Goal: Task Accomplishment & Management: Use online tool/utility

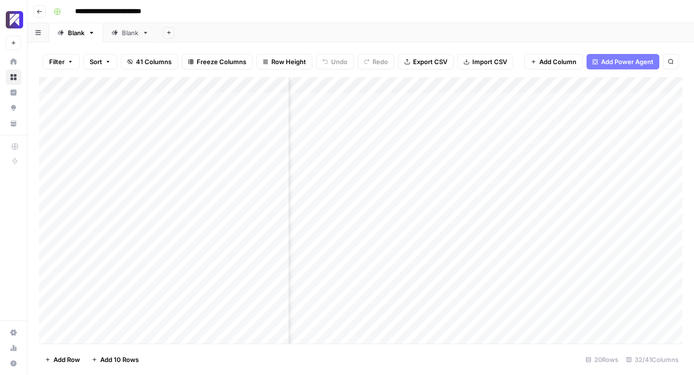
scroll to position [0, 2286]
click at [103, 317] on div "Add Column" at bounding box center [360, 210] width 643 height 267
click at [95, 320] on div "Add Column" at bounding box center [360, 210] width 643 height 267
drag, startPoint x: 146, startPoint y: 320, endPoint x: 48, endPoint y: 318, distance: 97.9
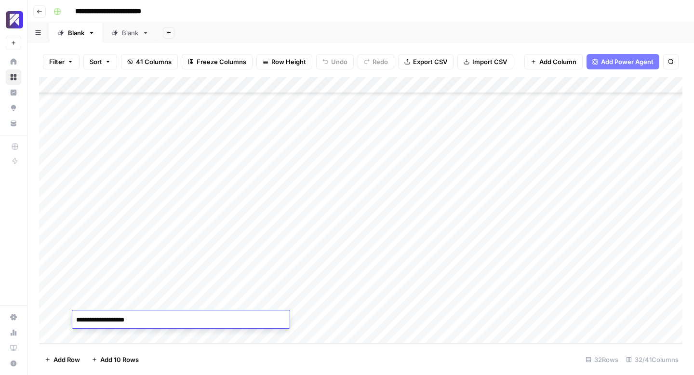
click at [48, 318] on body "**********" at bounding box center [347, 187] width 694 height 375
type textarea "**********"
click at [93, 333] on div "Add Column" at bounding box center [360, 210] width 643 height 267
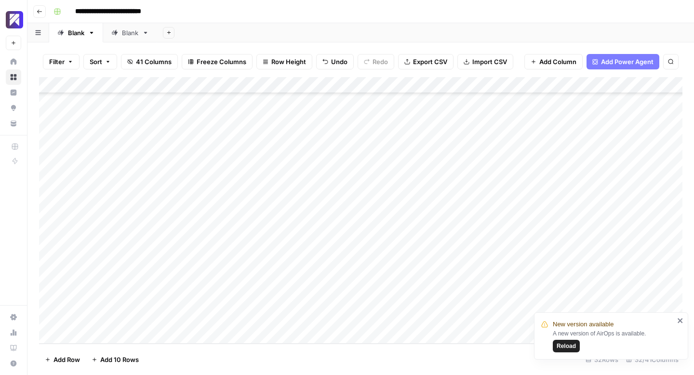
scroll to position [306, 0]
click at [567, 347] on span "Reload" at bounding box center [566, 346] width 19 height 9
click at [104, 320] on div "Add Column" at bounding box center [360, 210] width 643 height 267
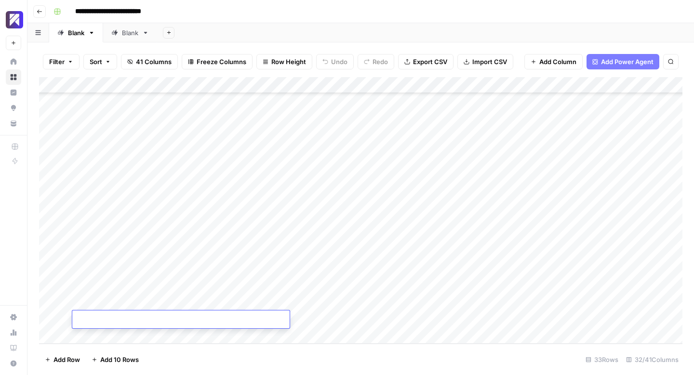
click at [114, 321] on textarea at bounding box center [180, 319] width 217 height 13
paste textarea "**********"
type textarea "**********"
click at [101, 336] on div "Add Column" at bounding box center [360, 210] width 643 height 267
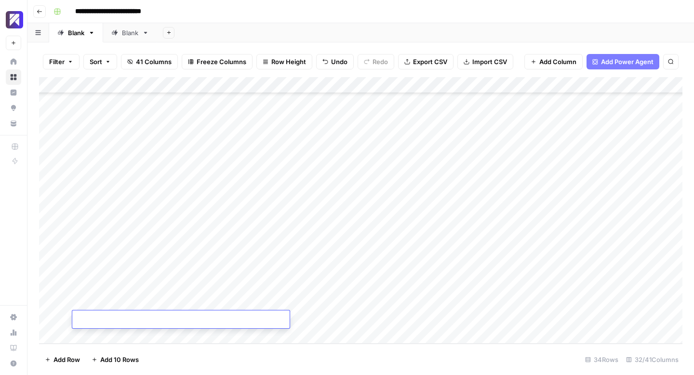
paste textarea "**********"
type textarea "**********"
click at [94, 335] on div "Add Column" at bounding box center [360, 210] width 643 height 267
click at [124, 320] on textarea at bounding box center [180, 319] width 217 height 13
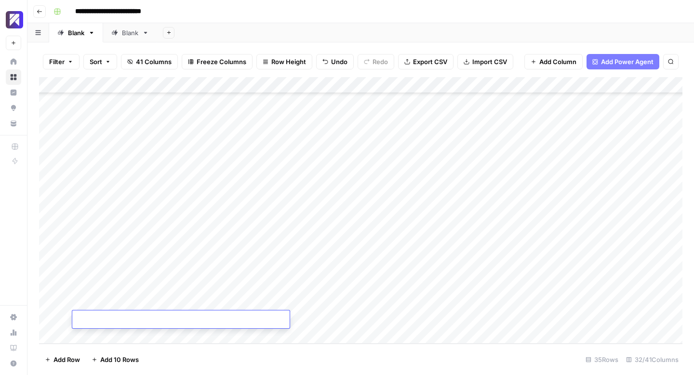
paste textarea "**********"
type textarea "**********"
click at [109, 339] on div "Add Column" at bounding box center [360, 210] width 643 height 267
click at [183, 320] on textarea at bounding box center [180, 319] width 217 height 13
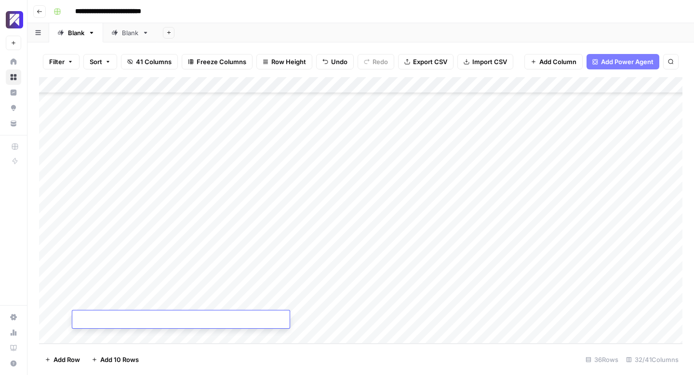
paste textarea "**********"
type textarea "**********"
click at [105, 336] on div "Add Column" at bounding box center [360, 210] width 643 height 267
click at [112, 321] on div "Add Column" at bounding box center [360, 210] width 643 height 267
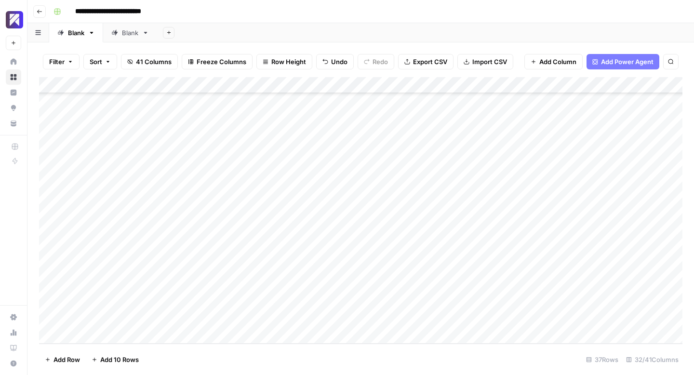
click at [112, 321] on div "Add Column" at bounding box center [360, 210] width 643 height 267
type textarea "**********"
click at [103, 338] on div "Add Column" at bounding box center [360, 210] width 643 height 267
click at [121, 321] on textarea at bounding box center [180, 319] width 217 height 13
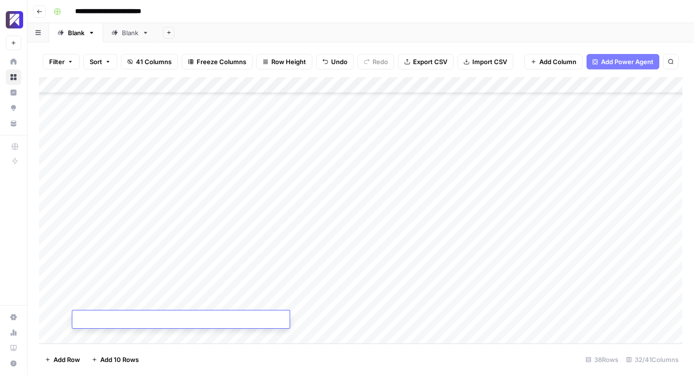
paste textarea "**********"
type textarea "**********"
click at [99, 336] on div "Add Column" at bounding box center [360, 210] width 643 height 267
paste textarea "**********"
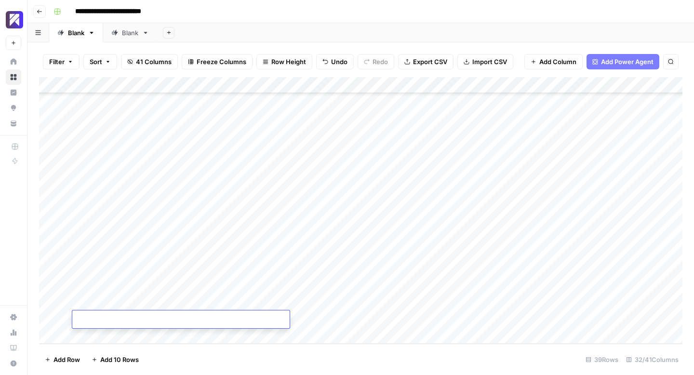
type textarea "**********"
click at [96, 338] on div "Add Column" at bounding box center [360, 210] width 643 height 267
click at [108, 324] on textarea at bounding box center [180, 319] width 217 height 13
paste textarea "**********"
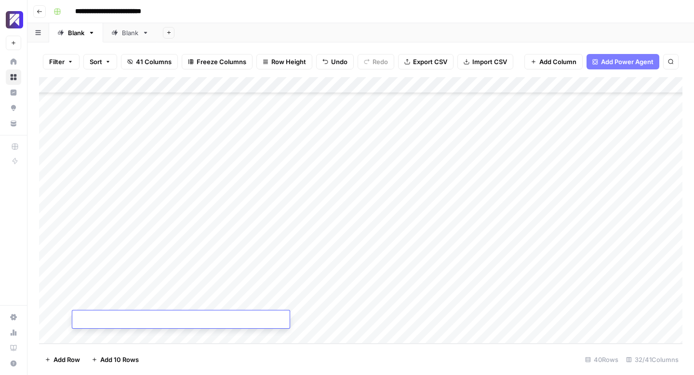
type textarea "**********"
click at [106, 335] on div "Add Column" at bounding box center [360, 210] width 643 height 267
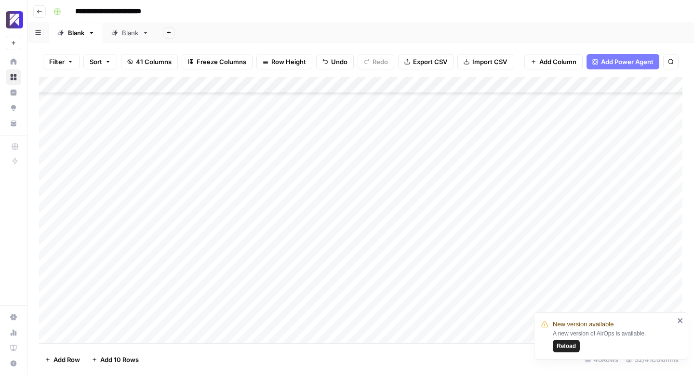
scroll to position [437, 0]
click at [572, 346] on span "Reload" at bounding box center [566, 346] width 19 height 9
click at [100, 316] on div "Add Column" at bounding box center [360, 210] width 643 height 267
click at [95, 317] on div "Add Column" at bounding box center [360, 210] width 643 height 267
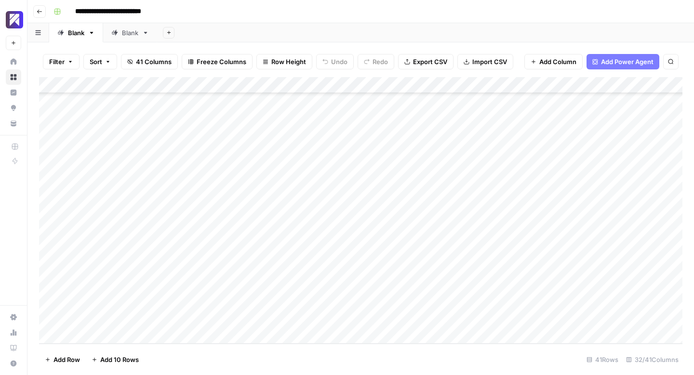
click at [95, 317] on div "Add Column" at bounding box center [360, 210] width 643 height 267
type textarea "**********"
click at [94, 335] on div "Add Column" at bounding box center [360, 210] width 643 height 267
paste textarea "**********"
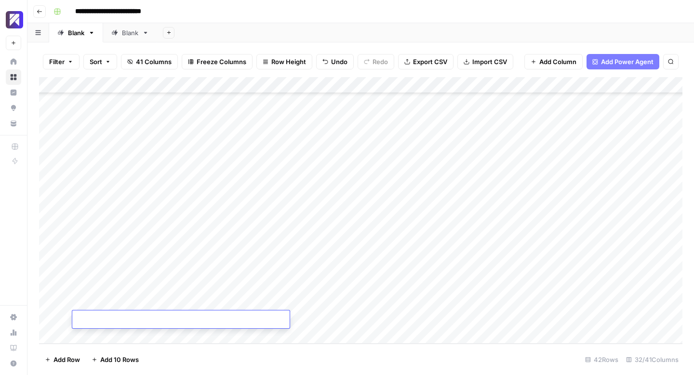
type textarea "**********"
paste textarea "**********"
type textarea "**********"
click at [100, 338] on div "Add Column" at bounding box center [360, 210] width 643 height 267
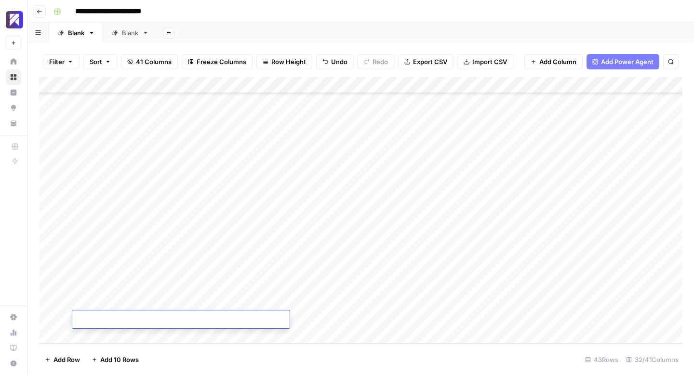
paste textarea "**********"
type textarea "**********"
click at [102, 335] on div "Add Column" at bounding box center [360, 210] width 643 height 267
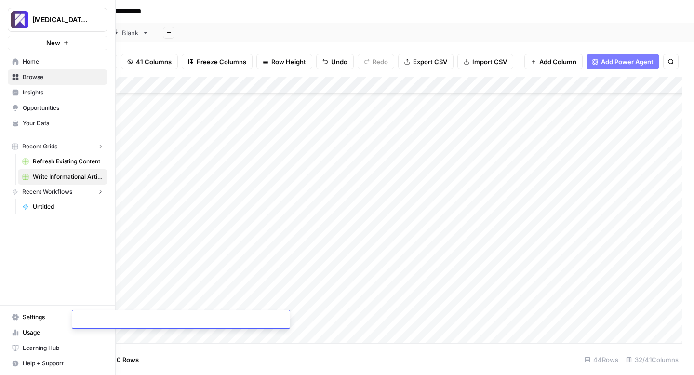
click at [15, 278] on div "Overjet - Test New Home Browse Insights Opportunities Your Data Recent Grids Re…" at bounding box center [57, 187] width 115 height 375
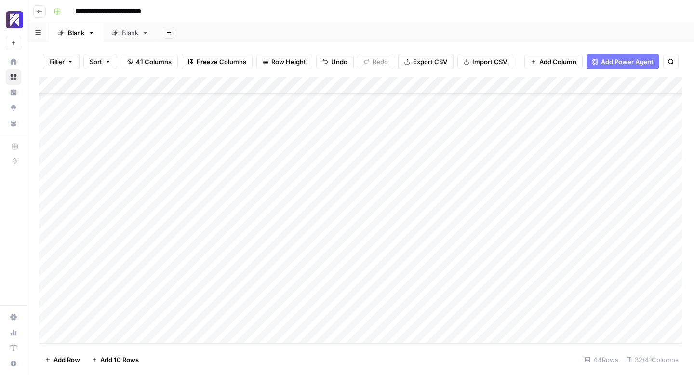
click at [348, 361] on footer "Add Row Add 10 Rows 44 Rows 32/41 Columns" at bounding box center [360, 359] width 643 height 31
click at [359, 120] on div "Add Column" at bounding box center [360, 210] width 643 height 267
click at [361, 140] on div "Add Column" at bounding box center [360, 210] width 643 height 267
click at [361, 156] on div "Add Column" at bounding box center [360, 210] width 643 height 267
click at [361, 172] on div "Add Column" at bounding box center [360, 210] width 643 height 267
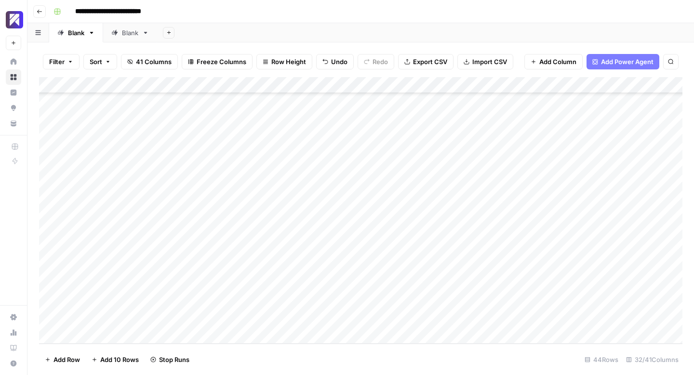
click at [361, 188] on div "Add Column" at bounding box center [360, 210] width 643 height 267
click at [362, 206] on div "Add Column" at bounding box center [360, 210] width 643 height 267
click at [361, 221] on div "Add Column" at bounding box center [360, 210] width 643 height 267
click at [362, 239] on div "Add Column" at bounding box center [360, 210] width 643 height 267
click at [362, 254] on div "Add Column" at bounding box center [360, 210] width 643 height 267
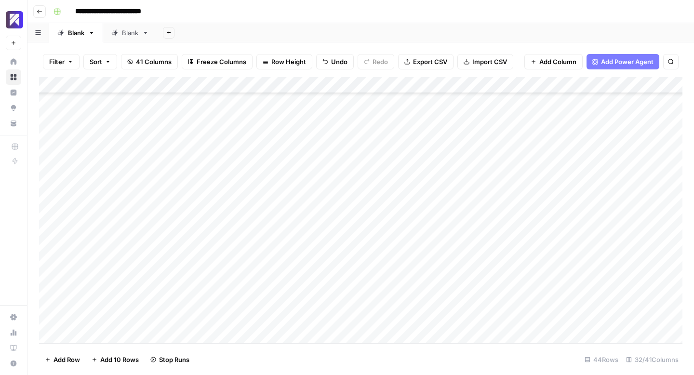
click at [363, 271] on div "Add Column" at bounding box center [360, 210] width 643 height 267
click at [363, 287] on div "Add Column" at bounding box center [360, 210] width 643 height 267
click at [363, 304] on div "Add Column" at bounding box center [360, 210] width 643 height 267
click at [345, 122] on div "Add Column" at bounding box center [360, 210] width 643 height 267
click at [425, 122] on div "Add Column" at bounding box center [360, 210] width 643 height 267
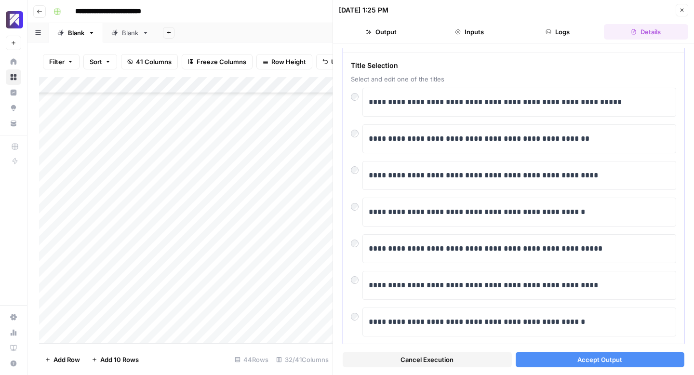
scroll to position [45, 0]
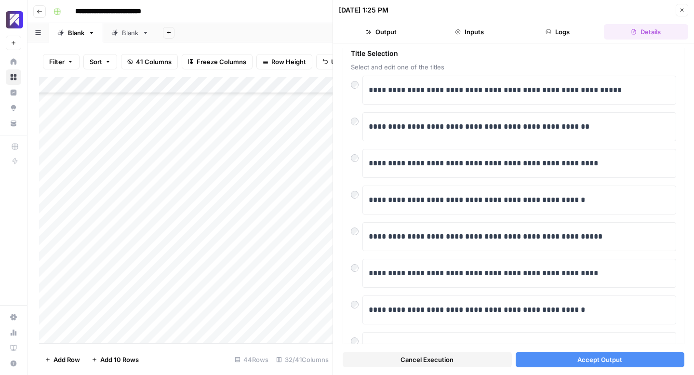
click at [582, 361] on span "Accept Output" at bounding box center [599, 360] width 45 height 10
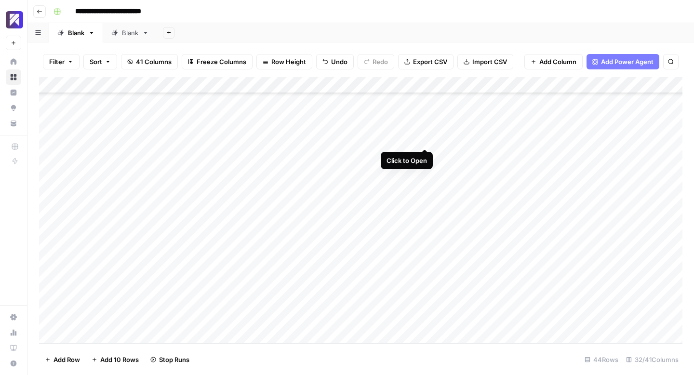
click at [423, 139] on div "Add Column" at bounding box center [360, 210] width 643 height 267
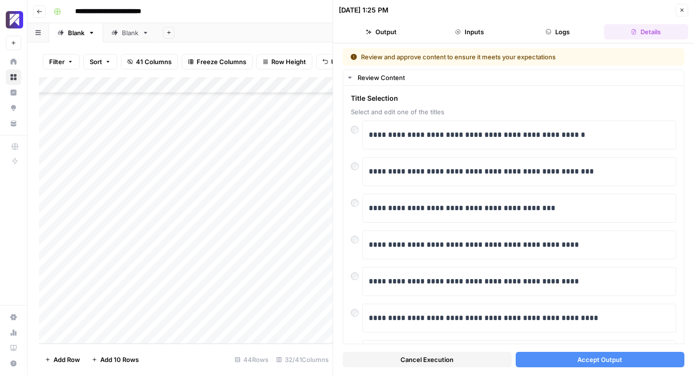
click at [574, 358] on button "Accept Output" at bounding box center [600, 359] width 169 height 15
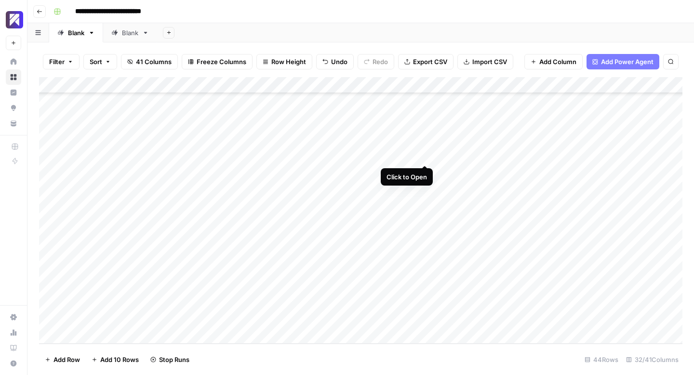
click at [425, 156] on div "Add Column" at bounding box center [360, 210] width 643 height 267
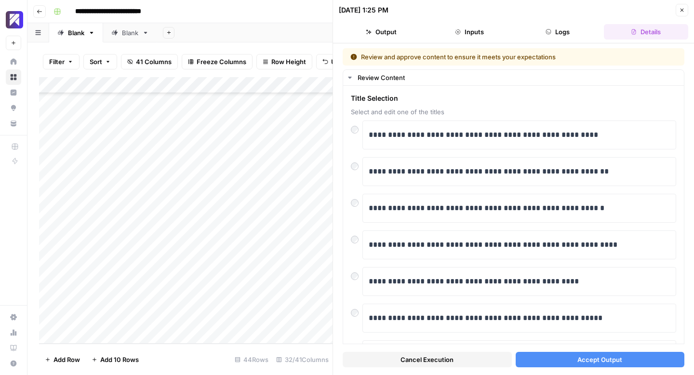
click at [574, 358] on button "Accept Output" at bounding box center [600, 359] width 169 height 15
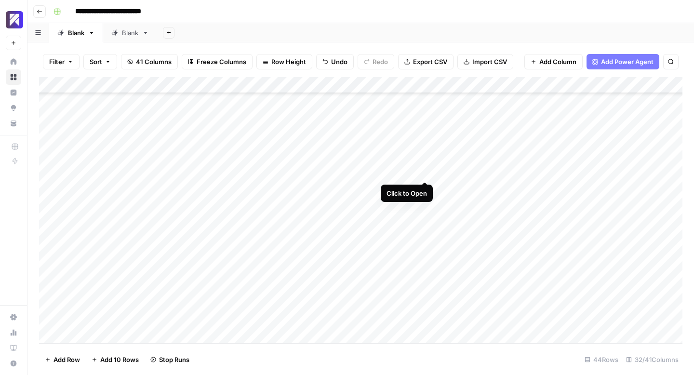
click at [427, 173] on div "Add Column" at bounding box center [360, 210] width 643 height 267
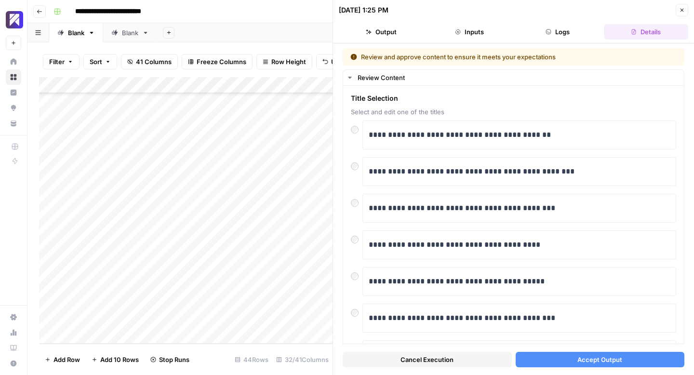
click at [559, 355] on button "Accept Output" at bounding box center [600, 359] width 169 height 15
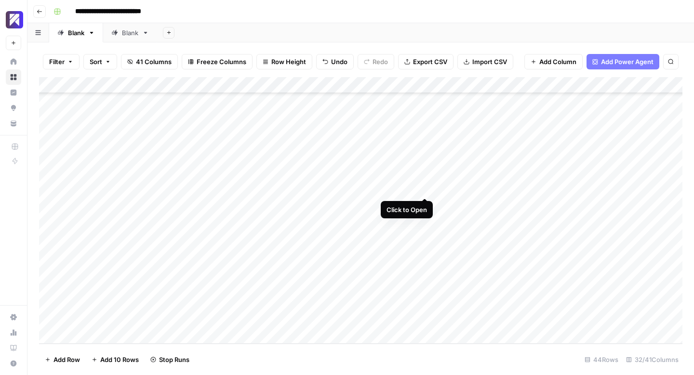
click at [427, 187] on div "Add Column" at bounding box center [360, 210] width 643 height 267
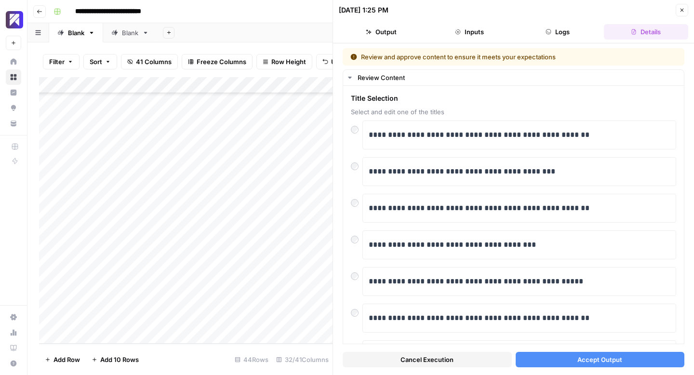
click at [551, 359] on button "Accept Output" at bounding box center [600, 359] width 169 height 15
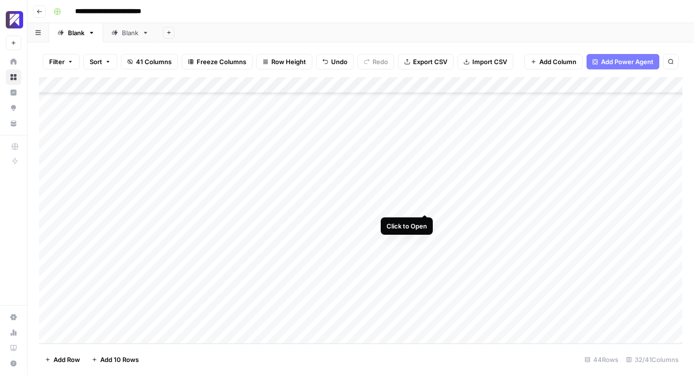
click at [423, 204] on div "Add Column" at bounding box center [360, 210] width 643 height 267
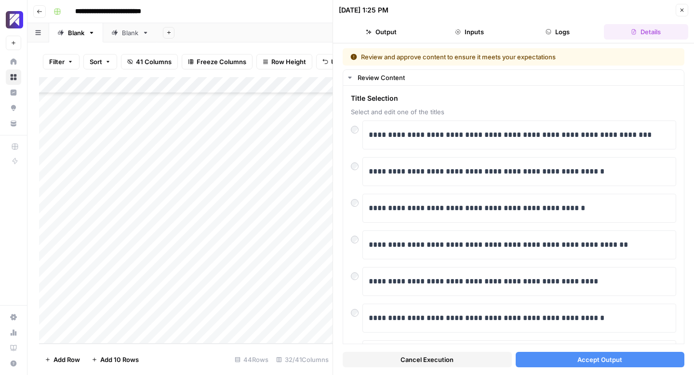
click at [567, 358] on button "Accept Output" at bounding box center [600, 359] width 169 height 15
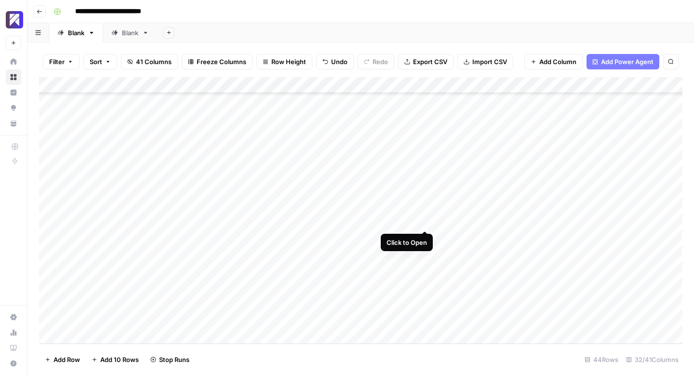
click at [424, 218] on div "Add Column" at bounding box center [360, 210] width 643 height 267
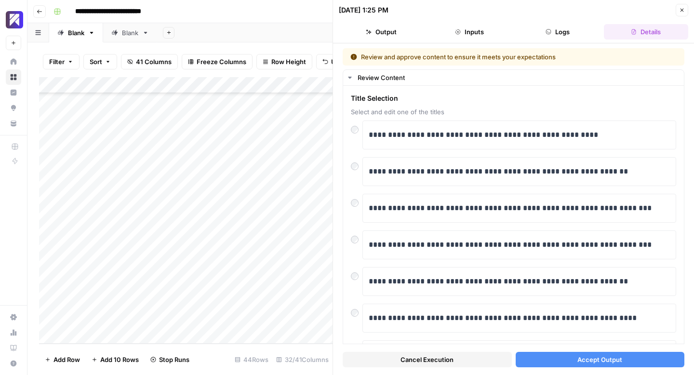
click at [598, 366] on button "Accept Output" at bounding box center [600, 359] width 169 height 15
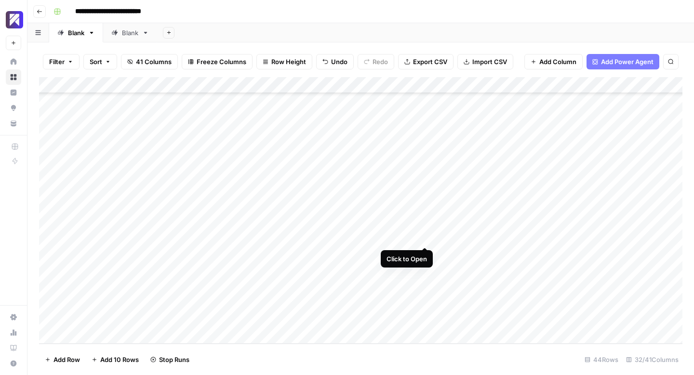
click at [425, 237] on div "Add Column" at bounding box center [360, 210] width 643 height 267
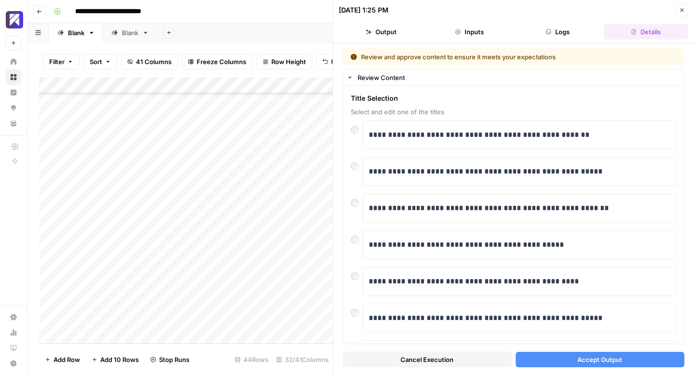
click at [540, 362] on button "Accept Output" at bounding box center [600, 359] width 169 height 15
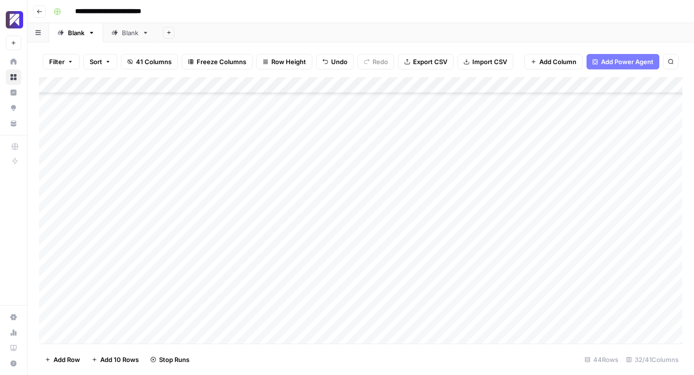
scroll to position [486, 0]
click at [427, 253] on div "Add Column" at bounding box center [360, 210] width 643 height 267
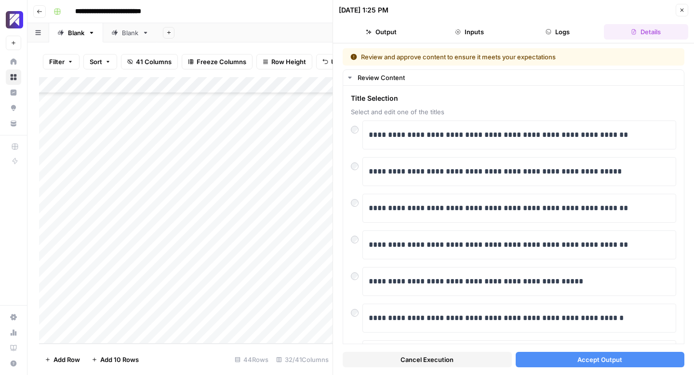
click at [573, 357] on button "Accept Output" at bounding box center [600, 359] width 169 height 15
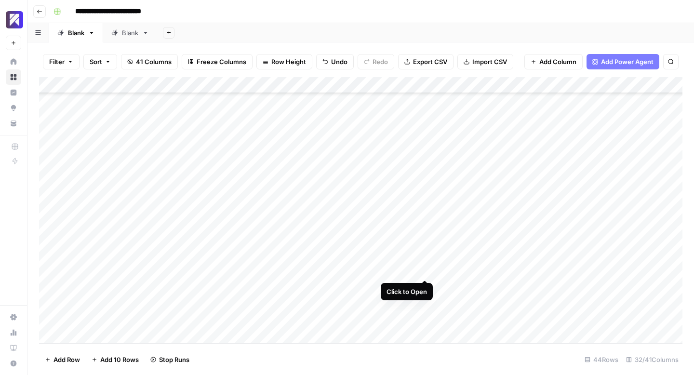
click at [425, 268] on div "Add Column" at bounding box center [360, 210] width 643 height 267
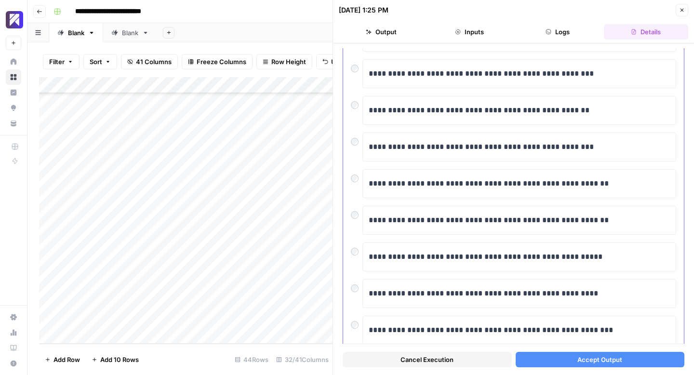
scroll to position [100, 0]
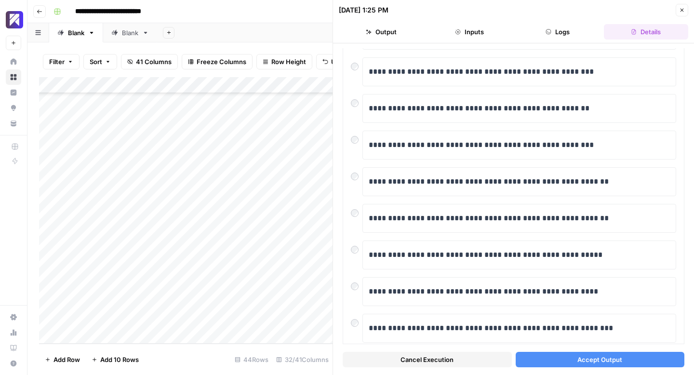
click at [555, 364] on button "Accept Output" at bounding box center [600, 359] width 169 height 15
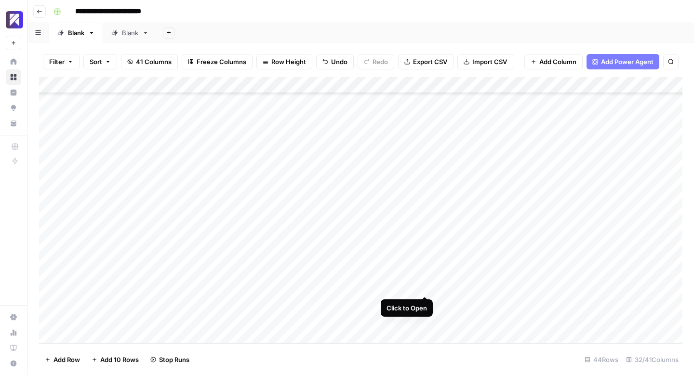
click at [424, 285] on div "Add Column" at bounding box center [360, 210] width 643 height 267
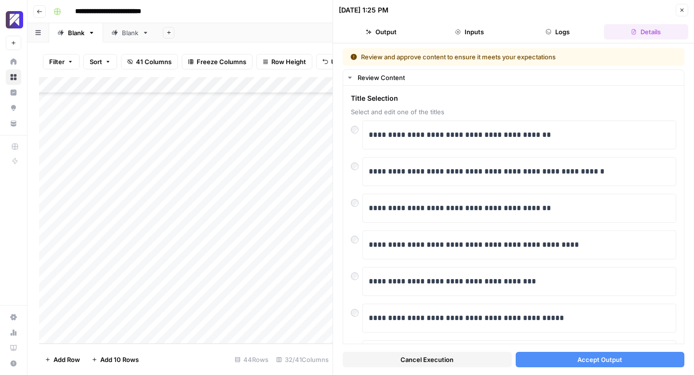
click at [556, 363] on button "Accept Output" at bounding box center [600, 359] width 169 height 15
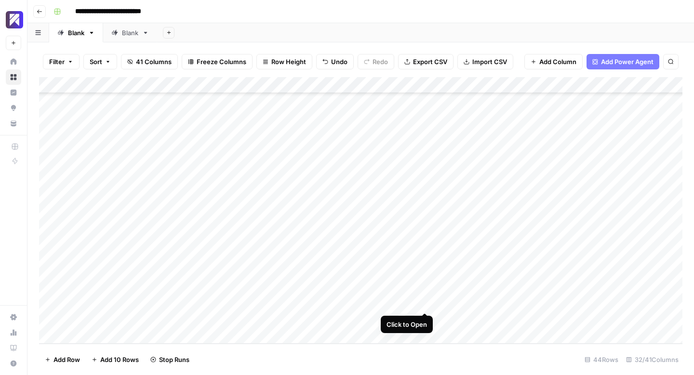
click at [427, 303] on div "Add Column" at bounding box center [360, 210] width 643 height 267
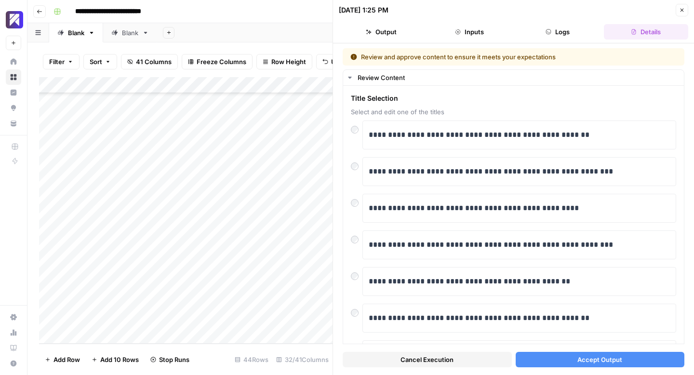
click at [546, 364] on button "Accept Output" at bounding box center [600, 359] width 169 height 15
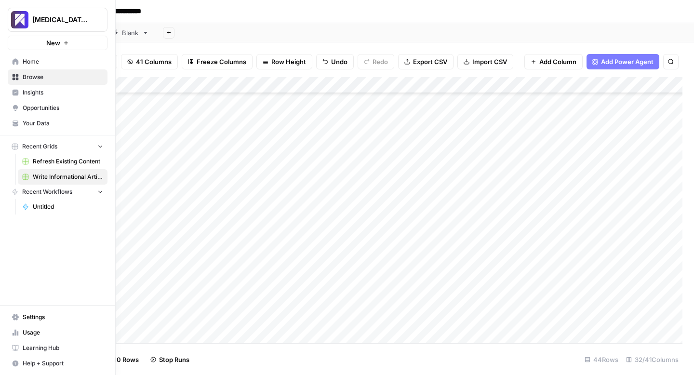
click at [31, 330] on span "Usage" at bounding box center [63, 332] width 80 height 9
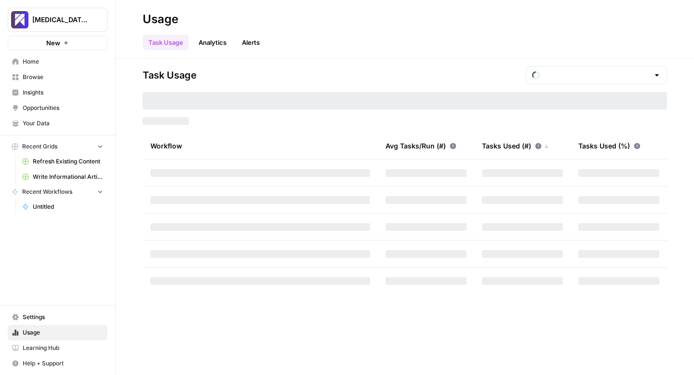
type input "September Included Tasks"
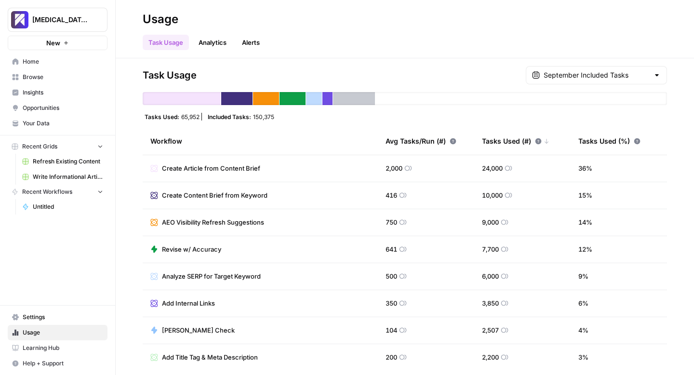
click at [41, 176] on span "Write Informational Article" at bounding box center [68, 177] width 70 height 9
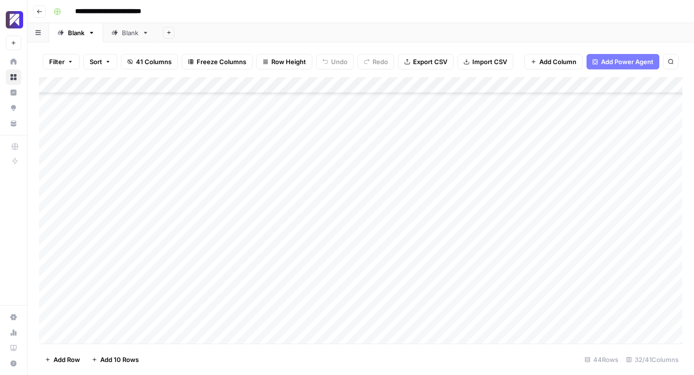
scroll to position [486, 0]
click at [414, 120] on div "Add Column" at bounding box center [360, 210] width 643 height 267
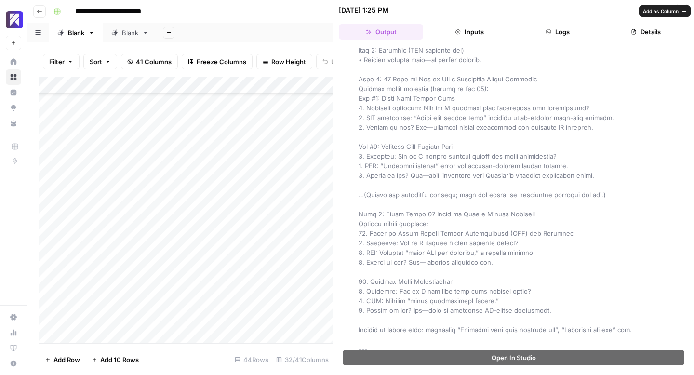
scroll to position [3376, 0]
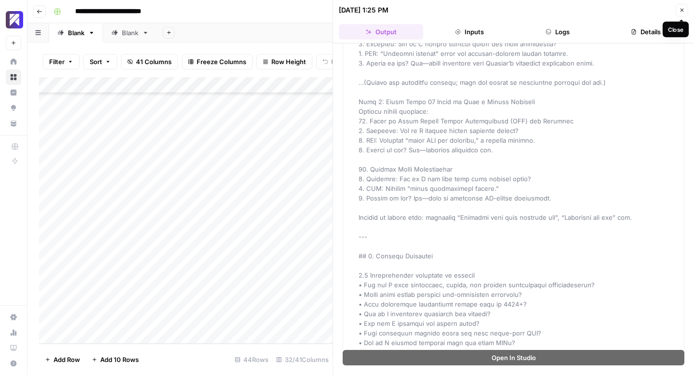
click at [681, 10] on icon "button" at bounding box center [682, 10] width 6 height 6
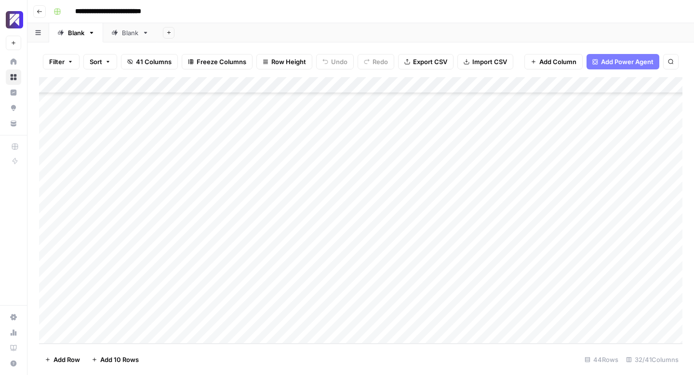
click at [477, 122] on div "Add Column" at bounding box center [360, 210] width 643 height 267
click at [412, 139] on div "Add Column" at bounding box center [360, 210] width 643 height 267
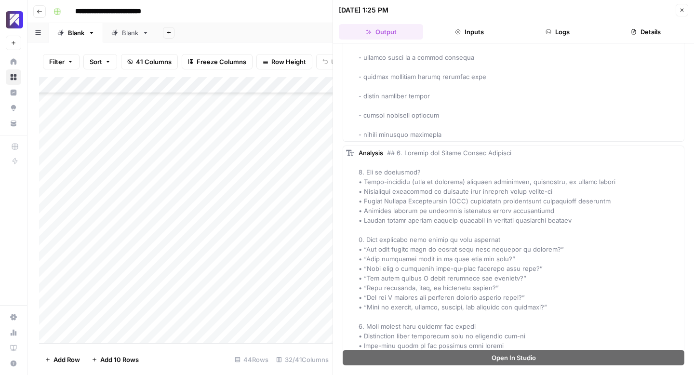
scroll to position [1542, 0]
click at [684, 9] on icon "button" at bounding box center [682, 10] width 6 height 6
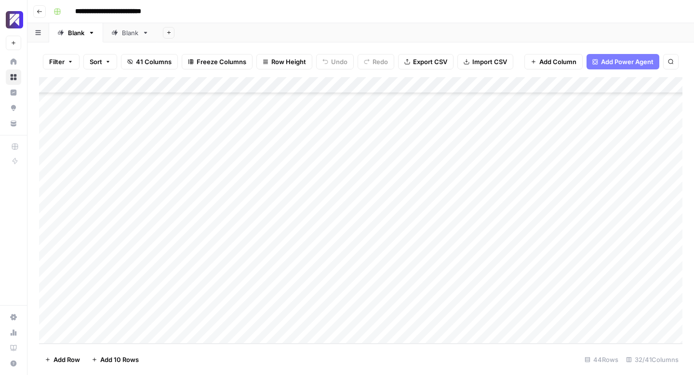
click at [475, 137] on div "Add Column" at bounding box center [360, 210] width 643 height 267
click at [413, 154] on div "Add Column" at bounding box center [360, 210] width 643 height 267
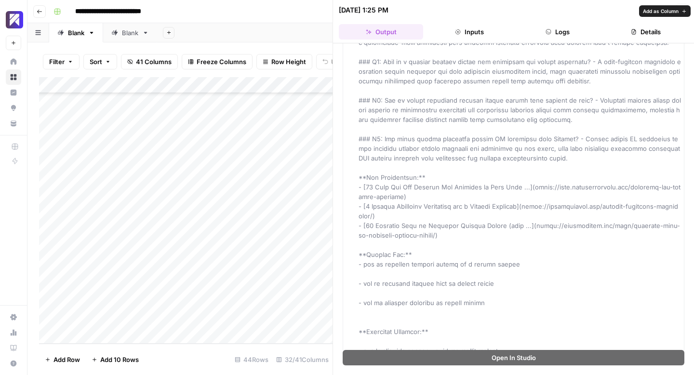
scroll to position [1906, 0]
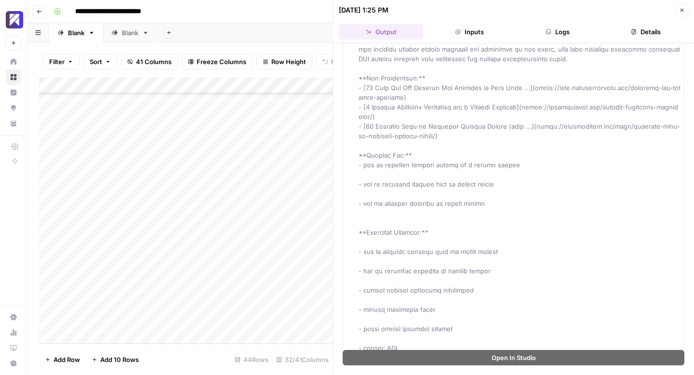
click at [683, 9] on icon "button" at bounding box center [682, 10] width 6 height 6
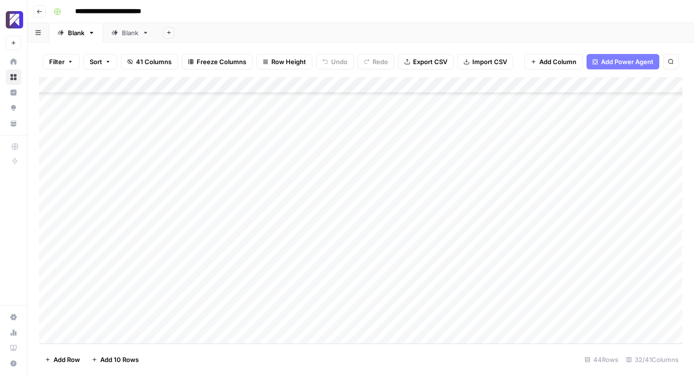
click at [475, 153] on div "Add Column" at bounding box center [360, 210] width 643 height 267
click at [411, 170] on div "Add Column" at bounding box center [360, 210] width 643 height 267
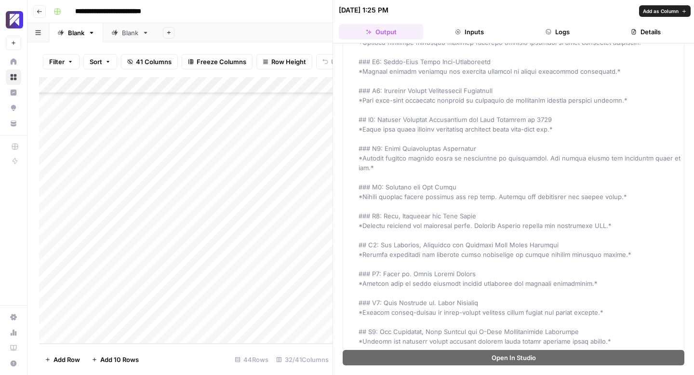
scroll to position [487, 0]
click at [598, 13] on div "09/30/25 at 1:25 PM" at bounding box center [506, 10] width 334 height 10
click at [683, 10] on icon "button" at bounding box center [682, 10] width 6 height 6
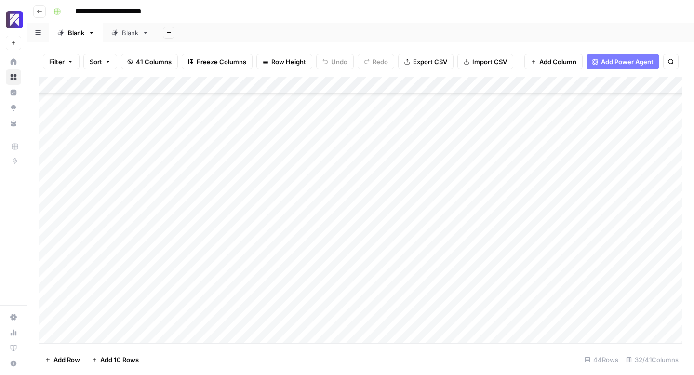
click at [481, 171] on div "Add Column" at bounding box center [360, 210] width 643 height 267
click at [411, 187] on div "Add Column" at bounding box center [360, 210] width 643 height 267
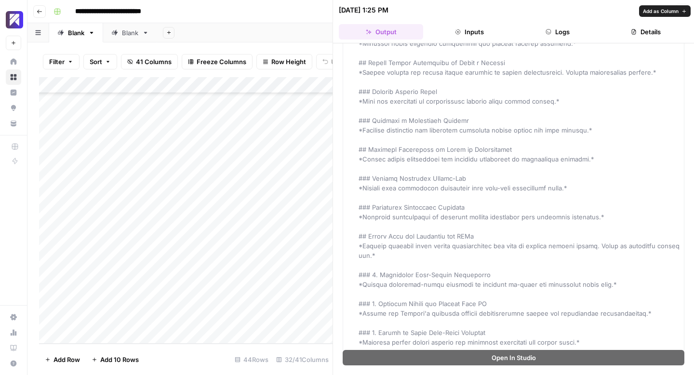
scroll to position [1230, 0]
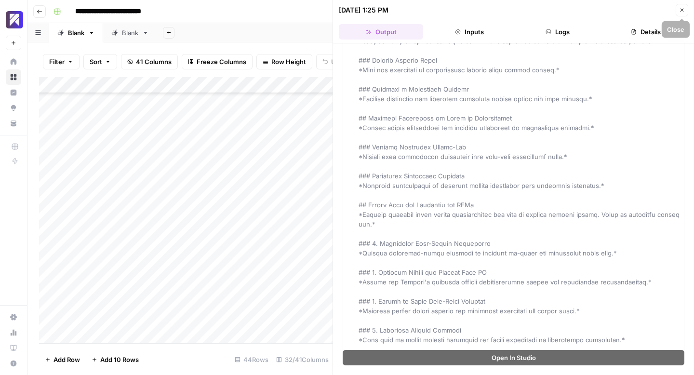
click at [683, 9] on icon "button" at bounding box center [682, 10] width 6 height 6
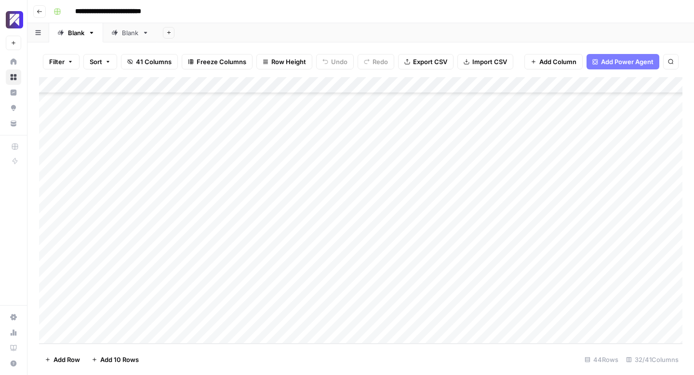
click at [478, 188] on div "Add Column" at bounding box center [360, 210] width 643 height 267
click at [412, 205] on div "Add Column" at bounding box center [360, 210] width 643 height 267
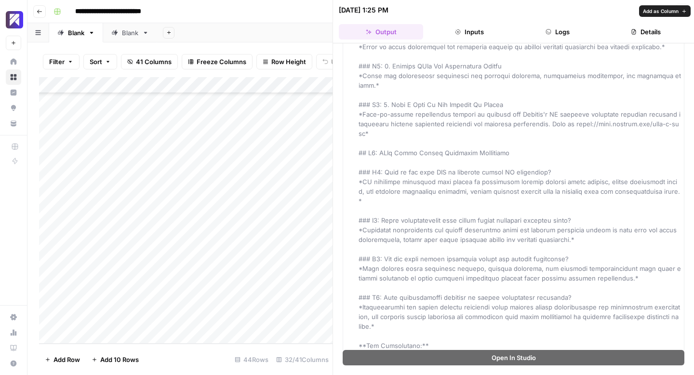
scroll to position [1198, 0]
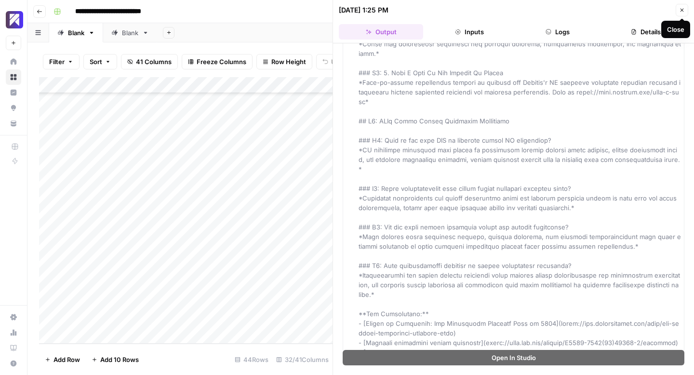
click at [683, 8] on icon "button" at bounding box center [682, 10] width 6 height 6
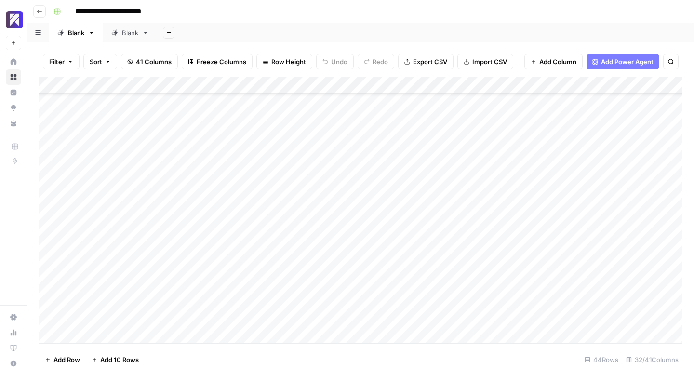
click at [479, 203] on div "Add Column" at bounding box center [360, 210] width 643 height 267
click at [415, 220] on div "Add Column" at bounding box center [360, 210] width 643 height 267
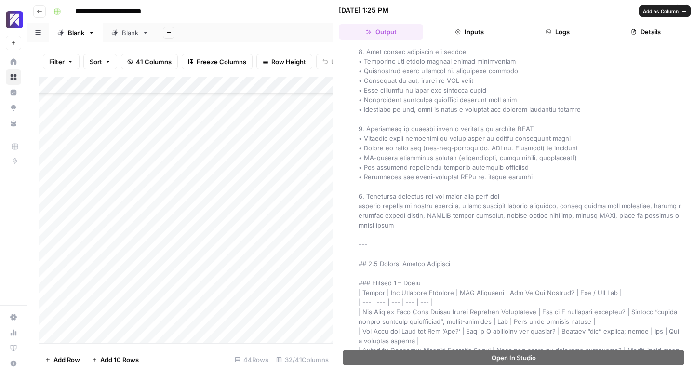
scroll to position [1995, 0]
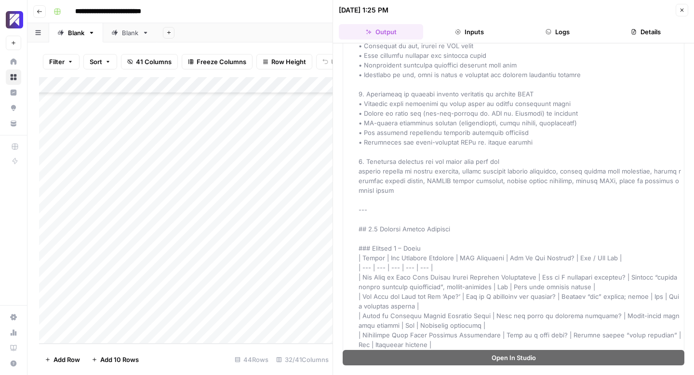
click at [681, 10] on icon "button" at bounding box center [682, 10] width 6 height 6
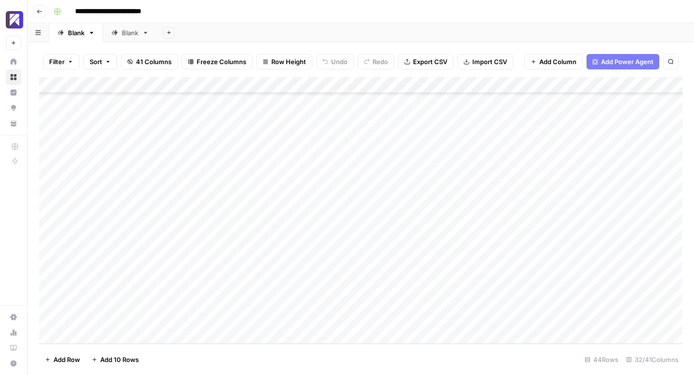
click at [473, 220] on div "Add Column" at bounding box center [360, 210] width 643 height 267
click at [412, 236] on div "Add Column" at bounding box center [360, 210] width 643 height 267
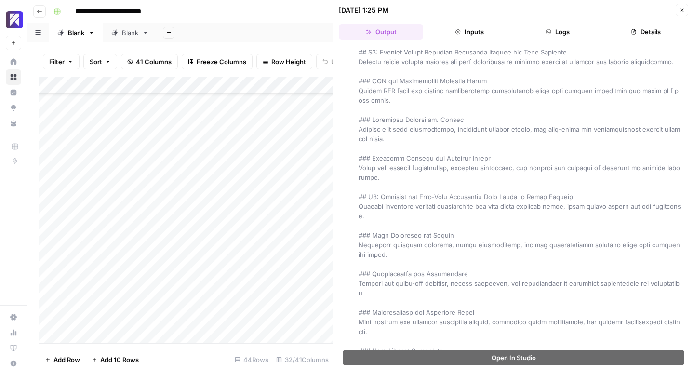
scroll to position [566, 0]
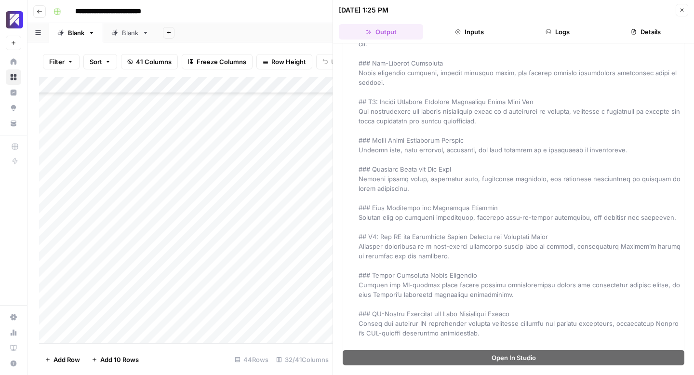
scroll to position [908, 0]
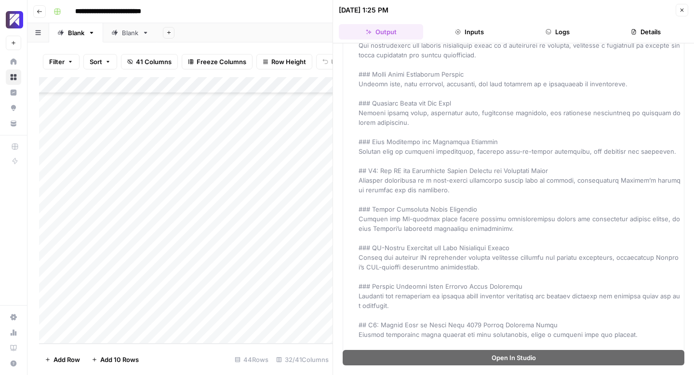
click at [686, 9] on button "Close" at bounding box center [682, 10] width 13 height 13
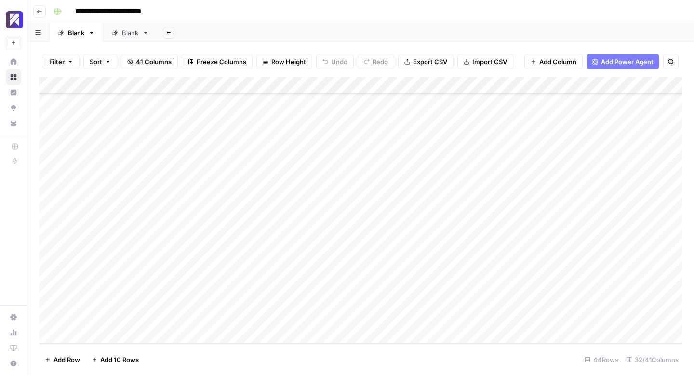
click at [478, 239] on div "Add Column" at bounding box center [360, 210] width 643 height 267
click at [414, 252] on div "Add Column" at bounding box center [360, 210] width 643 height 267
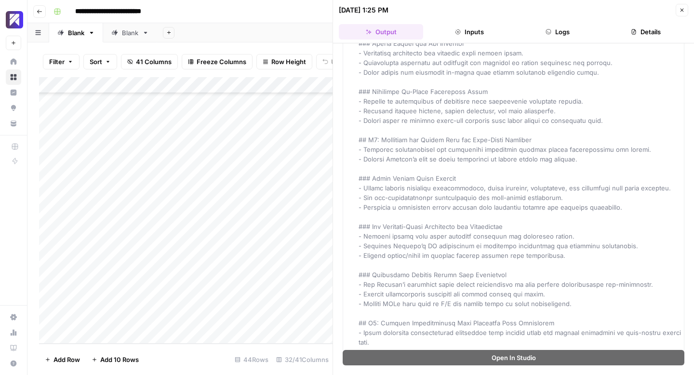
scroll to position [1379, 0]
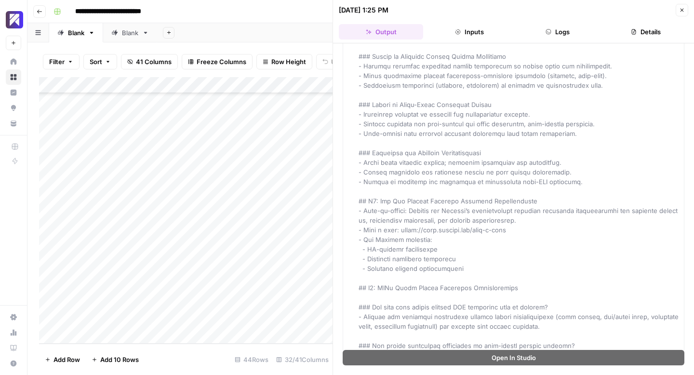
click at [683, 9] on icon "button" at bounding box center [682, 10] width 6 height 6
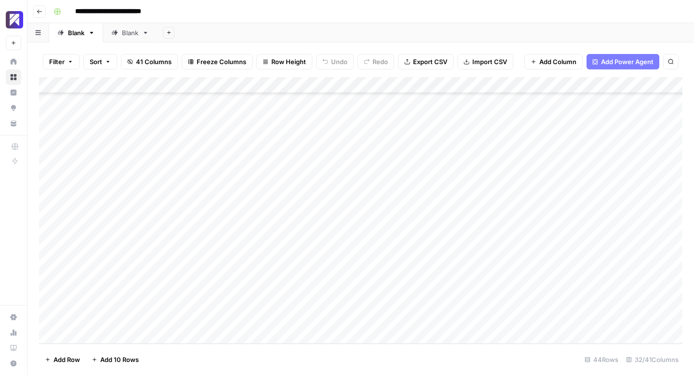
click at [477, 253] on div "Add Column" at bounding box center [360, 210] width 643 height 267
click at [413, 267] on div "Add Column" at bounding box center [360, 210] width 643 height 267
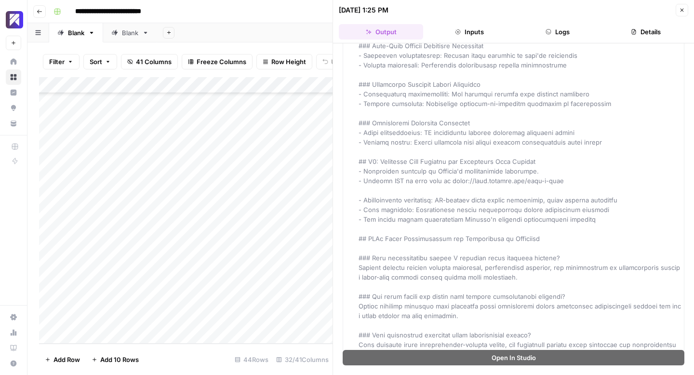
scroll to position [1363, 0]
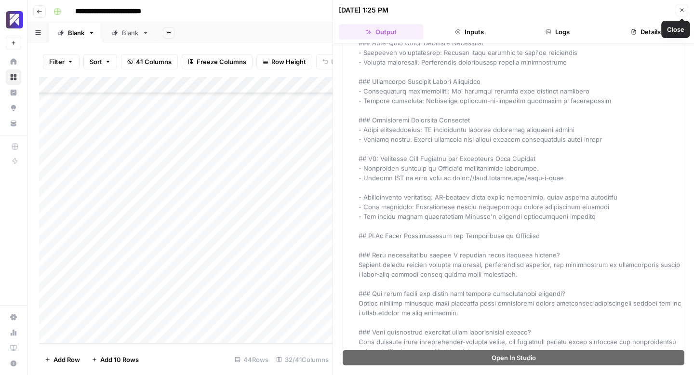
click at [681, 13] on icon "button" at bounding box center [682, 10] width 6 height 6
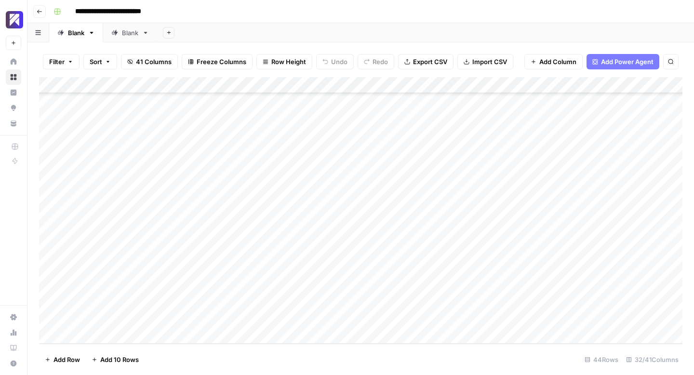
click at [476, 269] on div "Add Column" at bounding box center [360, 210] width 643 height 267
click at [411, 285] on div "Add Column" at bounding box center [360, 210] width 643 height 267
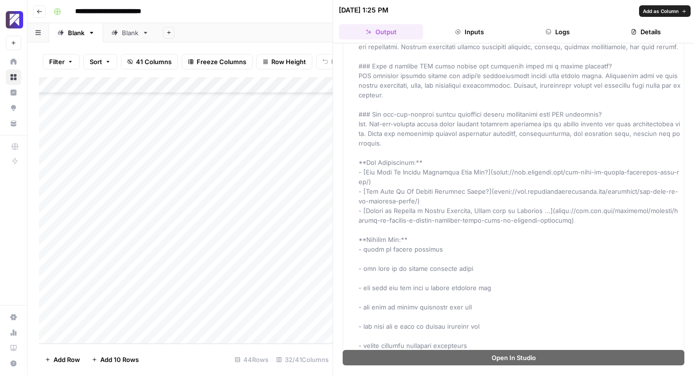
scroll to position [2036, 0]
click at [682, 10] on icon "button" at bounding box center [682, 10] width 3 height 3
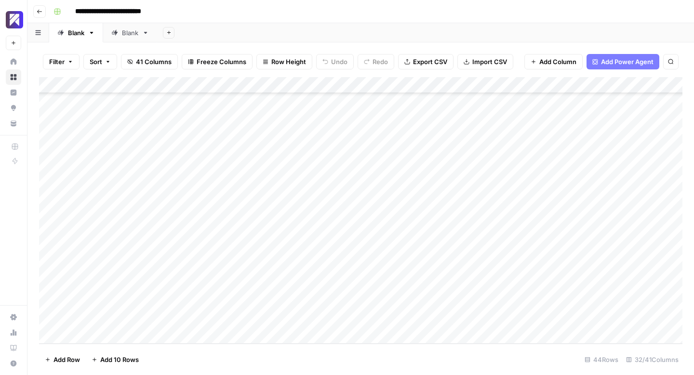
click at [479, 285] on div "Add Column" at bounding box center [360, 210] width 643 height 267
click at [413, 304] on div "Add Column" at bounding box center [360, 210] width 643 height 267
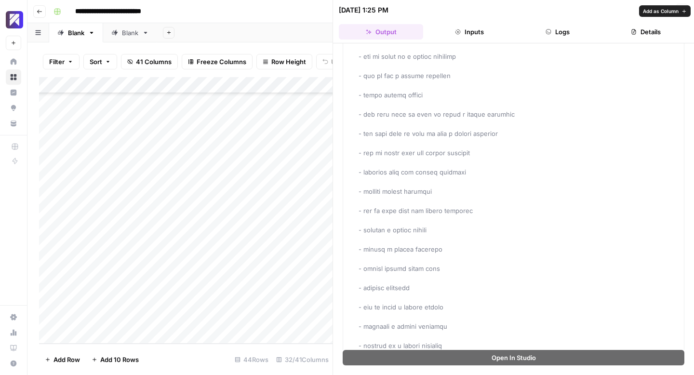
scroll to position [2695, 0]
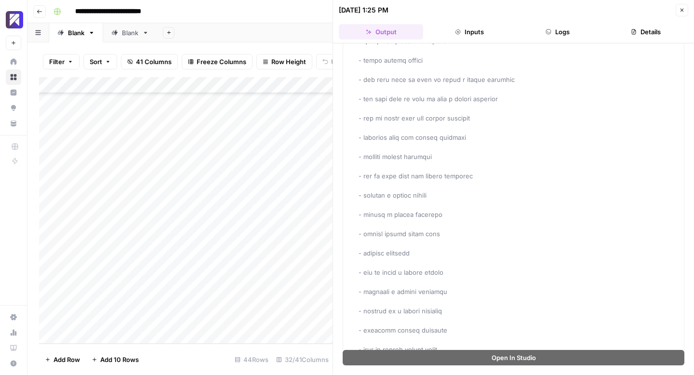
click at [682, 11] on icon "button" at bounding box center [682, 10] width 6 height 6
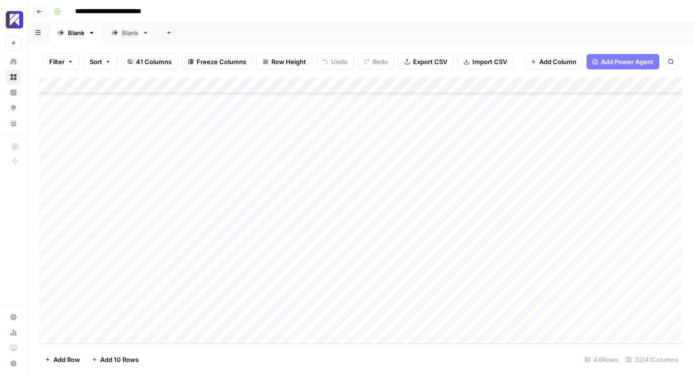
click at [478, 303] on div "Add Column" at bounding box center [360, 210] width 643 height 267
click at [419, 121] on div "Add Column" at bounding box center [360, 210] width 643 height 267
click at [419, 137] on div "Add Column" at bounding box center [360, 210] width 643 height 267
click at [420, 156] on div "Add Column" at bounding box center [360, 210] width 643 height 267
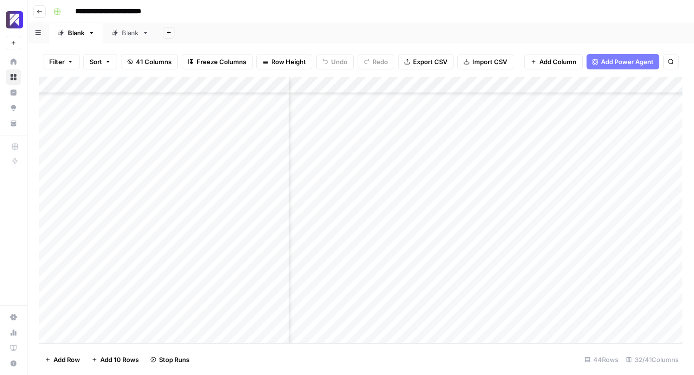
click at [420, 171] on div "Add Column" at bounding box center [360, 210] width 643 height 267
click at [420, 187] on div "Add Column" at bounding box center [360, 210] width 643 height 267
click at [419, 205] on div "Add Column" at bounding box center [360, 210] width 643 height 267
click at [418, 221] on div "Add Column" at bounding box center [360, 210] width 643 height 267
click at [418, 237] on div "Add Column" at bounding box center [360, 210] width 643 height 267
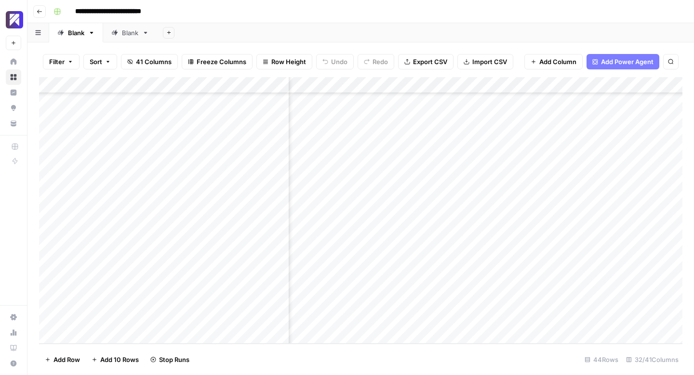
click at [419, 254] on div "Add Column" at bounding box center [360, 210] width 643 height 267
click at [419, 270] on div "Add Column" at bounding box center [360, 210] width 643 height 267
click at [419, 285] on div "Add Column" at bounding box center [360, 210] width 643 height 267
click at [419, 303] on div "Add Column" at bounding box center [360, 210] width 643 height 267
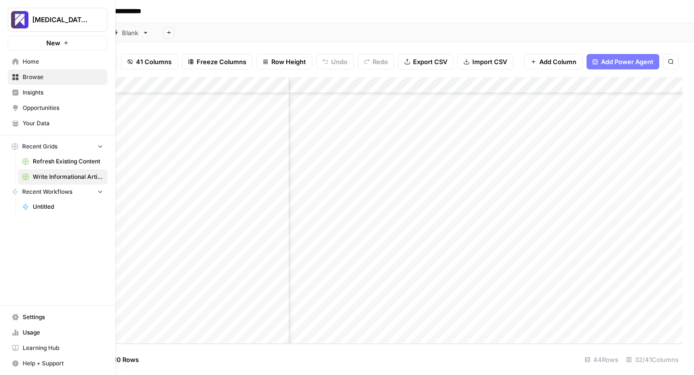
click at [13, 332] on icon at bounding box center [15, 332] width 7 height 7
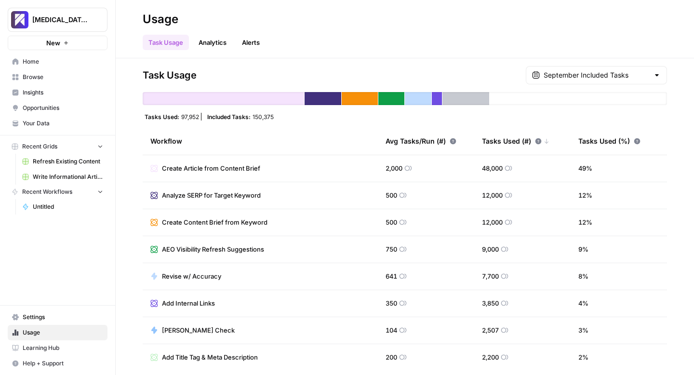
click at [51, 182] on link "Write Informational Article" at bounding box center [63, 176] width 90 height 15
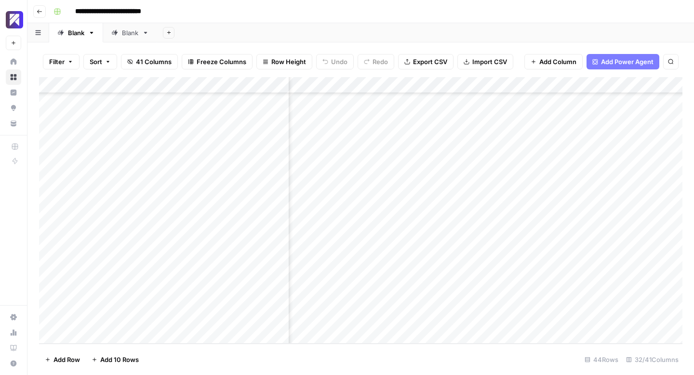
scroll to position [486, 1066]
click at [539, 120] on div "Add Column" at bounding box center [360, 210] width 643 height 267
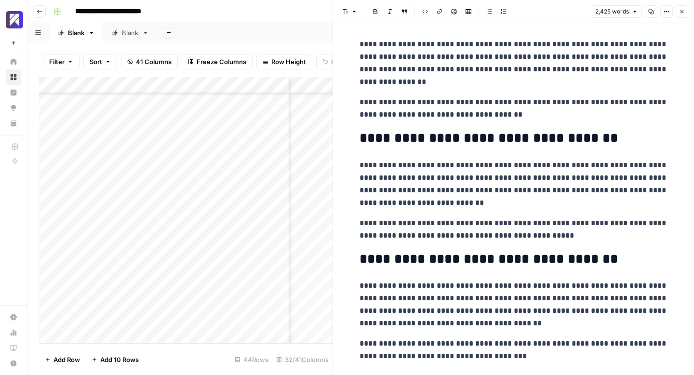
scroll to position [4114, 0]
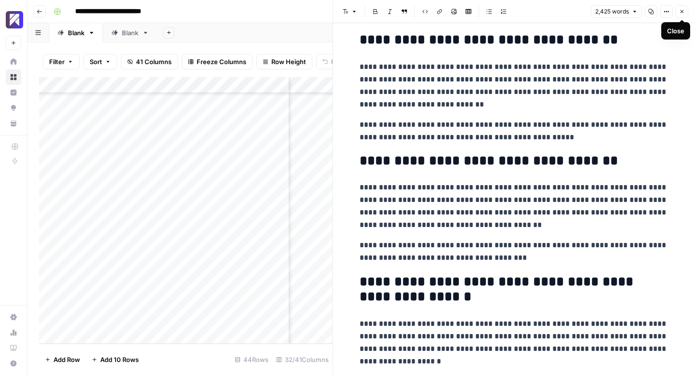
click at [684, 12] on icon "button" at bounding box center [682, 12] width 6 height 6
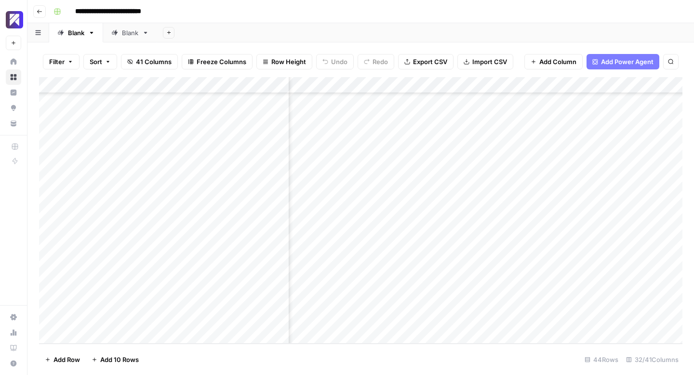
scroll to position [486, 1164]
click at [526, 121] on div "Add Column" at bounding box center [360, 210] width 643 height 267
click at [438, 138] on div "Add Column" at bounding box center [360, 210] width 643 height 267
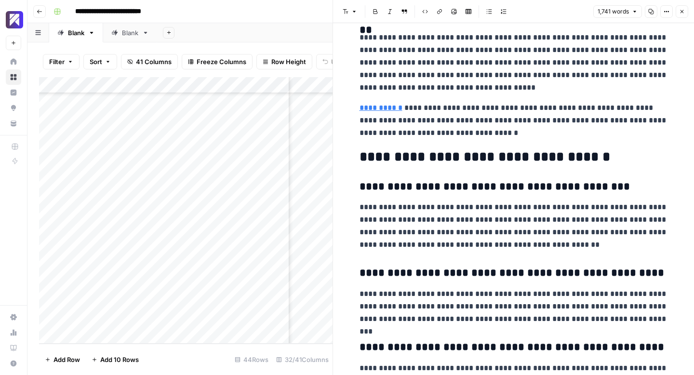
scroll to position [3355, 0]
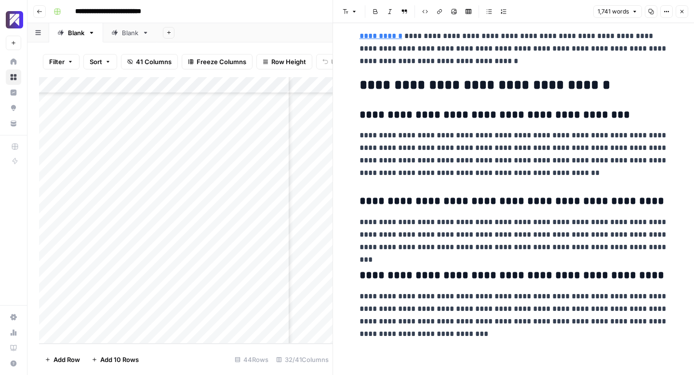
click at [683, 12] on icon "button" at bounding box center [682, 12] width 6 height 6
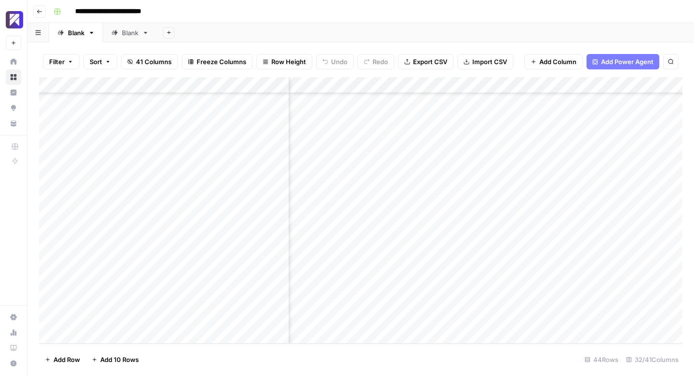
click at [527, 139] on div "Add Column" at bounding box center [360, 210] width 643 height 267
click at [439, 154] on div "Add Column" at bounding box center [360, 210] width 643 height 267
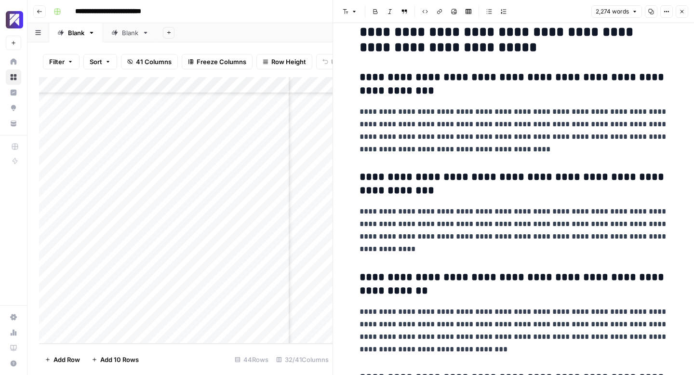
scroll to position [4778, 0]
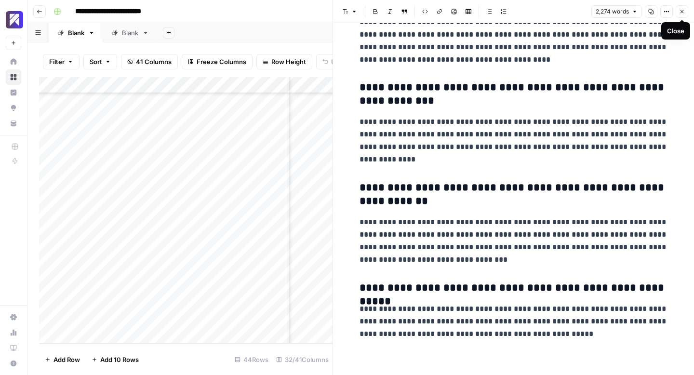
click at [681, 9] on icon "button" at bounding box center [682, 12] width 6 height 6
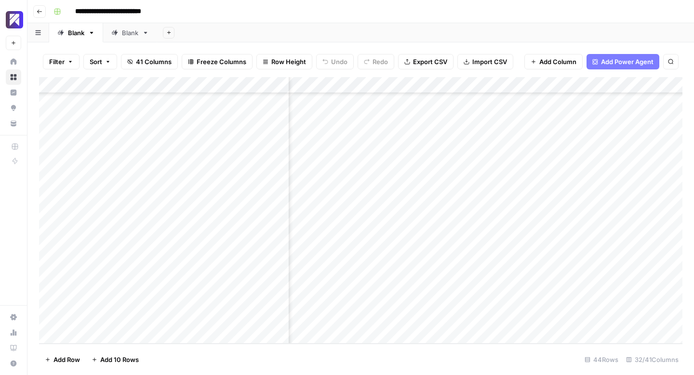
click at [527, 154] on div "Add Column" at bounding box center [360, 210] width 643 height 267
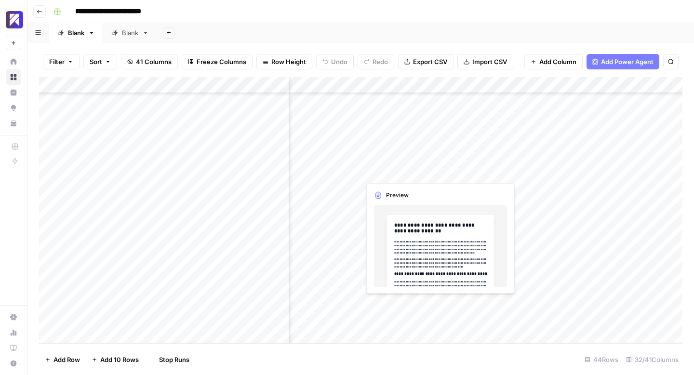
click at [435, 171] on div "Add Column" at bounding box center [360, 210] width 643 height 267
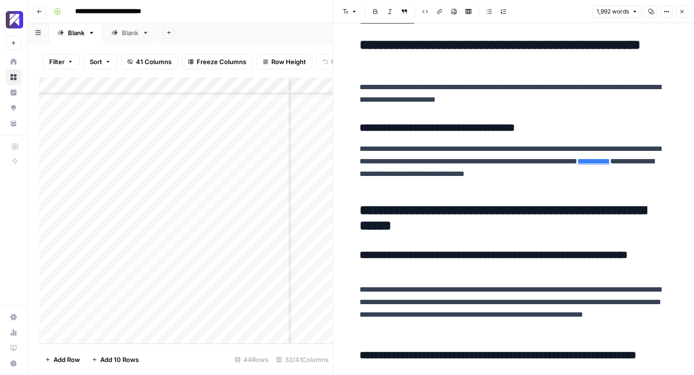
scroll to position [4508, 0]
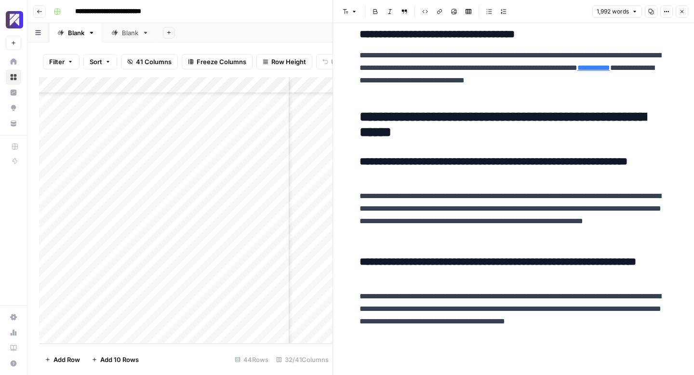
click at [683, 9] on icon "button" at bounding box center [682, 12] width 6 height 6
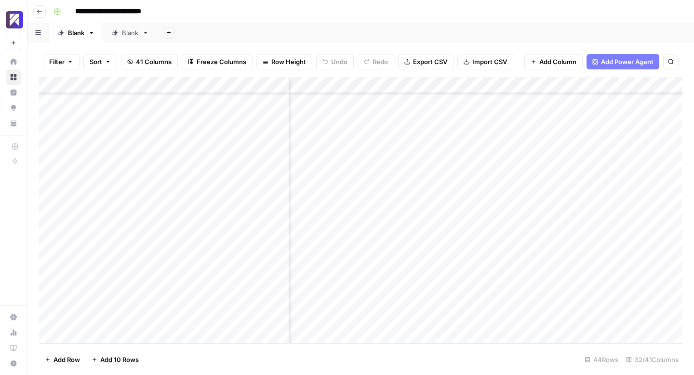
click at [525, 172] on div "Add Column" at bounding box center [360, 210] width 643 height 267
click at [436, 185] on div "Add Column" at bounding box center [360, 210] width 643 height 267
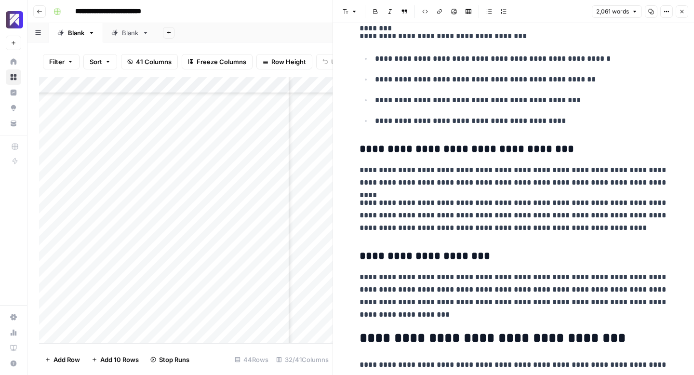
scroll to position [366, 0]
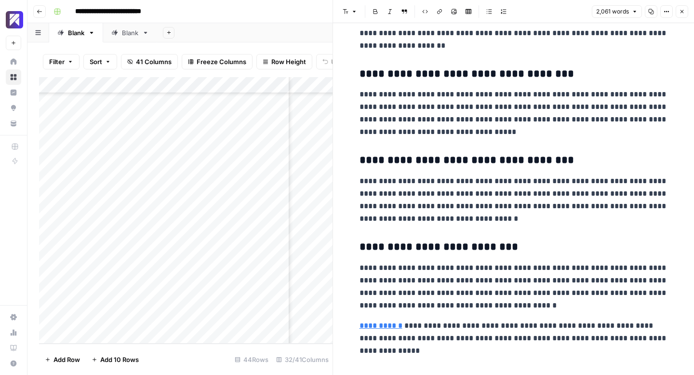
scroll to position [4276, 0]
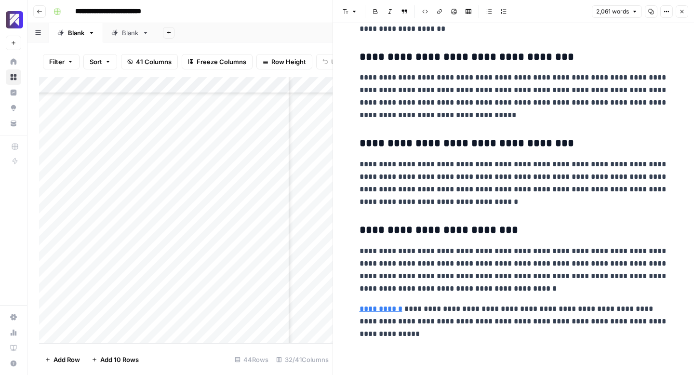
click at [681, 10] on icon "button" at bounding box center [682, 12] width 6 height 6
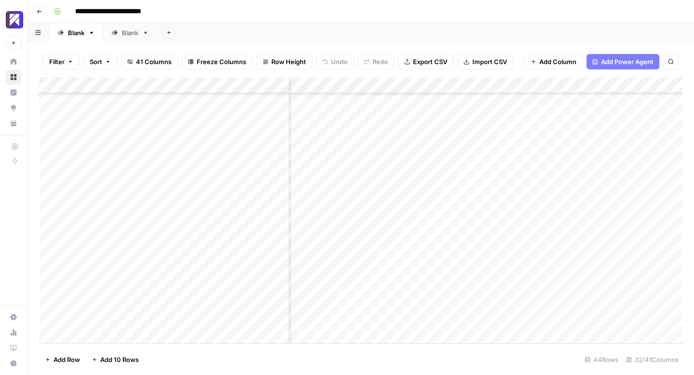
click at [524, 187] on div "Add Column" at bounding box center [360, 210] width 643 height 267
click at [435, 202] on div "Add Column" at bounding box center [360, 210] width 643 height 267
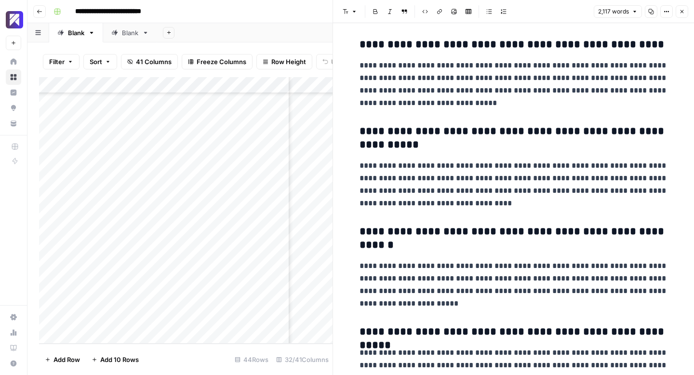
scroll to position [3974, 0]
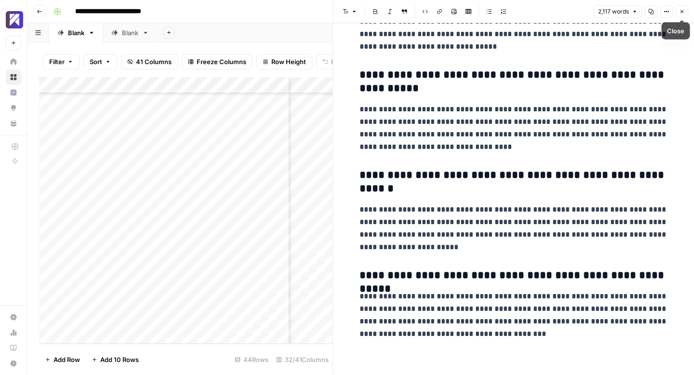
click at [681, 13] on icon "button" at bounding box center [682, 12] width 6 height 6
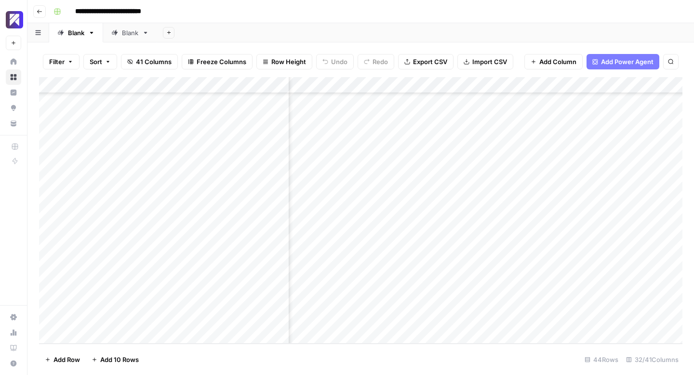
click at [526, 204] on div "Add Column" at bounding box center [360, 210] width 643 height 267
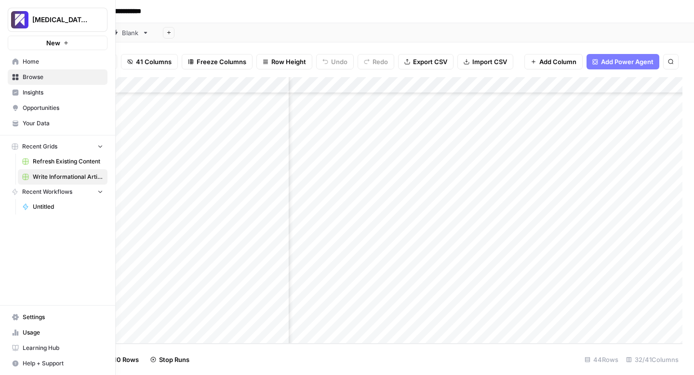
click at [22, 332] on link "Usage" at bounding box center [58, 332] width 100 height 15
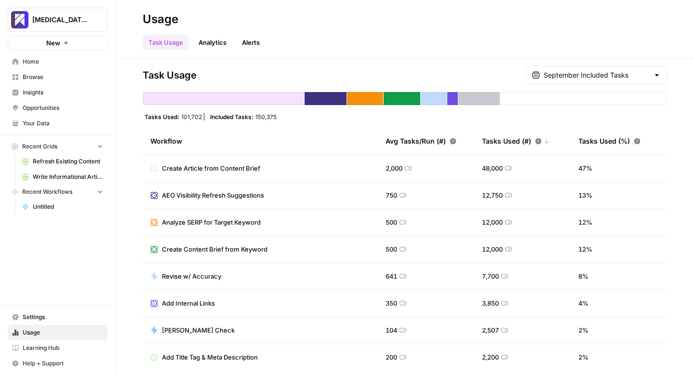
click at [50, 174] on span "Write Informational Article" at bounding box center [68, 177] width 70 height 9
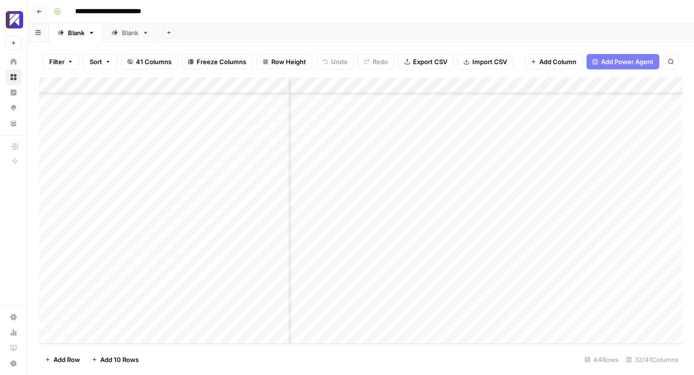
scroll to position [486, 1171]
click at [429, 220] on div "Add Column" at bounding box center [360, 210] width 643 height 267
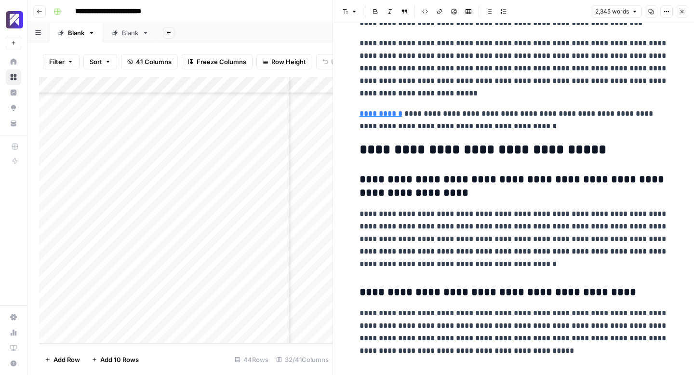
scroll to position [4818, 0]
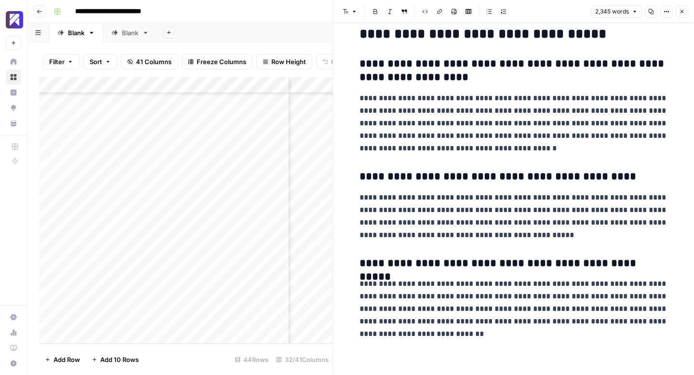
click at [686, 11] on button "Close" at bounding box center [682, 11] width 13 height 13
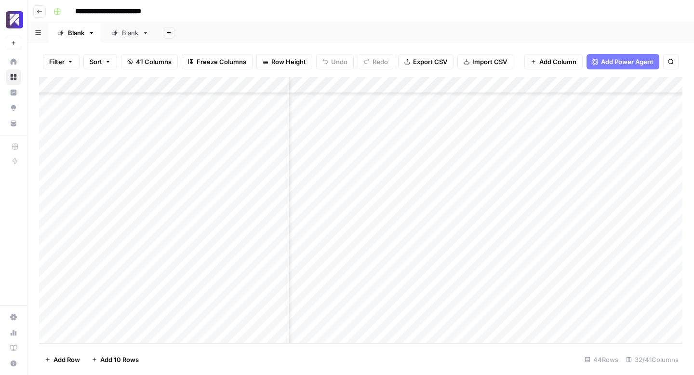
click at [519, 221] on div "Add Column" at bounding box center [360, 210] width 643 height 267
click at [429, 235] on div "Add Column" at bounding box center [360, 210] width 643 height 267
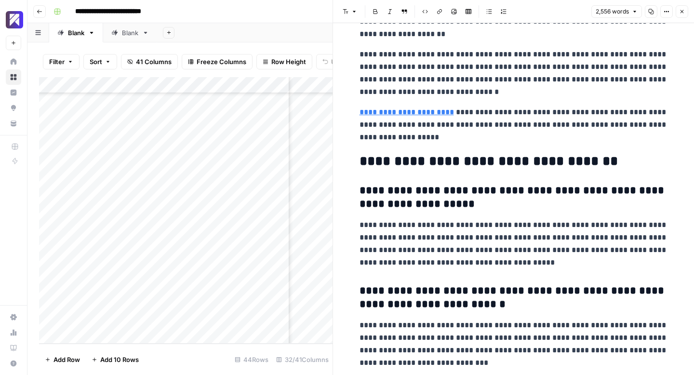
scroll to position [4576, 0]
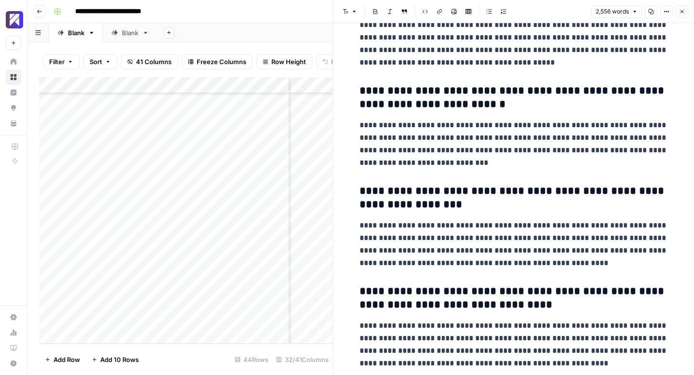
click at [681, 10] on icon "button" at bounding box center [682, 11] width 3 height 3
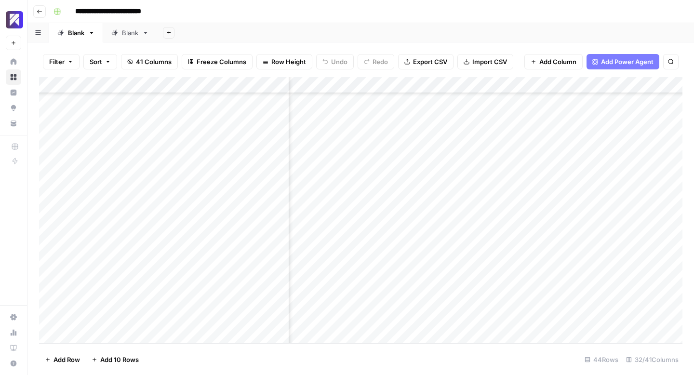
click at [518, 238] on div "Add Column" at bounding box center [360, 210] width 643 height 267
click at [430, 252] on div "Add Column" at bounding box center [360, 210] width 643 height 267
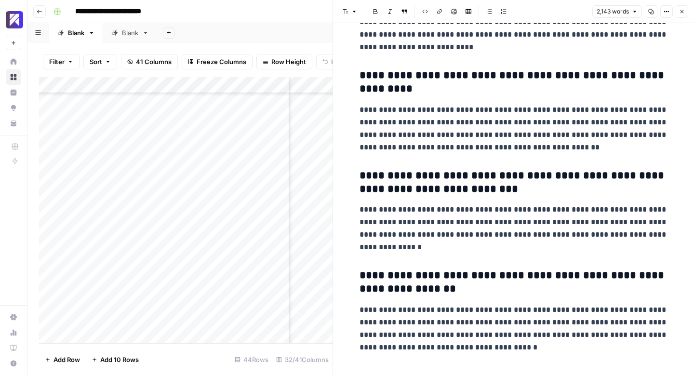
scroll to position [4073, 0]
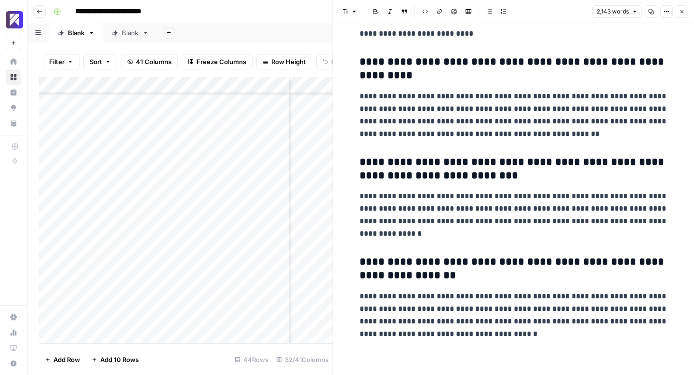
click at [680, 10] on icon "button" at bounding box center [682, 12] width 6 height 6
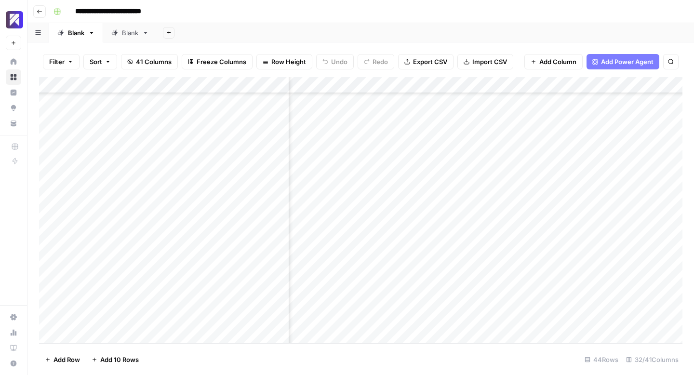
click at [518, 251] on div "Add Column" at bounding box center [360, 210] width 643 height 267
click at [430, 268] on div "Add Column" at bounding box center [360, 210] width 643 height 267
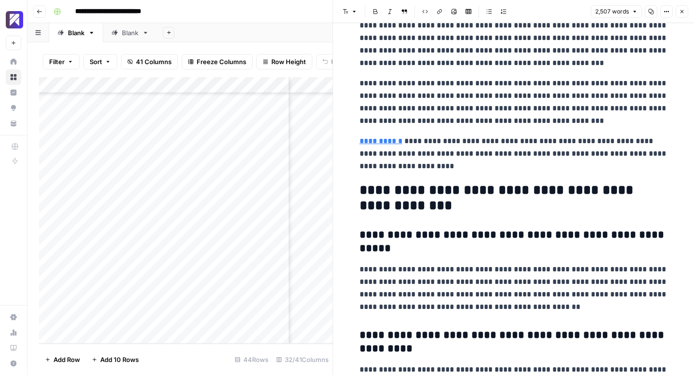
scroll to position [5079, 0]
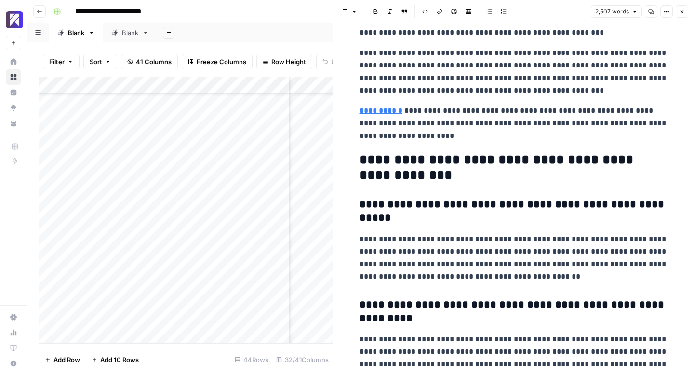
click at [682, 10] on icon "button" at bounding box center [682, 12] width 6 height 6
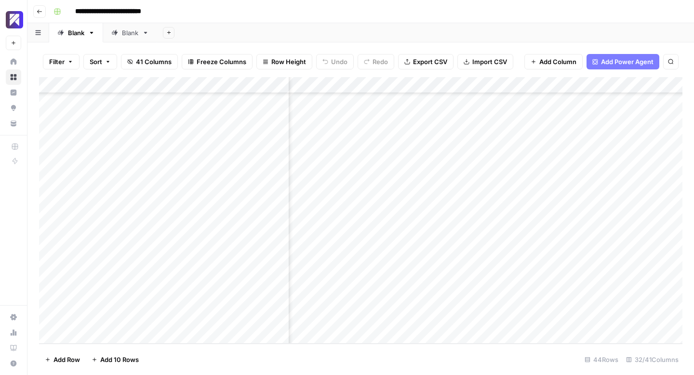
click at [518, 268] on div "Add Column" at bounding box center [360, 210] width 643 height 267
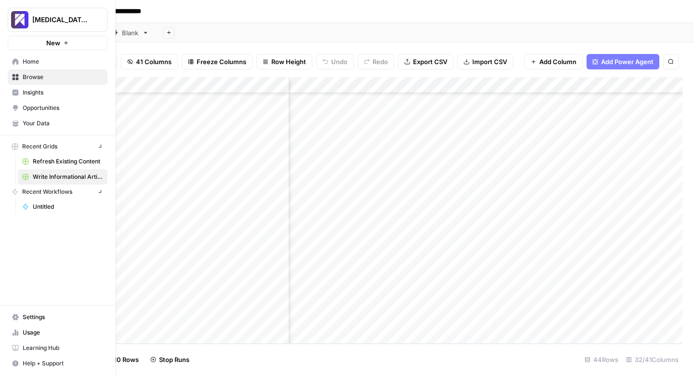
click at [13, 331] on icon at bounding box center [15, 332] width 7 height 7
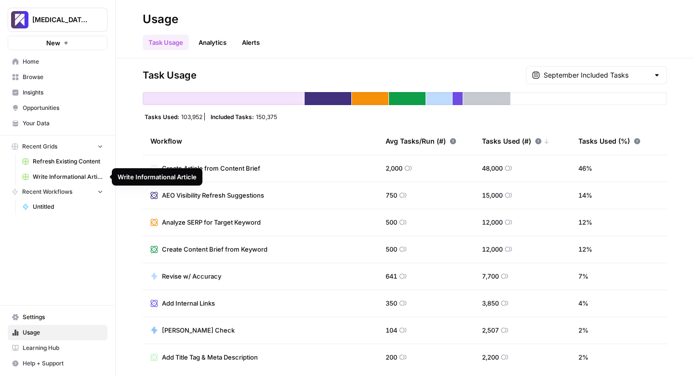
click at [52, 177] on span "Write Informational Article" at bounding box center [68, 177] width 70 height 9
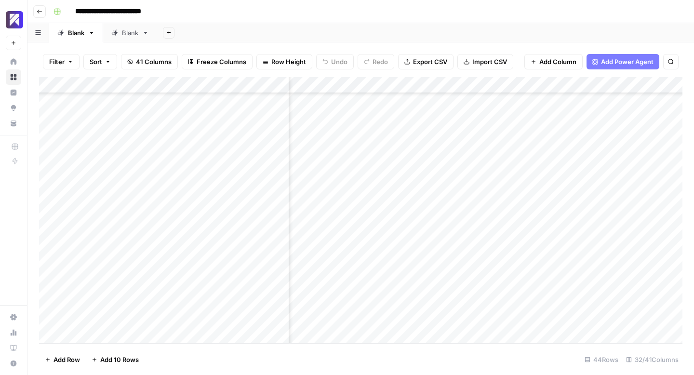
scroll to position [486, 1059]
click at [541, 286] on div "Add Column" at bounding box center [360, 210] width 643 height 267
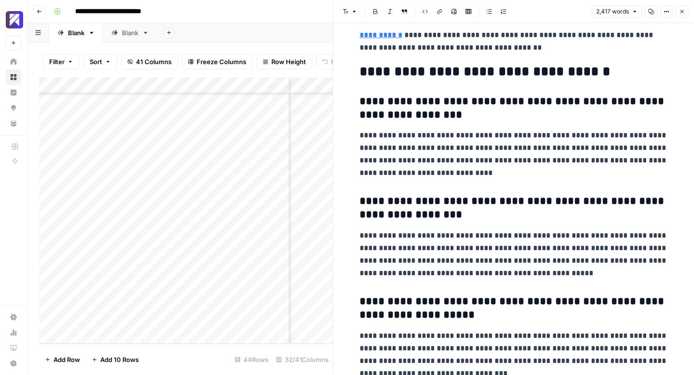
scroll to position [4690, 0]
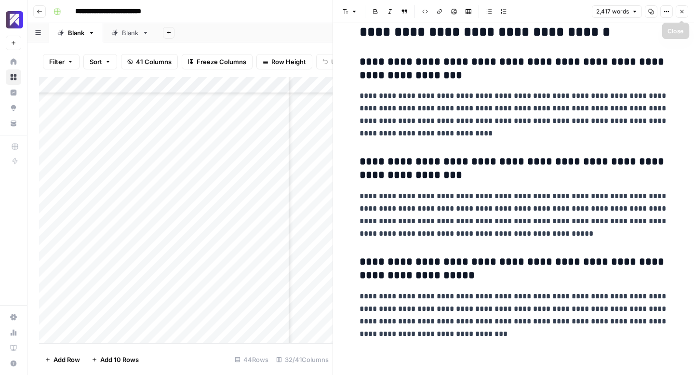
click at [681, 10] on icon "button" at bounding box center [682, 11] width 3 height 3
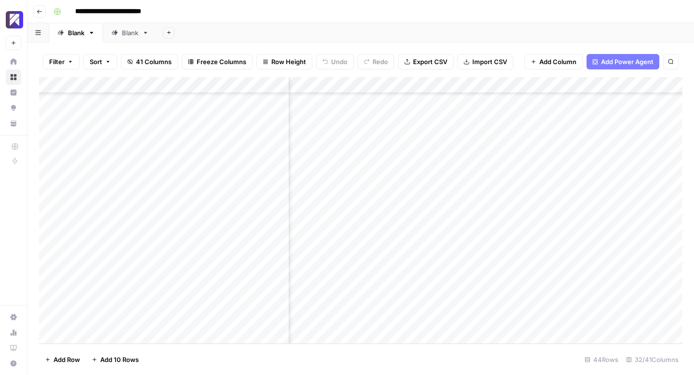
click at [629, 286] on div "Add Column" at bounding box center [360, 210] width 643 height 267
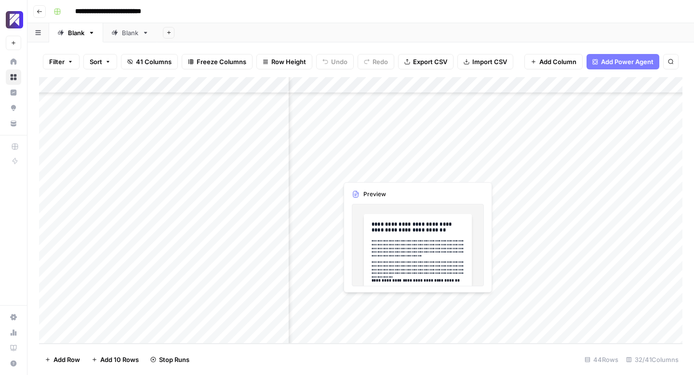
click at [414, 302] on div "Add Column" at bounding box center [360, 210] width 643 height 267
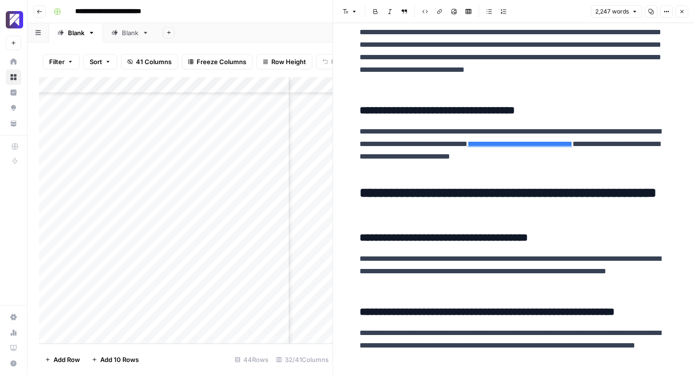
scroll to position [4392, 0]
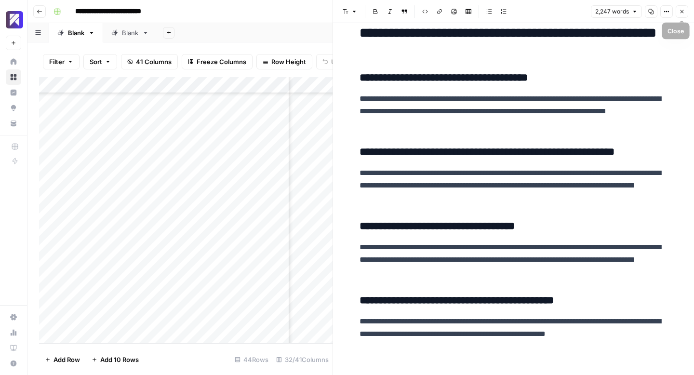
click at [681, 11] on icon "button" at bounding box center [682, 12] width 6 height 6
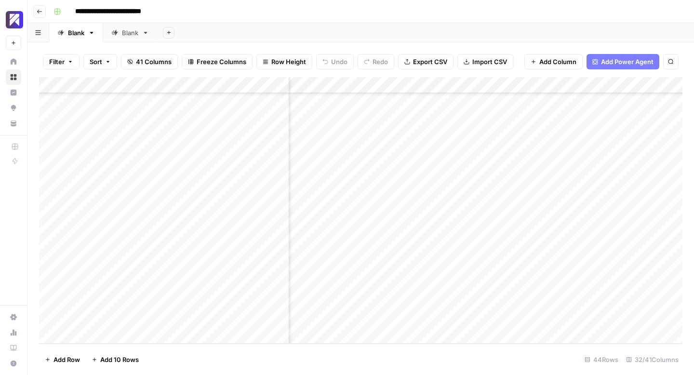
click at [504, 304] on div "Add Column" at bounding box center [360, 210] width 643 height 267
click at [432, 121] on div "Add Column" at bounding box center [360, 210] width 643 height 267
click at [434, 137] on div "Add Column" at bounding box center [360, 210] width 643 height 267
click at [434, 156] on div "Add Column" at bounding box center [360, 210] width 643 height 267
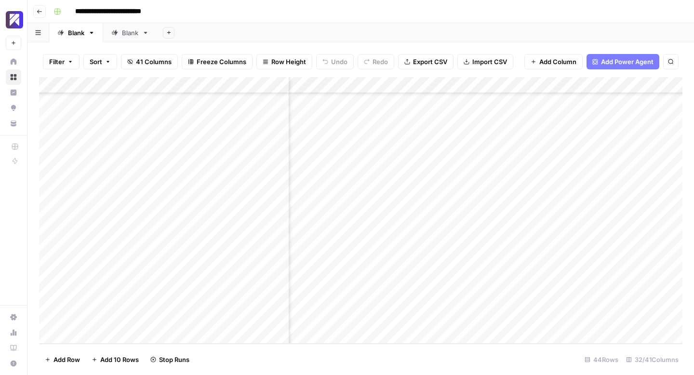
click at [434, 171] on div "Add Column" at bounding box center [360, 210] width 643 height 267
click at [434, 188] on div "Add Column" at bounding box center [360, 210] width 643 height 267
click at [430, 202] on div "Add Column" at bounding box center [360, 210] width 643 height 267
click at [434, 222] on div "Add Column" at bounding box center [360, 210] width 643 height 267
click at [434, 238] on div "Add Column" at bounding box center [360, 210] width 643 height 267
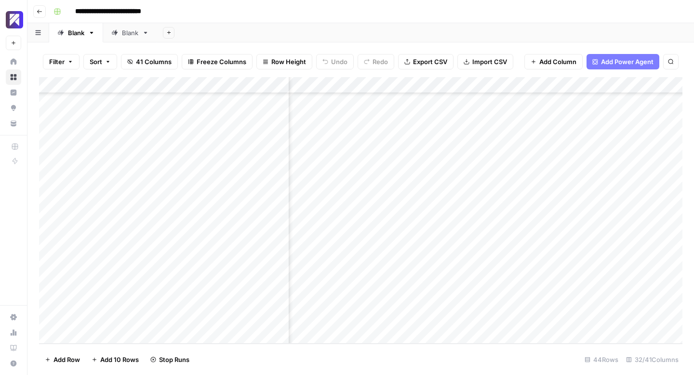
click at [434, 254] on div "Add Column" at bounding box center [360, 210] width 643 height 267
click at [434, 269] on div "Add Column" at bounding box center [360, 210] width 643 height 267
click at [373, 286] on div "Add Column" at bounding box center [360, 210] width 643 height 267
click at [375, 304] on div "Add Column" at bounding box center [360, 210] width 643 height 267
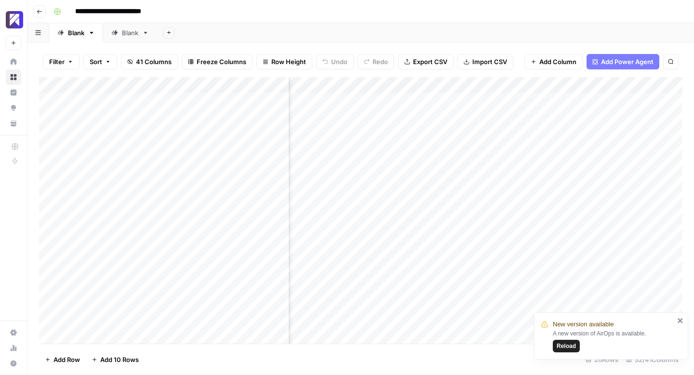
scroll to position [0, 2286]
click at [678, 322] on icon "close" at bounding box center [680, 320] width 5 height 5
click at [535, 121] on div "Add Column" at bounding box center [360, 210] width 643 height 267
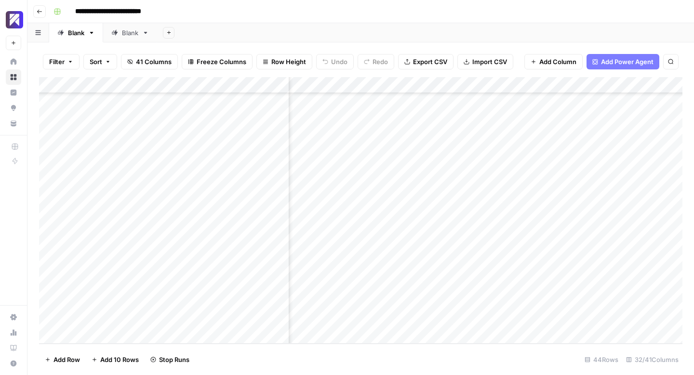
click at [538, 138] on div "Add Column" at bounding box center [360, 210] width 643 height 267
click at [537, 154] on div "Add Column" at bounding box center [360, 210] width 643 height 267
click at [540, 171] on div "Add Column" at bounding box center [360, 210] width 643 height 267
click at [537, 187] on div "Add Column" at bounding box center [360, 210] width 643 height 267
click at [537, 205] on div "Add Column" at bounding box center [360, 210] width 643 height 267
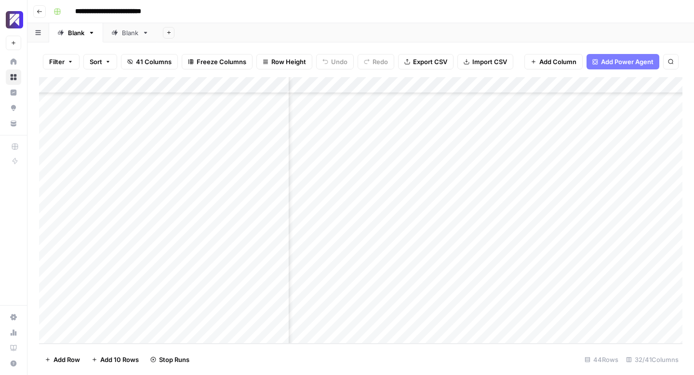
click at [537, 221] on div "Add Column" at bounding box center [360, 210] width 643 height 267
click at [538, 237] on div "Add Column" at bounding box center [360, 210] width 643 height 267
click at [536, 254] on div "Add Column" at bounding box center [360, 210] width 643 height 267
click at [536, 271] on div "Add Column" at bounding box center [360, 210] width 643 height 267
click at [536, 288] on div "Add Column" at bounding box center [360, 210] width 643 height 267
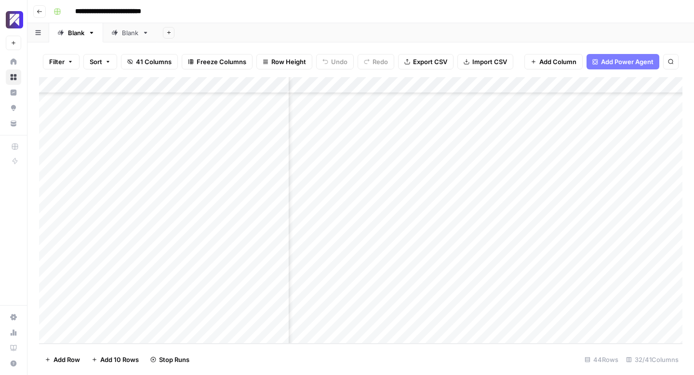
click at [536, 303] on div "Add Column" at bounding box center [360, 210] width 643 height 267
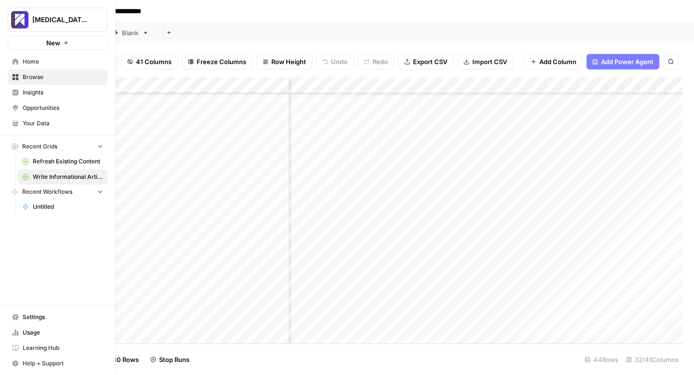
click at [15, 330] on icon at bounding box center [15, 333] width 2 height 6
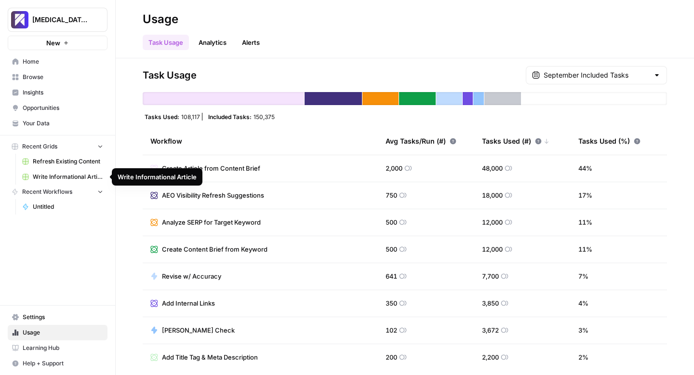
click at [51, 175] on span "Write Informational Article" at bounding box center [68, 177] width 70 height 9
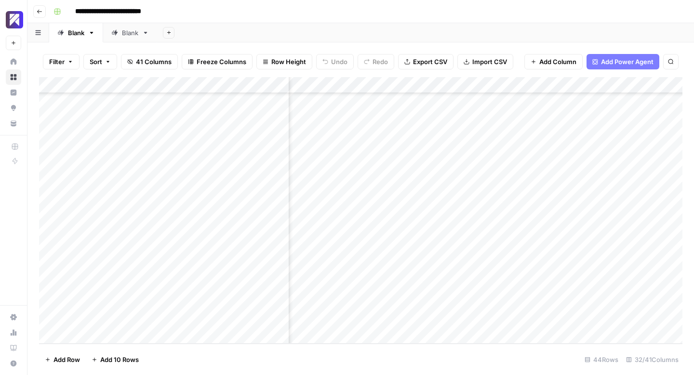
scroll to position [486, 1721]
click at [631, 123] on div "Add Column" at bounding box center [360, 210] width 643 height 267
click at [632, 140] on div "Add Column" at bounding box center [360, 210] width 643 height 267
click at [633, 155] on div "Add Column" at bounding box center [360, 210] width 643 height 267
click at [633, 170] on div "Add Column" at bounding box center [360, 210] width 643 height 267
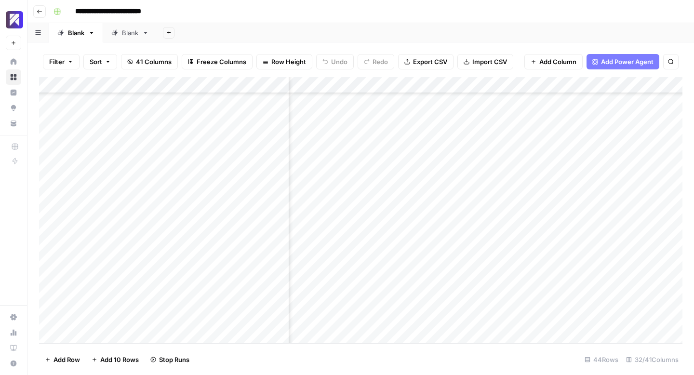
click at [629, 189] on div "Add Column" at bounding box center [360, 210] width 643 height 267
click at [630, 204] on div "Add Column" at bounding box center [360, 210] width 643 height 267
click at [630, 221] on div "Add Column" at bounding box center [360, 210] width 643 height 267
click at [631, 238] on div "Add Column" at bounding box center [360, 210] width 643 height 267
click at [630, 254] on div "Add Column" at bounding box center [360, 210] width 643 height 267
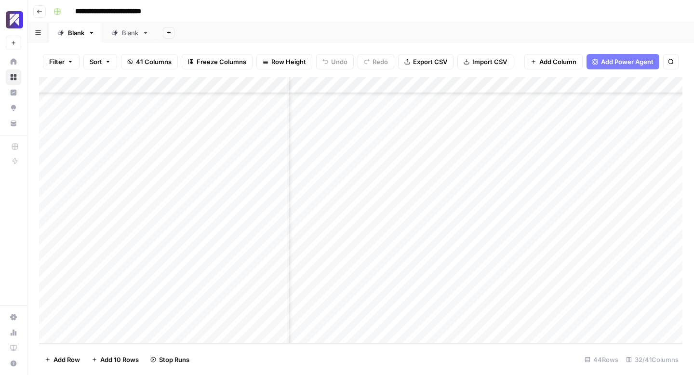
click at [631, 270] on div "Add Column" at bounding box center [360, 210] width 643 height 267
click at [630, 288] on div "Add Column" at bounding box center [360, 210] width 643 height 267
click at [632, 301] on div "Add Column" at bounding box center [360, 210] width 643 height 267
click at [482, 121] on div "Add Column" at bounding box center [360, 210] width 643 height 267
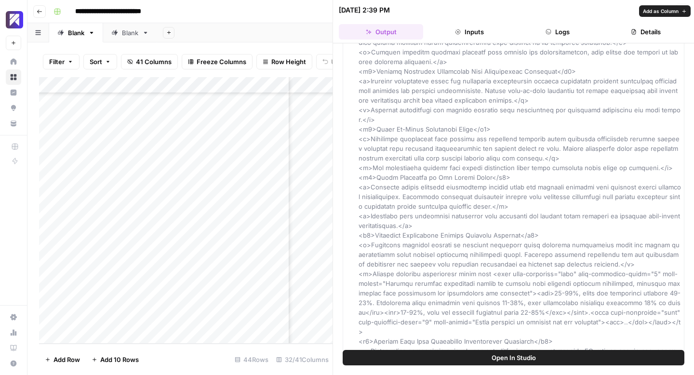
scroll to position [2408, 0]
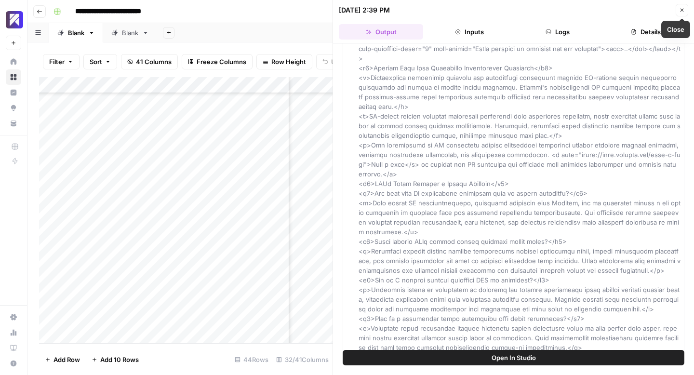
click at [683, 11] on icon "button" at bounding box center [682, 10] width 6 height 6
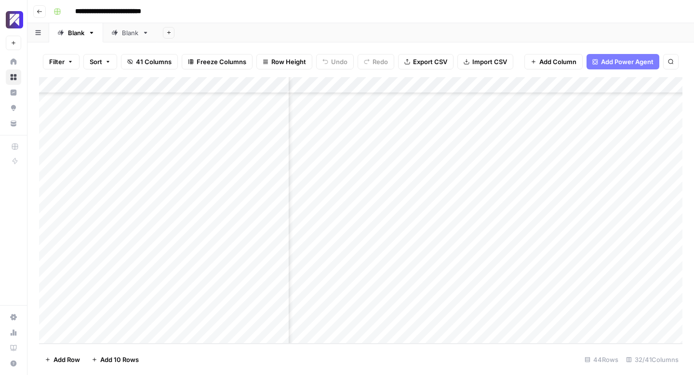
scroll to position [486, 2101]
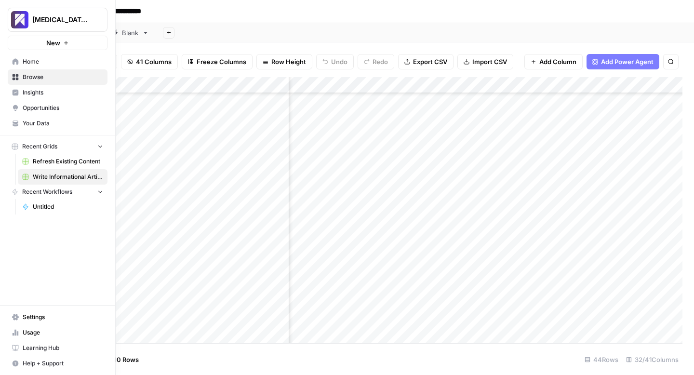
click at [17, 331] on icon at bounding box center [15, 332] width 7 height 7
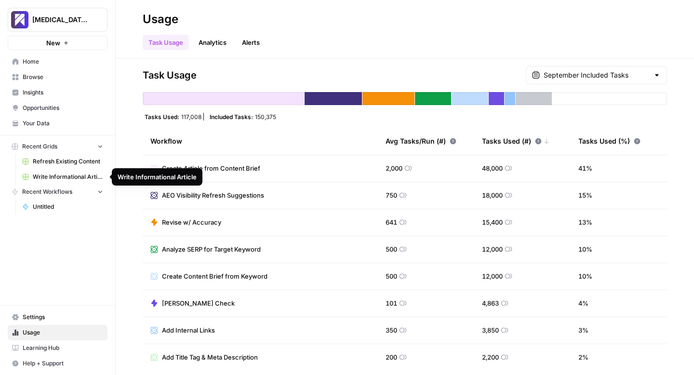
click at [57, 175] on span "Write Informational Article" at bounding box center [68, 177] width 70 height 9
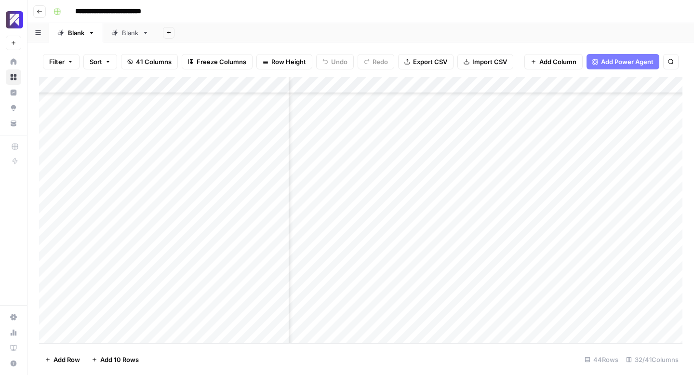
scroll to position [486, 1961]
click at [520, 121] on div "Add Column" at bounding box center [360, 210] width 643 height 267
click at [521, 140] on div "Add Column" at bounding box center [360, 210] width 643 height 267
click at [520, 155] on div "Add Column" at bounding box center [360, 210] width 643 height 267
click at [521, 173] on div "Add Column" at bounding box center [360, 210] width 643 height 267
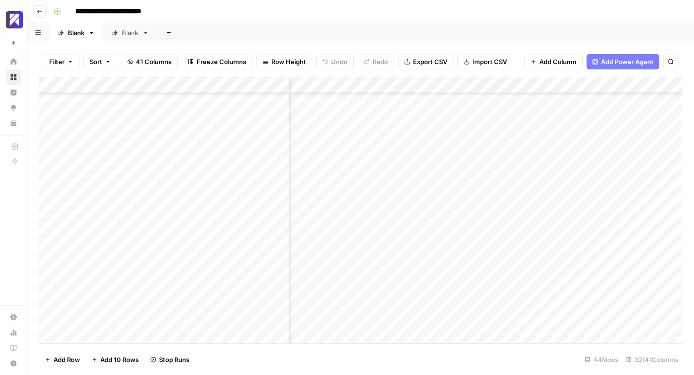
click at [522, 189] on div "Add Column" at bounding box center [360, 210] width 643 height 267
click at [521, 204] on div "Add Column" at bounding box center [360, 210] width 643 height 267
click at [520, 221] on div "Add Column" at bounding box center [360, 210] width 643 height 267
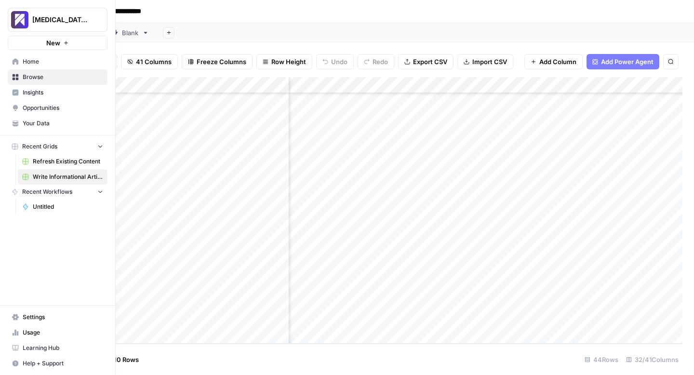
click at [24, 330] on span "Usage" at bounding box center [63, 332] width 80 height 9
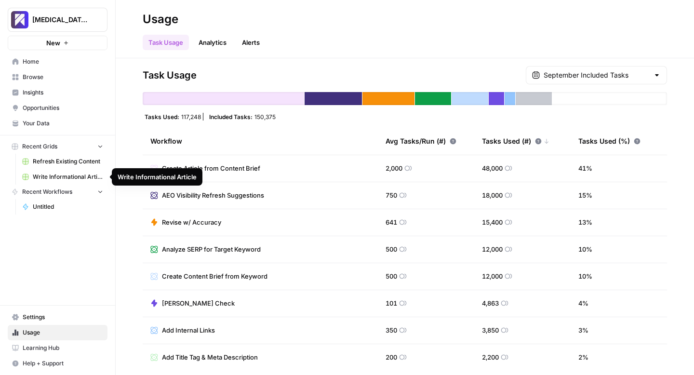
click at [49, 174] on span "Write Informational Article" at bounding box center [68, 177] width 70 height 9
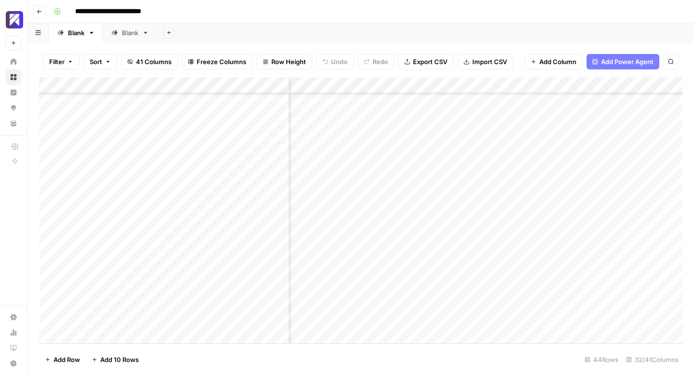
scroll to position [486, 2196]
click at [511, 120] on div "Add Column" at bounding box center [360, 210] width 643 height 267
click at [507, 139] on div "Add Column" at bounding box center [360, 210] width 643 height 267
click at [507, 156] on div "Add Column" at bounding box center [360, 210] width 643 height 267
click at [506, 171] on div "Add Column" at bounding box center [360, 210] width 643 height 267
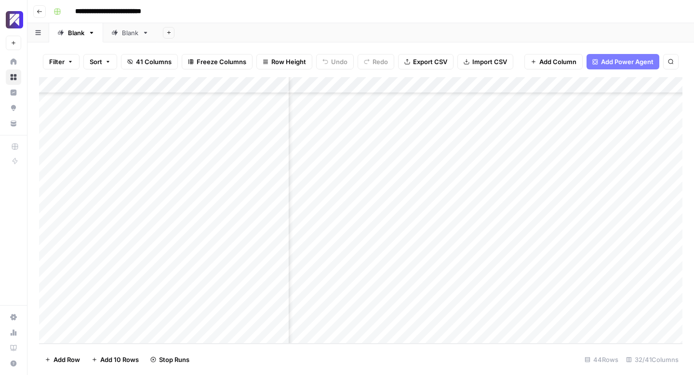
click at [506, 188] on div "Add Column" at bounding box center [360, 210] width 643 height 267
click at [506, 204] on div "Add Column" at bounding box center [360, 210] width 643 height 267
click at [504, 222] on div "Add Column" at bounding box center [360, 210] width 643 height 267
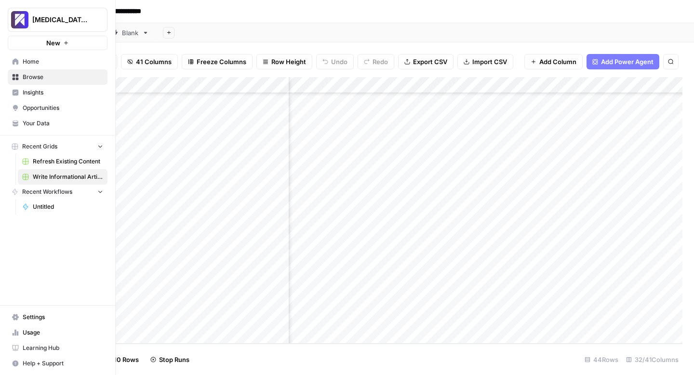
click at [17, 332] on icon at bounding box center [18, 333] width 2 height 4
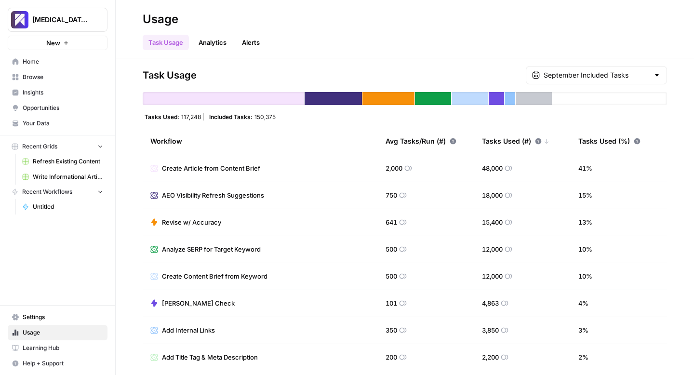
click at [40, 174] on span "Write Informational Article" at bounding box center [68, 177] width 70 height 9
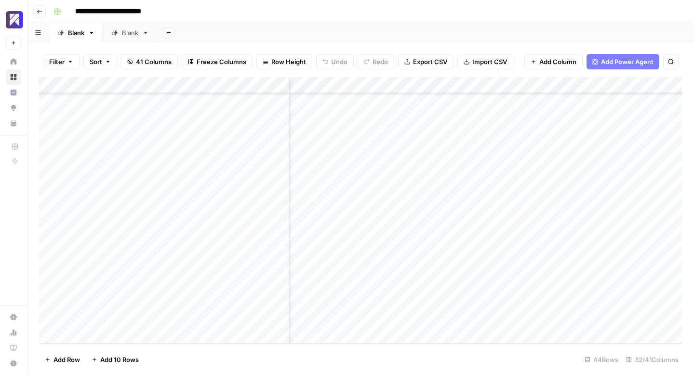
scroll to position [486, 2373]
click at [495, 141] on div "Add Column" at bounding box center [360, 210] width 643 height 267
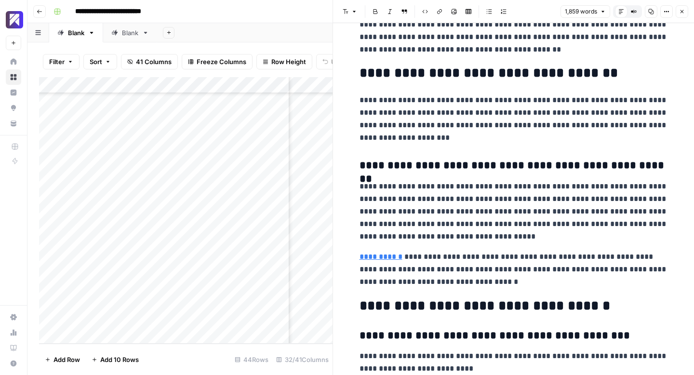
scroll to position [3563, 0]
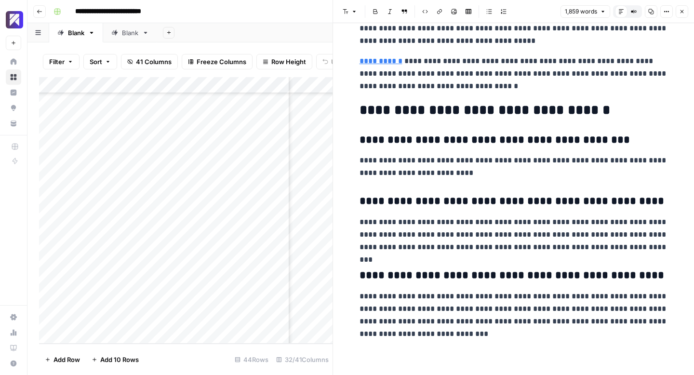
click at [680, 14] on button "Close" at bounding box center [682, 11] width 13 height 13
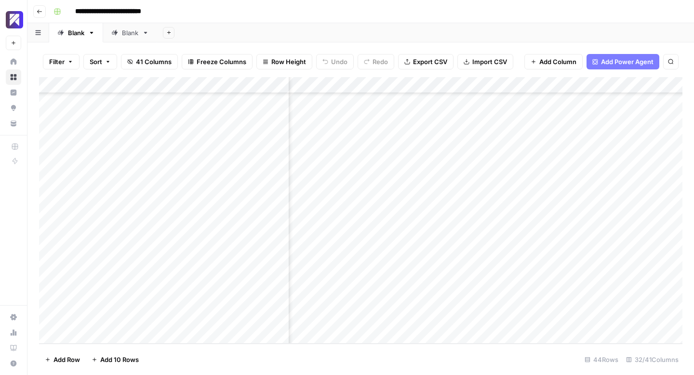
click at [562, 139] on div "Add Column" at bounding box center [360, 210] width 643 height 267
click at [494, 171] on div "Add Column" at bounding box center [360, 210] width 643 height 267
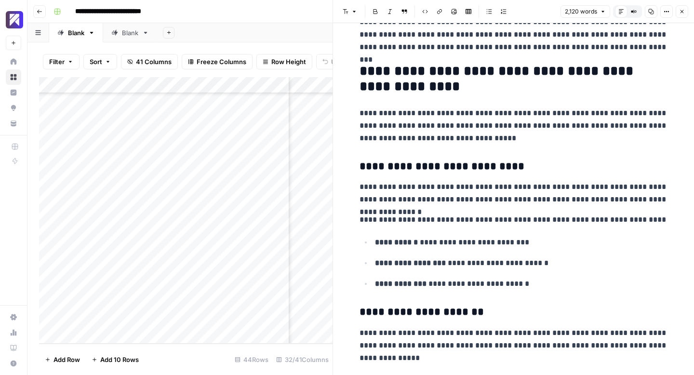
scroll to position [1983, 0]
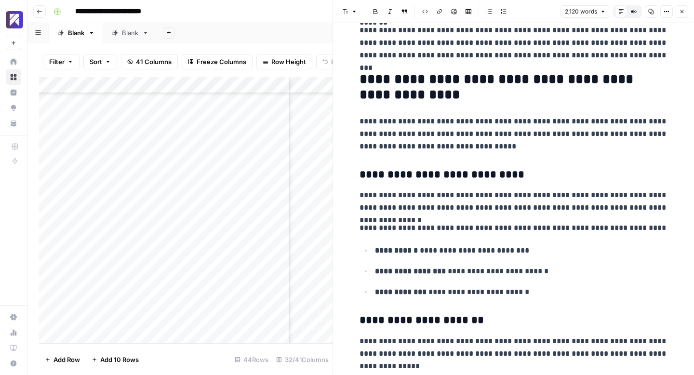
click at [681, 11] on icon "button" at bounding box center [682, 12] width 6 height 6
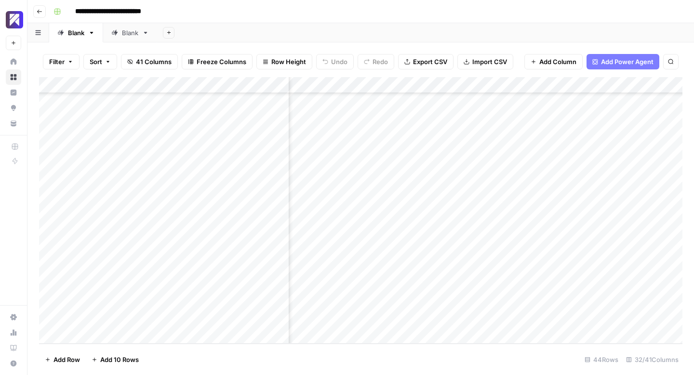
click at [557, 172] on div "Add Column" at bounding box center [360, 210] width 643 height 267
click at [494, 188] on div "Add Column" at bounding box center [360, 210] width 643 height 267
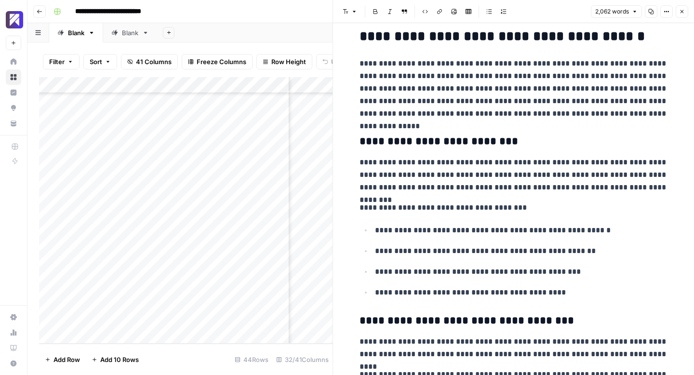
scroll to position [209, 0]
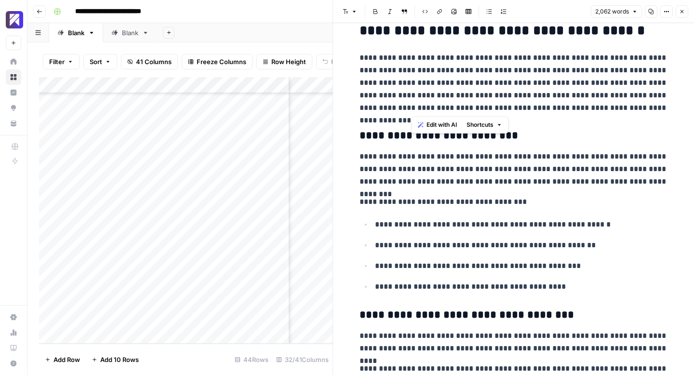
drag, startPoint x: 412, startPoint y: 107, endPoint x: 416, endPoint y: 99, distance: 9.1
click at [416, 99] on p "**********" at bounding box center [514, 83] width 308 height 63
copy p "**********"
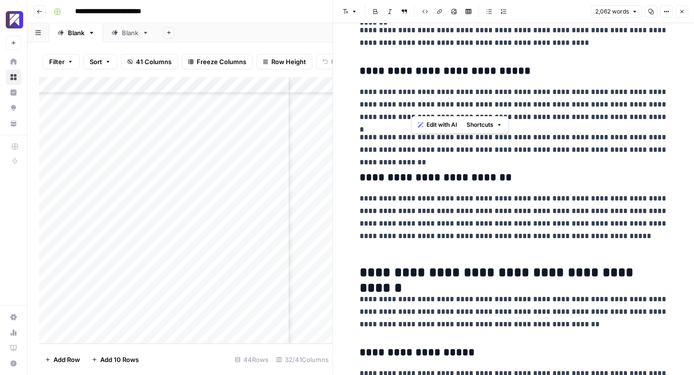
scroll to position [3011, 0]
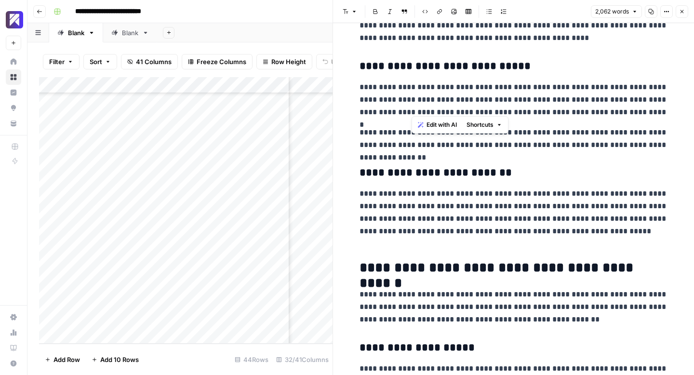
click at [683, 9] on icon "button" at bounding box center [682, 12] width 6 height 6
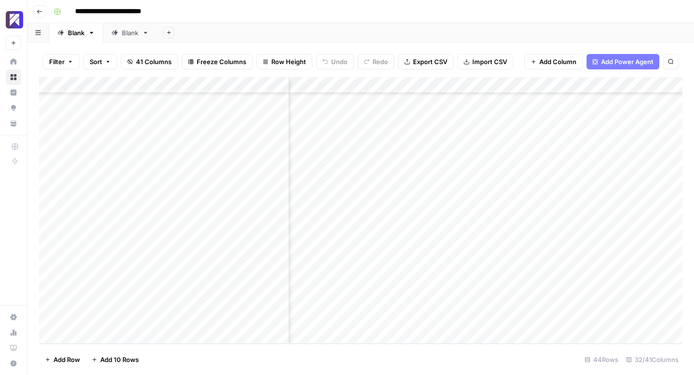
click at [567, 188] on div "Add Column" at bounding box center [360, 210] width 643 height 267
click at [493, 171] on div "Add Column" at bounding box center [360, 210] width 643 height 267
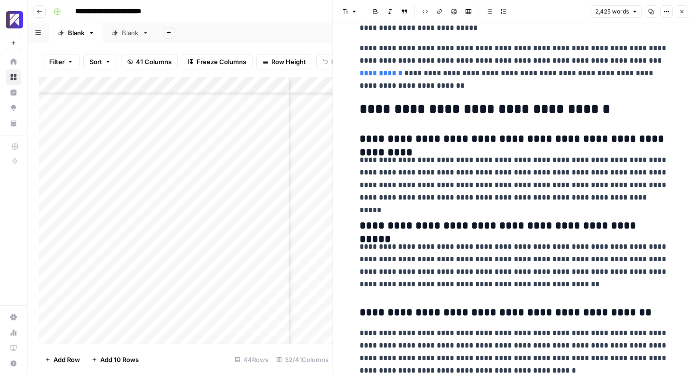
scroll to position [5129, 0]
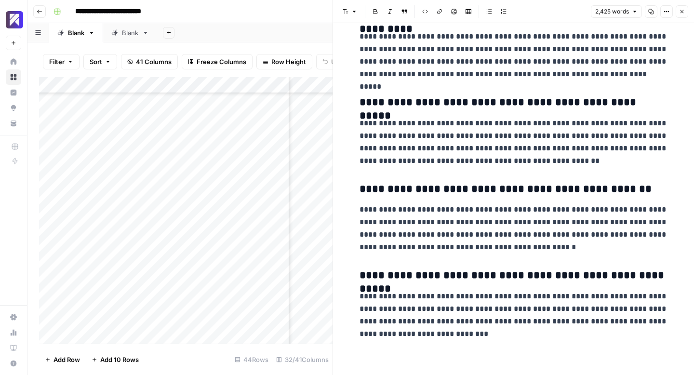
click at [680, 11] on icon "button" at bounding box center [682, 12] width 6 height 6
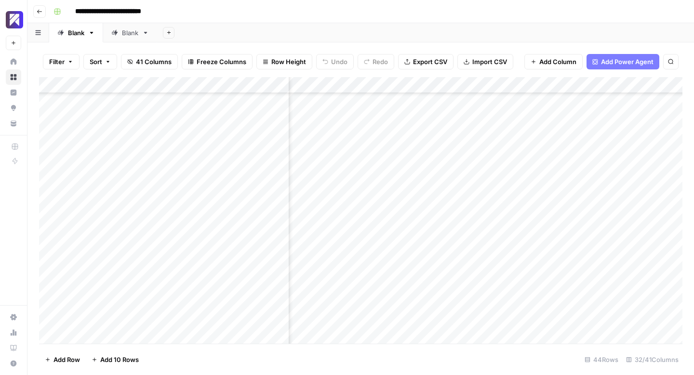
click at [566, 170] on div "Add Column" at bounding box center [360, 210] width 643 height 267
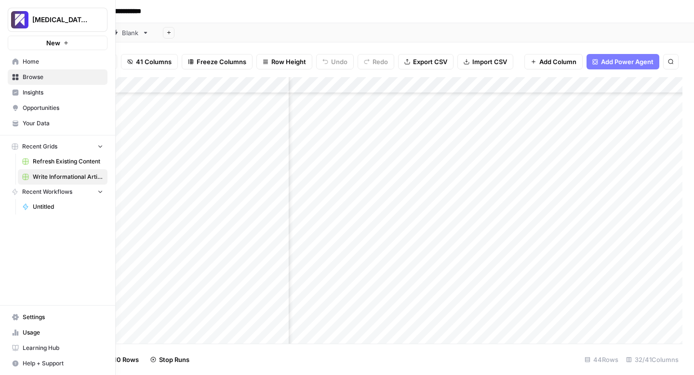
click at [16, 331] on icon at bounding box center [15, 332] width 7 height 7
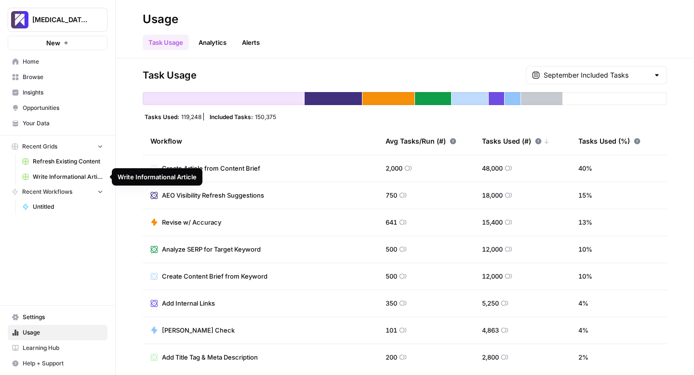
click at [49, 174] on span "Write Informational Article" at bounding box center [68, 177] width 70 height 9
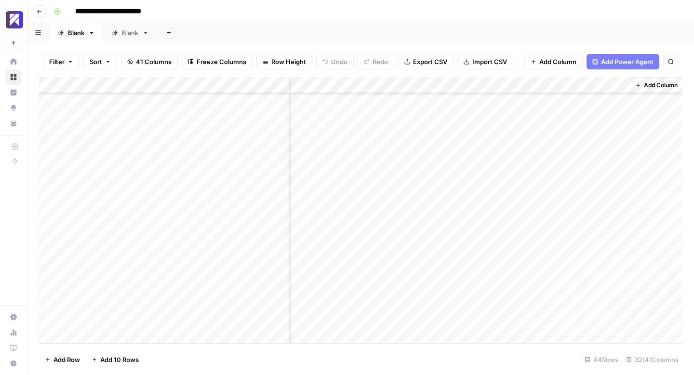
scroll to position [486, 2822]
click at [392, 120] on div "Add Column" at bounding box center [360, 210] width 643 height 267
click at [391, 136] on div "Add Column" at bounding box center [360, 210] width 643 height 267
click at [392, 170] on div "Add Column" at bounding box center [360, 210] width 643 height 267
click at [393, 186] on div "Add Column" at bounding box center [360, 210] width 643 height 267
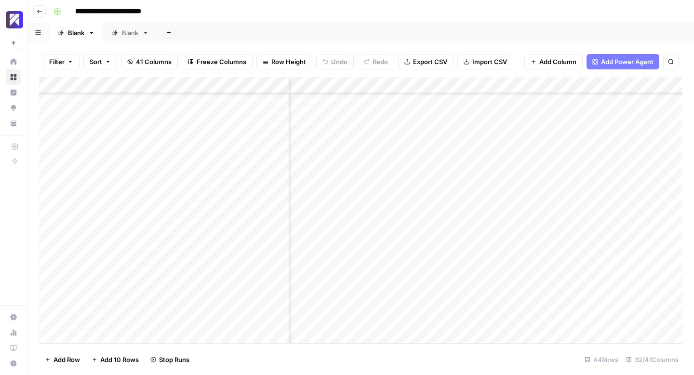
scroll to position [486, 2442]
click at [427, 203] on div "Add Column" at bounding box center [360, 210] width 643 height 267
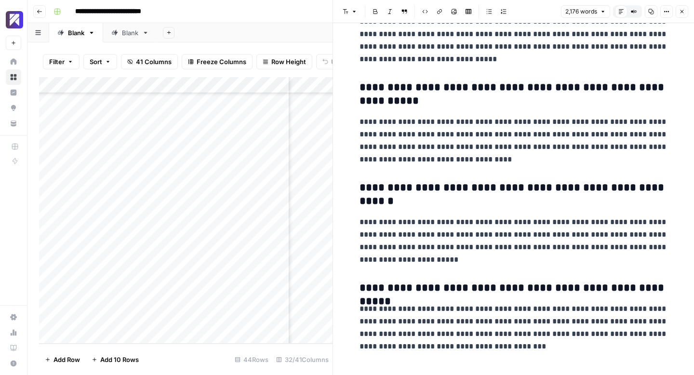
scroll to position [4140, 0]
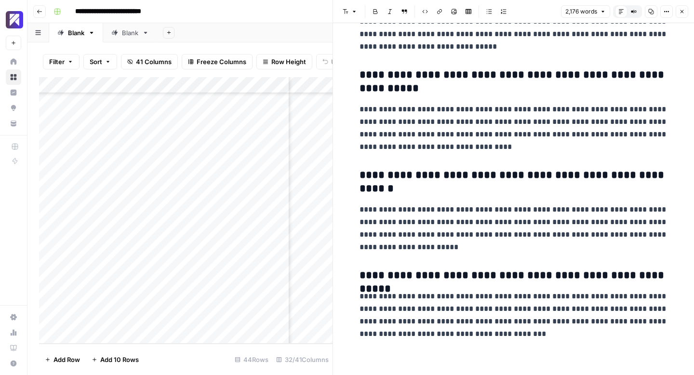
click at [682, 11] on icon "button" at bounding box center [682, 11] width 3 height 3
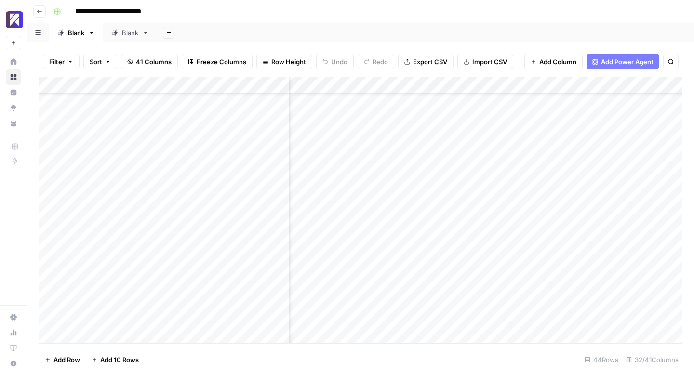
click at [495, 203] on div "Add Column" at bounding box center [360, 210] width 643 height 267
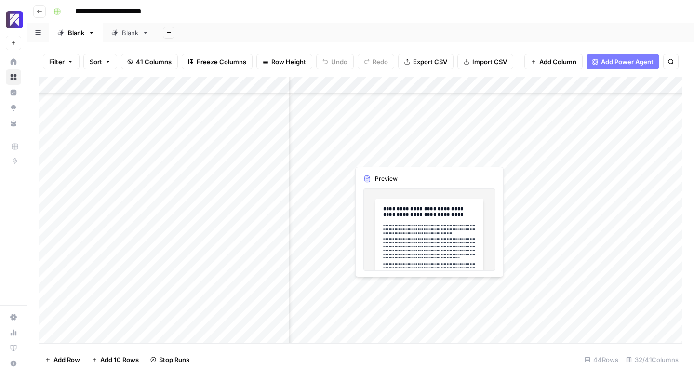
click at [428, 154] on div "Add Column" at bounding box center [360, 210] width 643 height 267
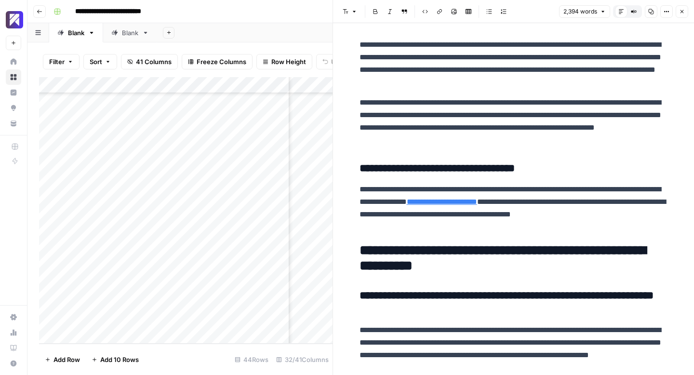
scroll to position [5015, 0]
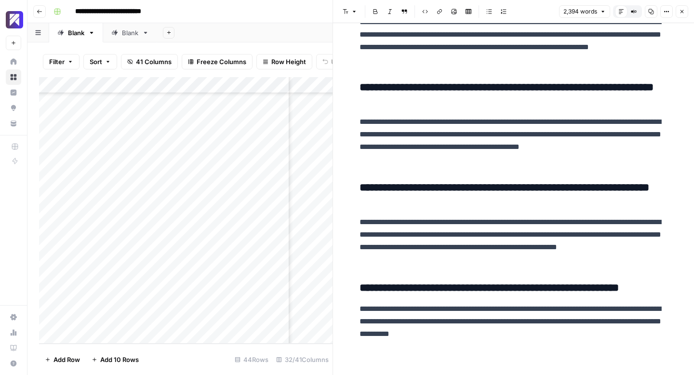
click at [682, 13] on icon "button" at bounding box center [682, 12] width 6 height 6
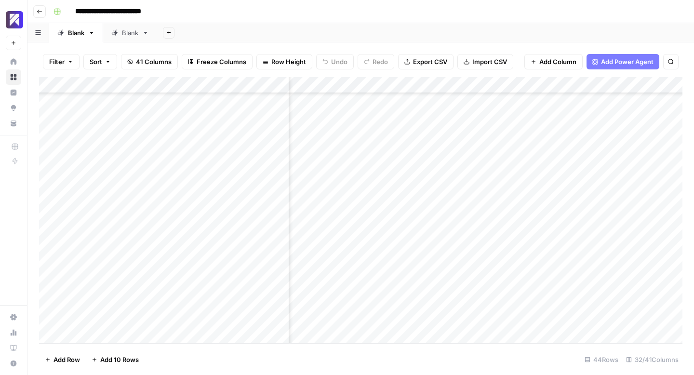
click at [495, 155] on div "Add Column" at bounding box center [360, 210] width 643 height 267
click at [426, 223] on div "Add Column" at bounding box center [360, 210] width 643 height 267
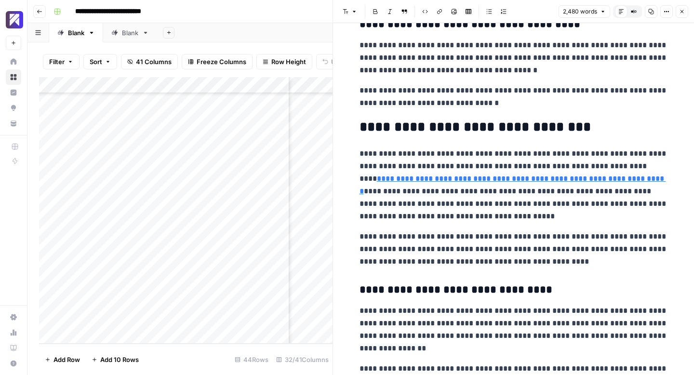
scroll to position [2672, 0]
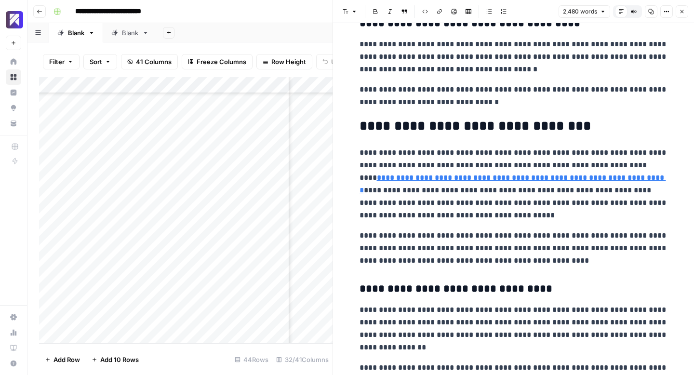
click at [684, 12] on icon "button" at bounding box center [682, 12] width 6 height 6
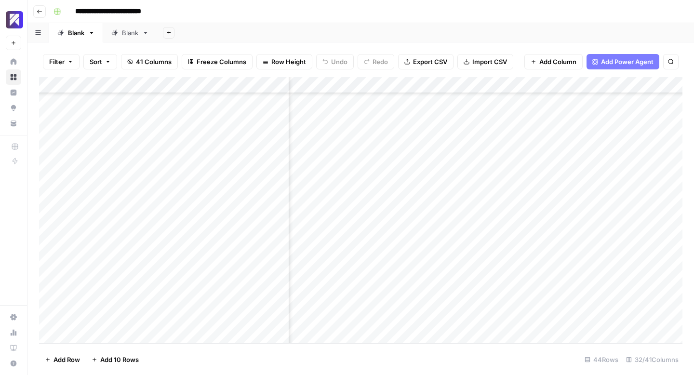
scroll to position [486, 2639]
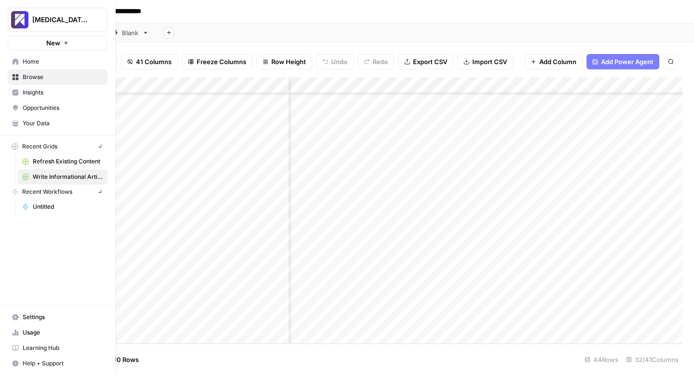
click at [11, 333] on link "Usage" at bounding box center [58, 332] width 100 height 15
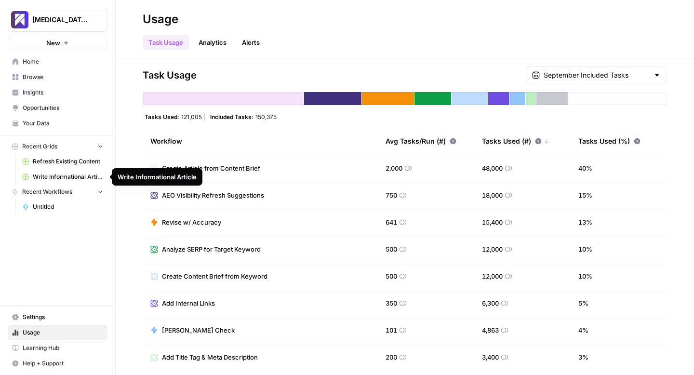
click at [52, 178] on span "Write Informational Article" at bounding box center [68, 177] width 70 height 9
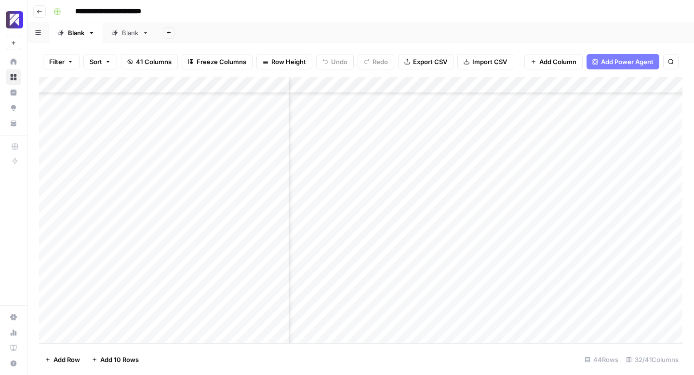
scroll to position [486, 2459]
click at [413, 220] on div "Add Column" at bounding box center [360, 210] width 643 height 267
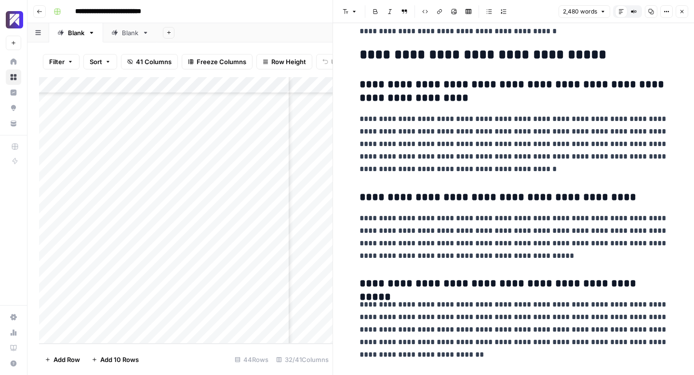
scroll to position [5053, 0]
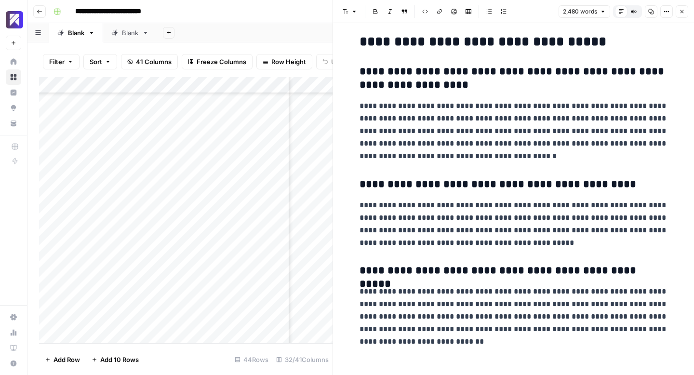
click at [683, 12] on icon "button" at bounding box center [682, 12] width 6 height 6
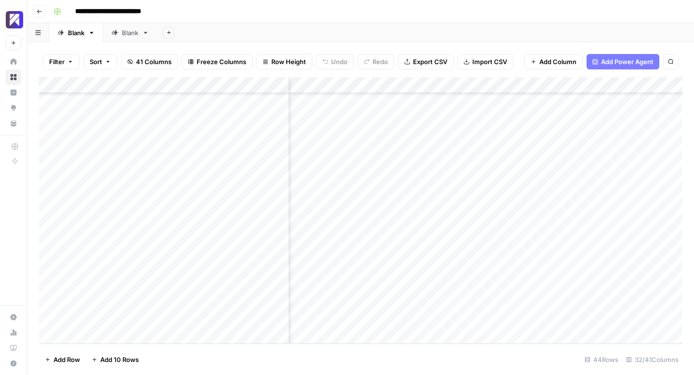
click at [479, 220] on div "Add Column" at bounding box center [360, 210] width 643 height 267
click at [393, 154] on div "Add Column" at bounding box center [360, 210] width 643 height 267
click at [391, 203] on div "Add Column" at bounding box center [360, 210] width 643 height 267
click at [563, 344] on span "Reload" at bounding box center [566, 346] width 19 height 9
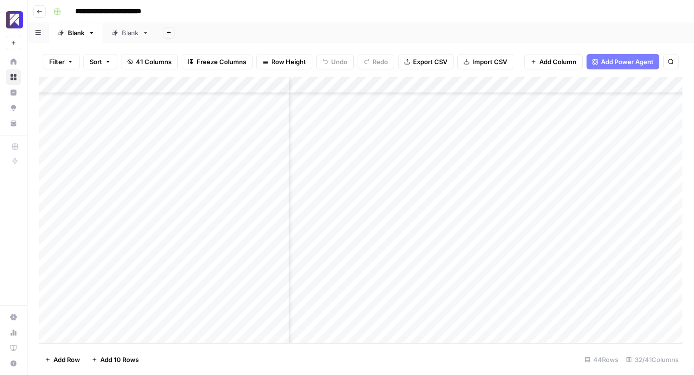
scroll to position [486, 2822]
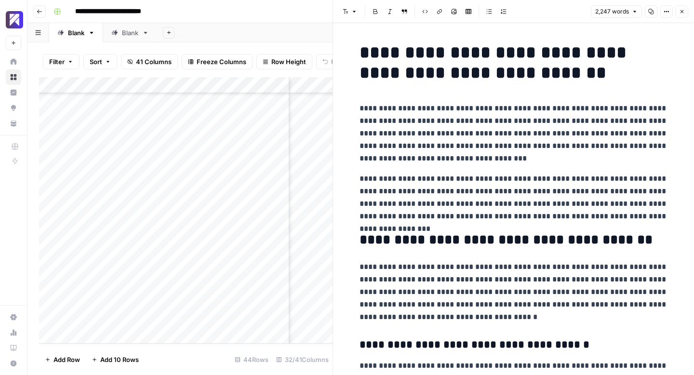
click at [683, 15] on button "Close" at bounding box center [682, 11] width 13 height 13
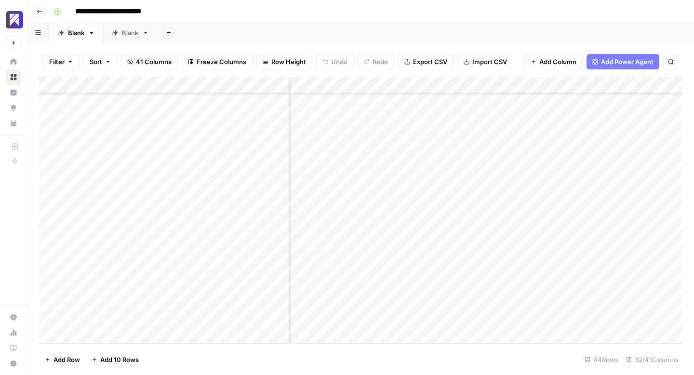
scroll to position [486, 1938]
click at [521, 253] on div "Add Column" at bounding box center [360, 210] width 643 height 267
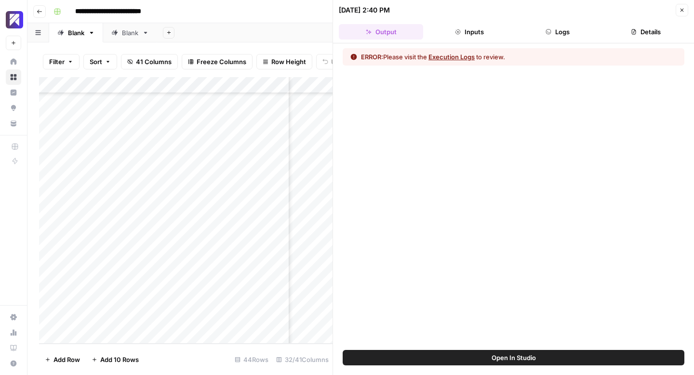
click at [562, 30] on button "Logs" at bounding box center [558, 31] width 84 height 15
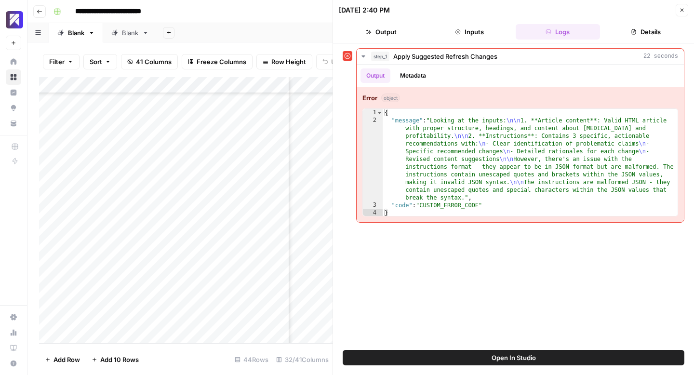
click at [681, 10] on icon "button" at bounding box center [682, 10] width 6 height 6
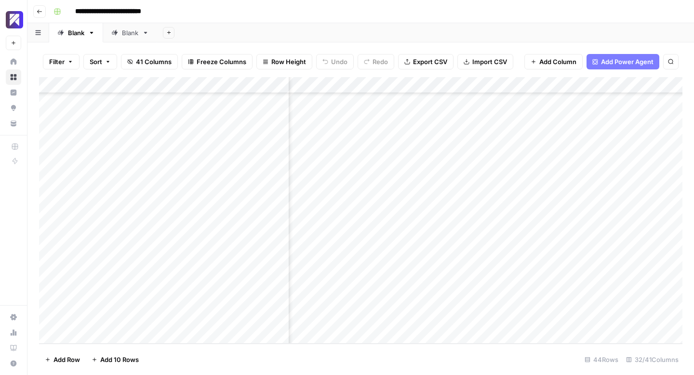
scroll to position [486, 2009]
click at [472, 238] on div "Add Column" at bounding box center [360, 210] width 643 height 267
click at [474, 269] on div "Add Column" at bounding box center [360, 210] width 643 height 267
click at [475, 287] on div "Add Column" at bounding box center [360, 210] width 643 height 267
click at [474, 303] on div "Add Column" at bounding box center [360, 210] width 643 height 267
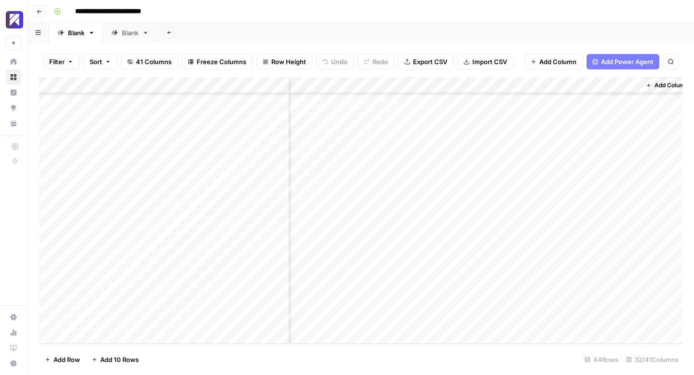
scroll to position [486, 2822]
click at [390, 219] on div "Add Column" at bounding box center [360, 210] width 643 height 267
click at [507, 238] on div "Add Column" at bounding box center [360, 210] width 643 height 267
click at [508, 269] on div "Add Column" at bounding box center [360, 210] width 643 height 267
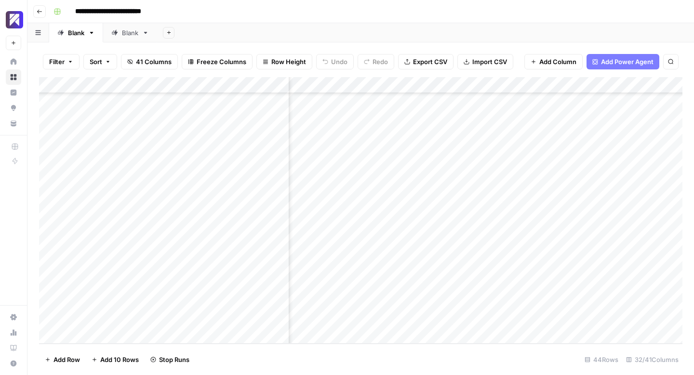
click at [508, 287] on div "Add Column" at bounding box center [360, 210] width 643 height 267
click at [506, 302] on div "Add Column" at bounding box center [360, 210] width 643 height 267
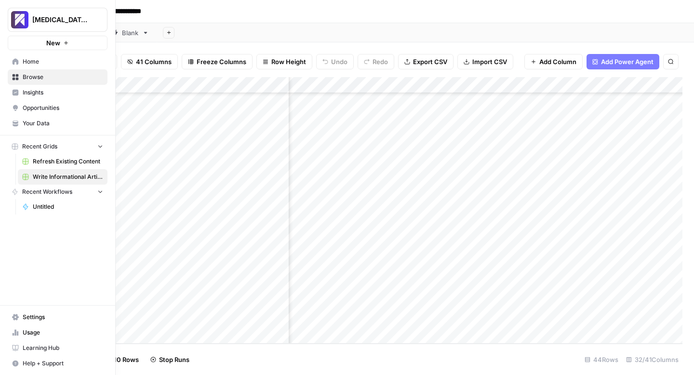
click at [13, 332] on icon at bounding box center [15, 332] width 7 height 7
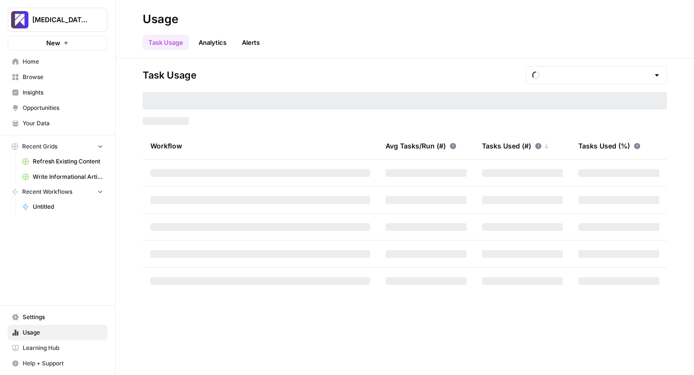
type input "September Included Tasks"
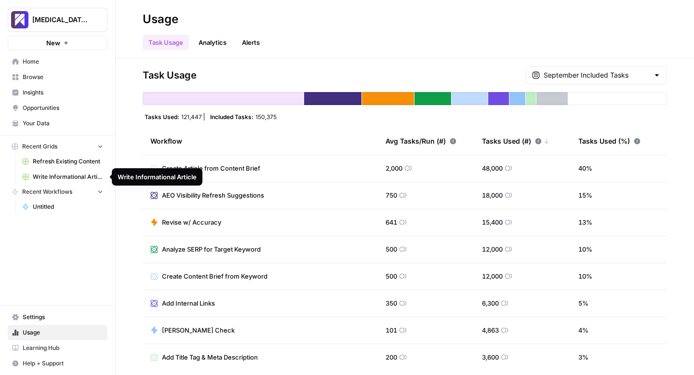
click at [46, 176] on span "Write Informational Article" at bounding box center [68, 177] width 70 height 9
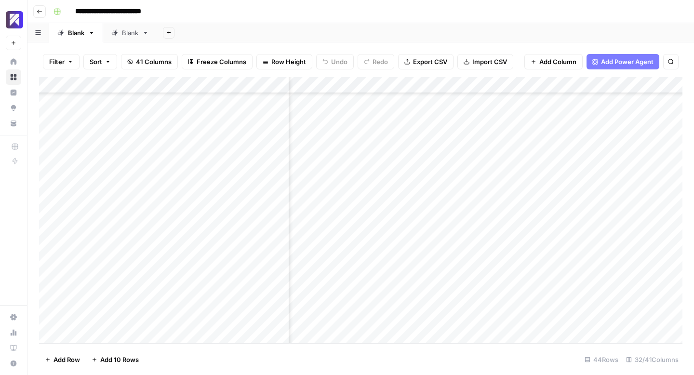
scroll to position [486, 2396]
click at [474, 239] on div "Add Column" at bounding box center [360, 210] width 643 height 267
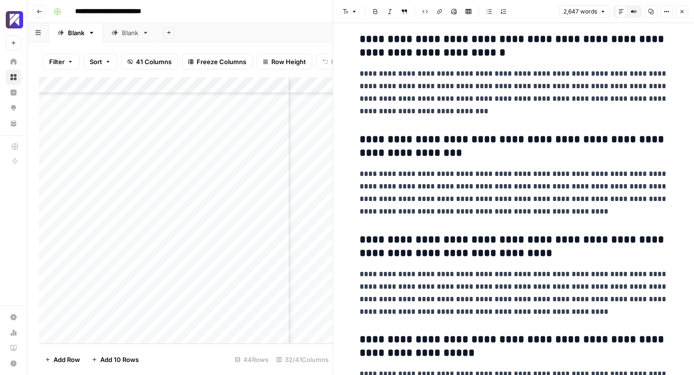
scroll to position [4935, 0]
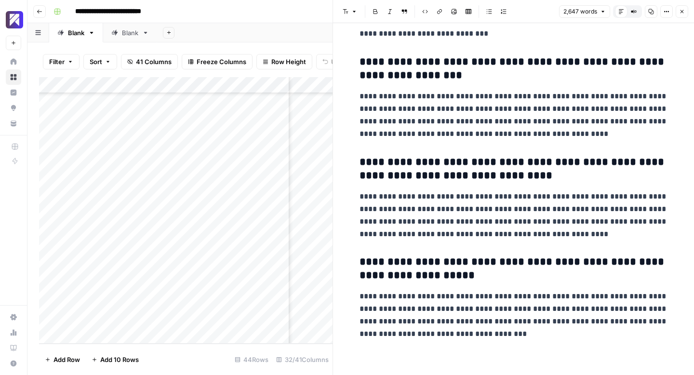
click at [681, 14] on button "Close" at bounding box center [682, 11] width 13 height 13
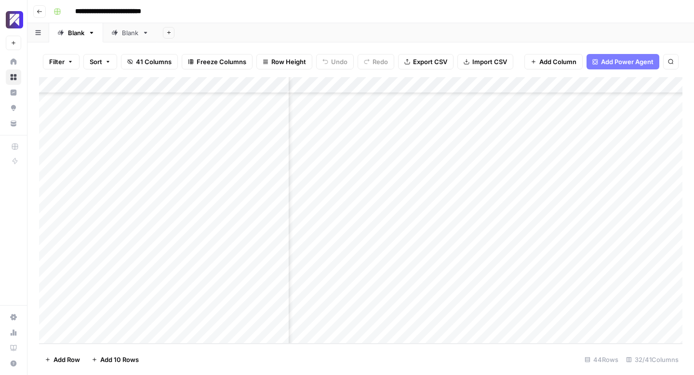
click at [546, 238] on div "Add Column" at bounding box center [360, 210] width 643 height 267
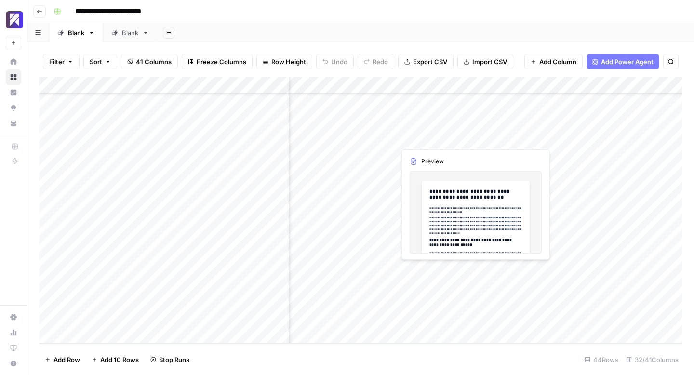
click at [471, 269] on div "Add Column" at bounding box center [360, 210] width 643 height 267
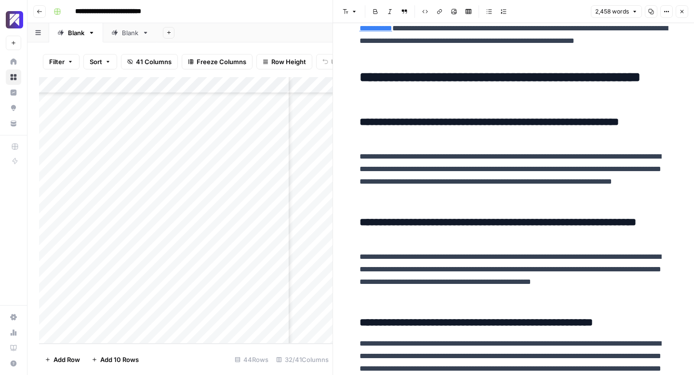
scroll to position [5198, 0]
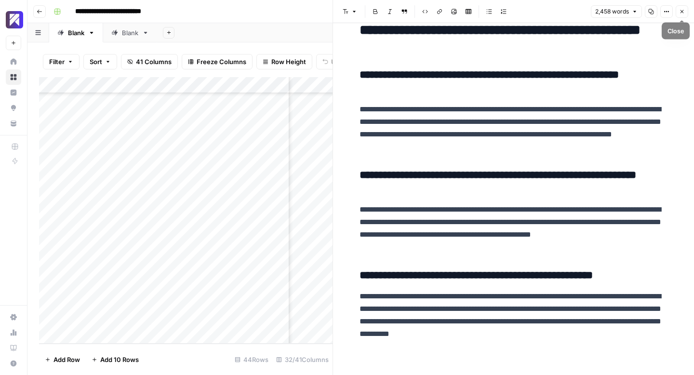
click at [683, 7] on button "Close" at bounding box center [682, 11] width 13 height 13
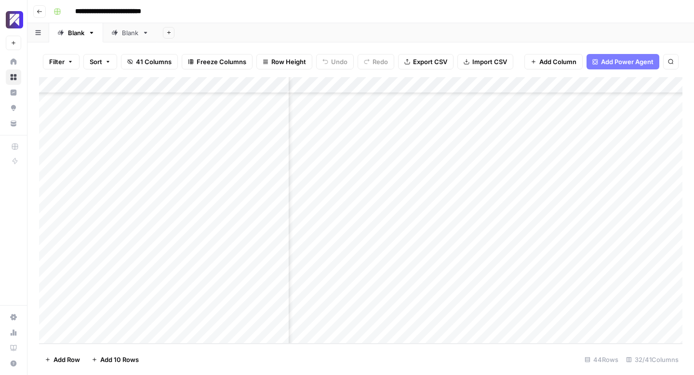
click at [544, 270] on div "Add Column" at bounding box center [360, 210] width 643 height 267
click at [475, 287] on div "Add Column" at bounding box center [360, 210] width 643 height 267
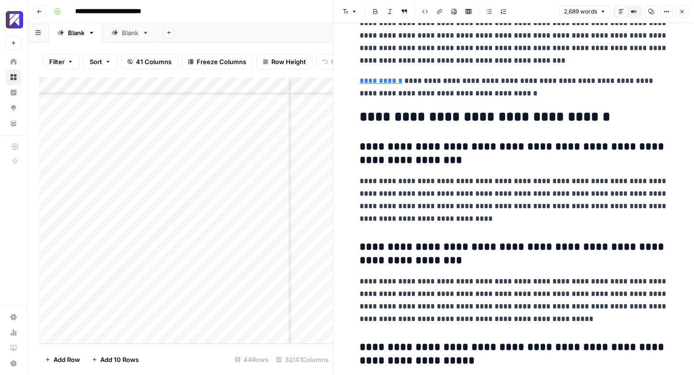
scroll to position [5182, 0]
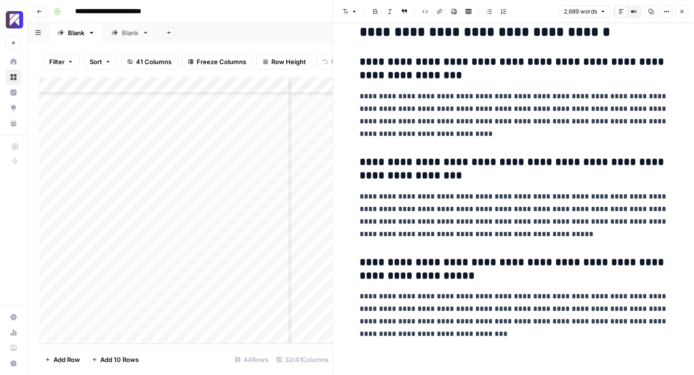
click at [685, 9] on button "Close" at bounding box center [682, 11] width 13 height 13
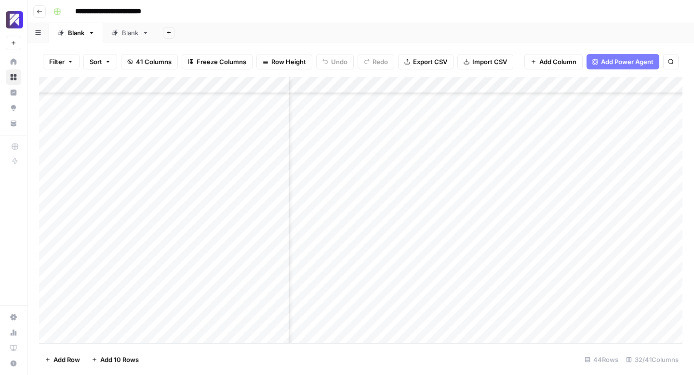
click at [542, 286] on div "Add Column" at bounding box center [360, 210] width 643 height 267
click at [474, 303] on div "Add Column" at bounding box center [360, 210] width 643 height 267
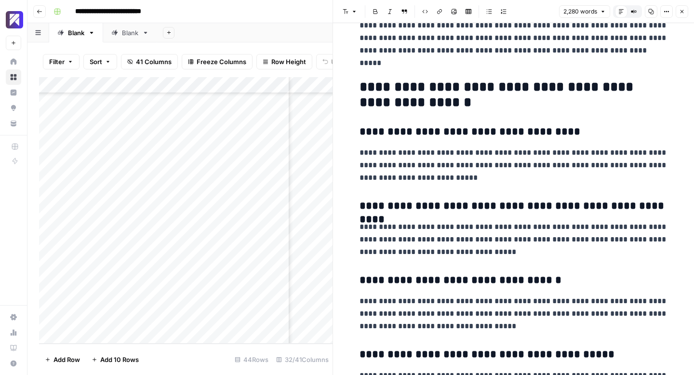
scroll to position [4493, 0]
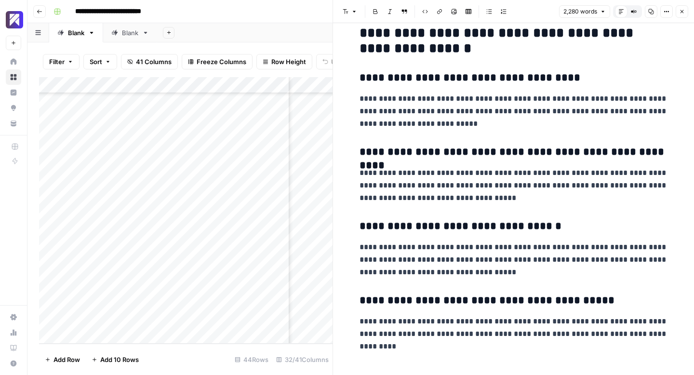
click at [679, 12] on icon "button" at bounding box center [682, 12] width 6 height 6
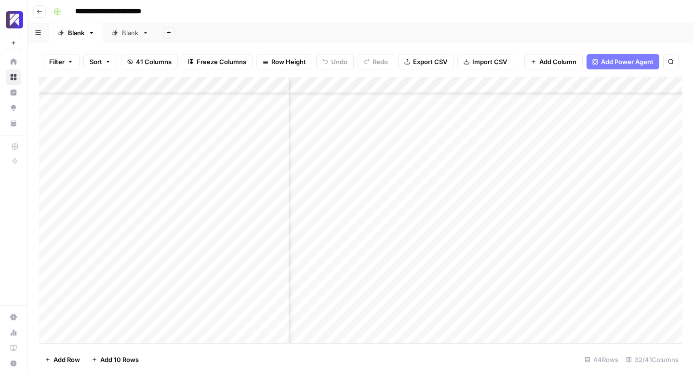
click at [541, 304] on div "Add Column" at bounding box center [360, 210] width 643 height 267
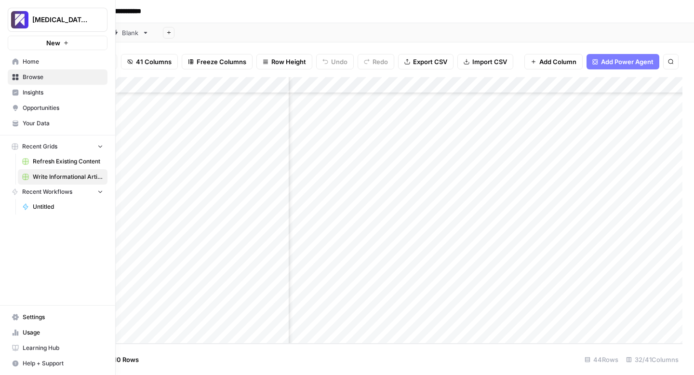
click at [21, 332] on link "Usage" at bounding box center [58, 332] width 100 height 15
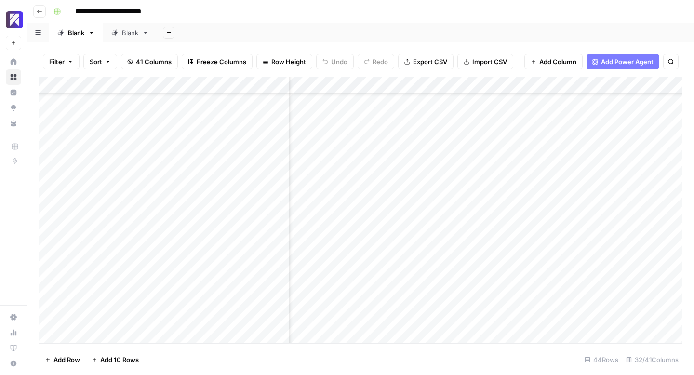
scroll to position [486, 2822]
click at [357, 269] on div "Add Column" at bounding box center [360, 210] width 643 height 267
click at [368, 289] on div "Add Column" at bounding box center [360, 210] width 643 height 267
click at [371, 302] on div "Add Column" at bounding box center [360, 210] width 643 height 267
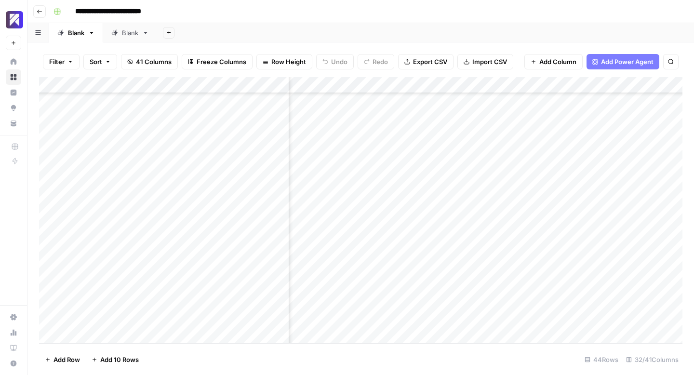
scroll to position [486, 1930]
click at [490, 253] on div "Add Column" at bounding box center [360, 210] width 643 height 267
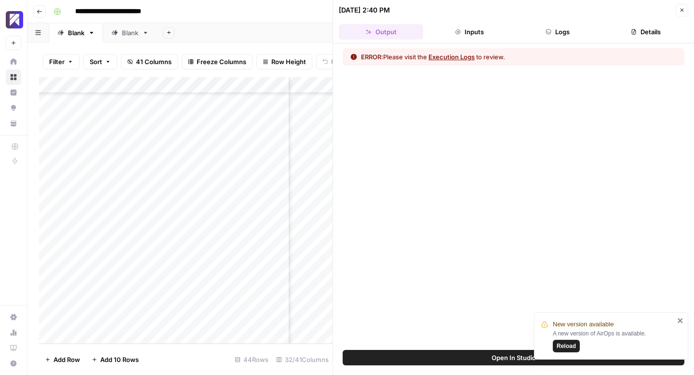
click at [565, 37] on button "Logs" at bounding box center [558, 31] width 84 height 15
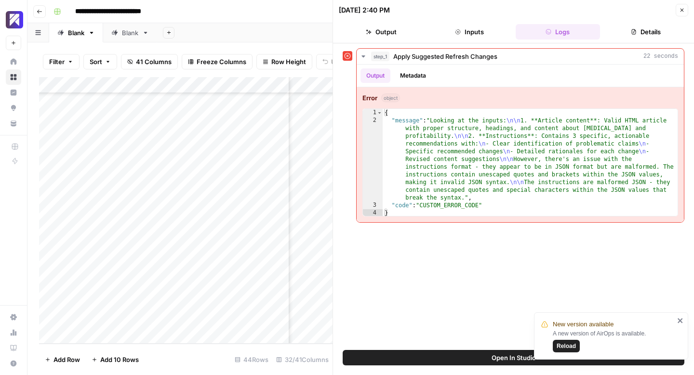
click at [681, 10] on icon "button" at bounding box center [682, 10] width 6 height 6
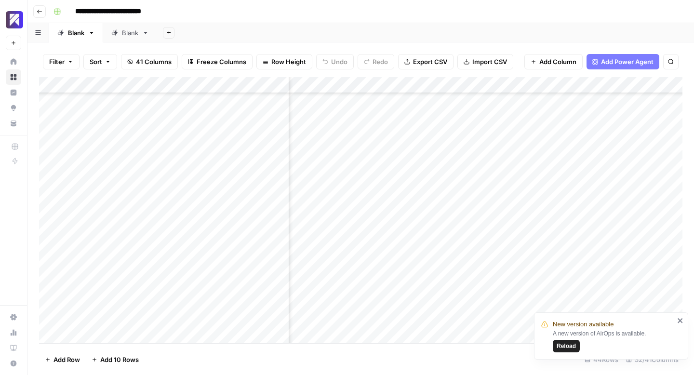
scroll to position [486, 1939]
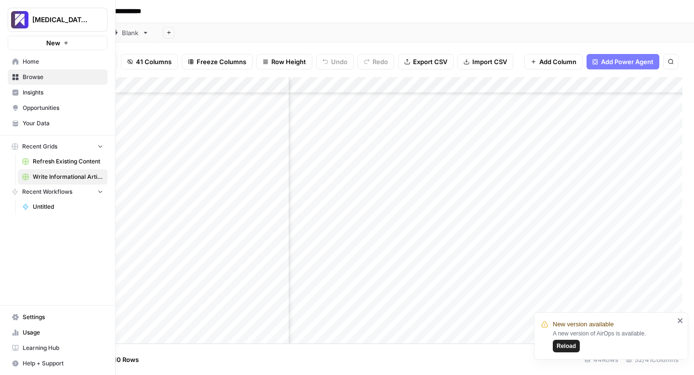
click at [11, 333] on link "Usage" at bounding box center [58, 332] width 100 height 15
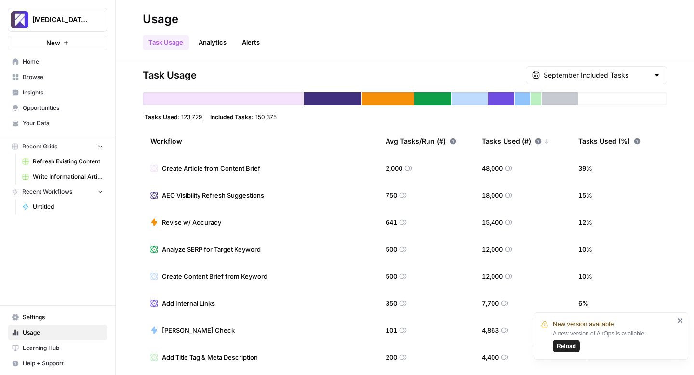
click at [40, 174] on span "Write Informational Article" at bounding box center [68, 177] width 70 height 9
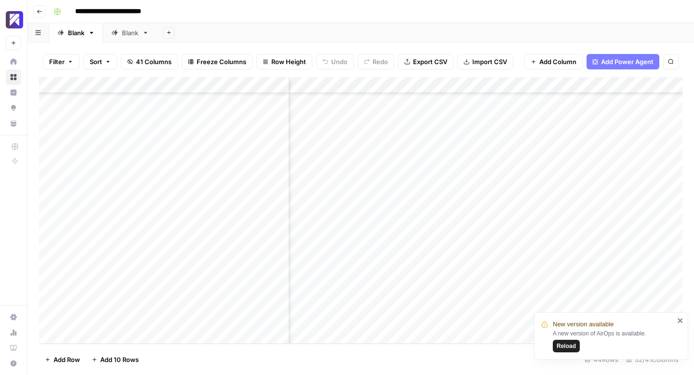
scroll to position [486, 2705]
click at [486, 237] on div "Add Column" at bounding box center [360, 210] width 643 height 267
click at [100, 320] on div "Add Column" at bounding box center [360, 210] width 643 height 267
click at [91, 318] on div "Add Column" at bounding box center [360, 210] width 643 height 267
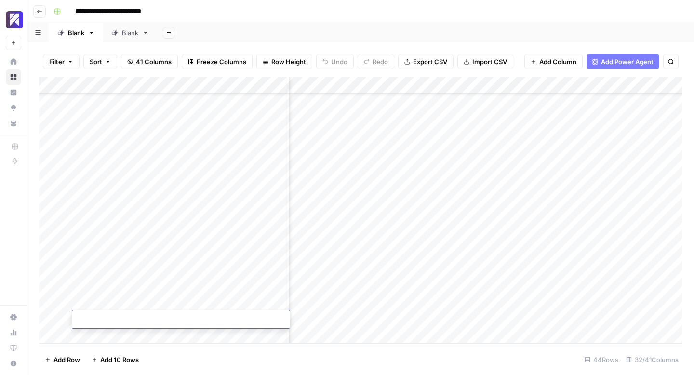
type textarea "**********"
click at [105, 335] on div "Add Column" at bounding box center [360, 210] width 643 height 267
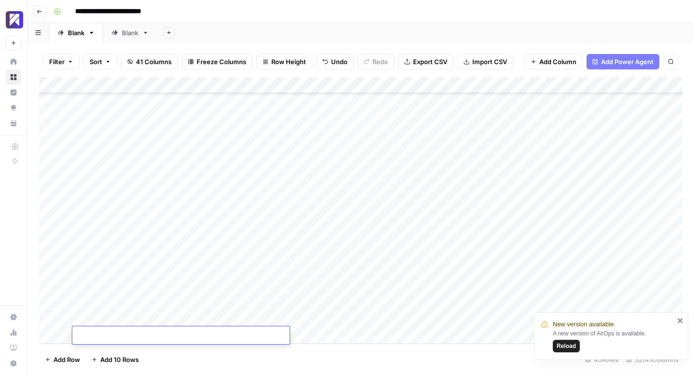
scroll to position [503, 0]
click at [358, 300] on div "Add Column" at bounding box center [360, 210] width 643 height 267
click at [427, 304] on div "Add Column" at bounding box center [360, 210] width 643 height 267
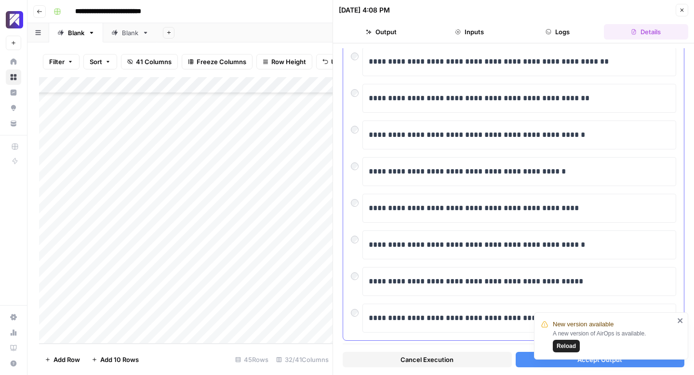
scroll to position [164, 0]
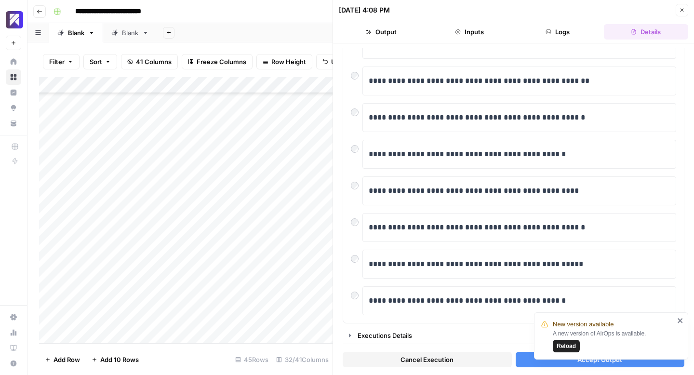
click at [680, 321] on icon "close" at bounding box center [680, 320] width 5 height 5
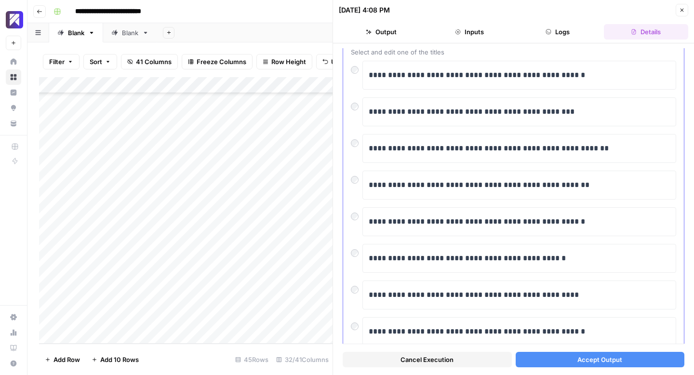
scroll to position [63, 0]
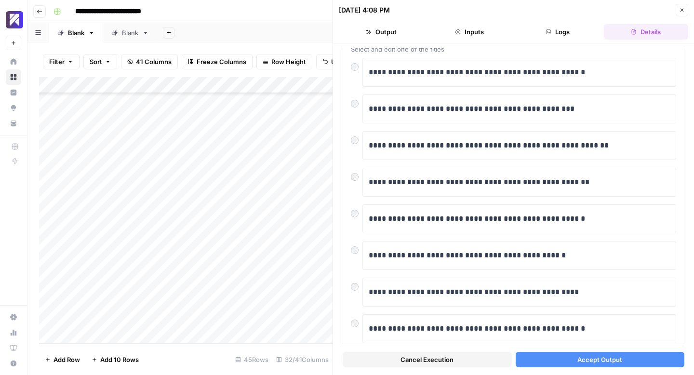
click at [591, 359] on span "Accept Output" at bounding box center [599, 360] width 45 height 10
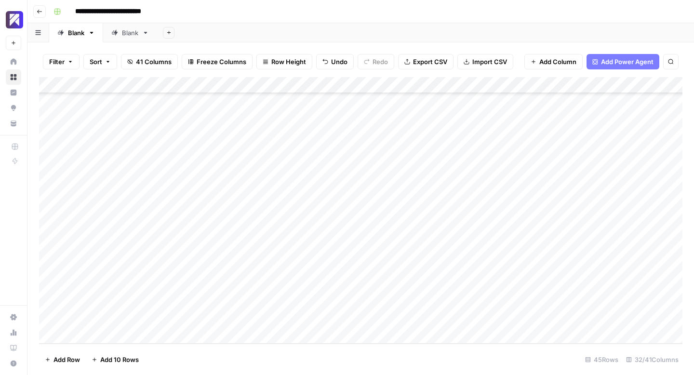
click at [162, 318] on div "Add Column" at bounding box center [360, 210] width 643 height 267
click at [134, 317] on div "Add Column" at bounding box center [360, 210] width 643 height 267
type textarea "**********"
click at [330, 321] on div "Add Column" at bounding box center [360, 210] width 643 height 267
click at [413, 301] on div "Add Column" at bounding box center [360, 210] width 643 height 267
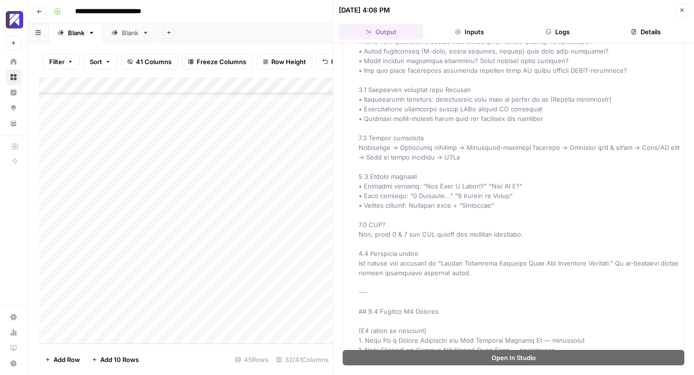
scroll to position [4324, 0]
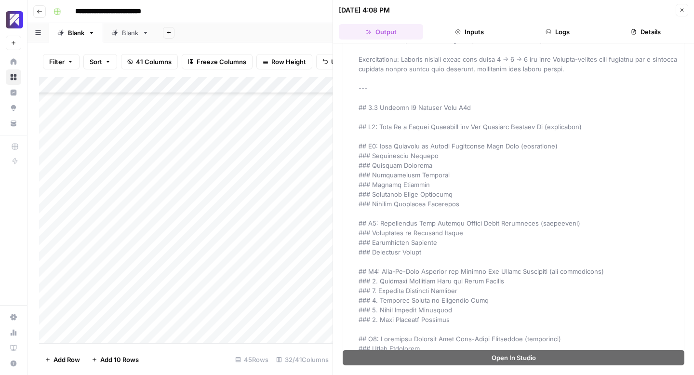
click at [686, 6] on button "Close" at bounding box center [682, 10] width 13 height 13
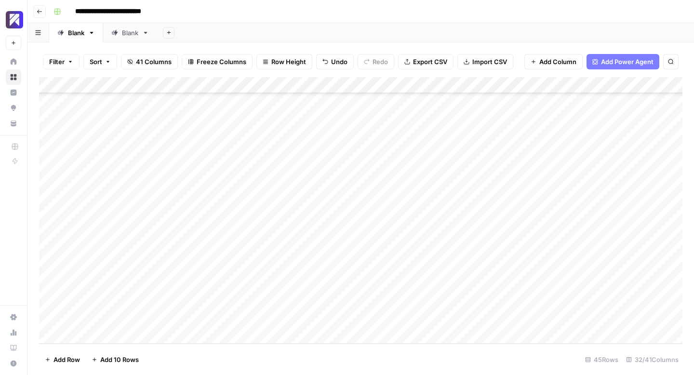
click at [478, 304] on div "Add Column" at bounding box center [360, 210] width 643 height 267
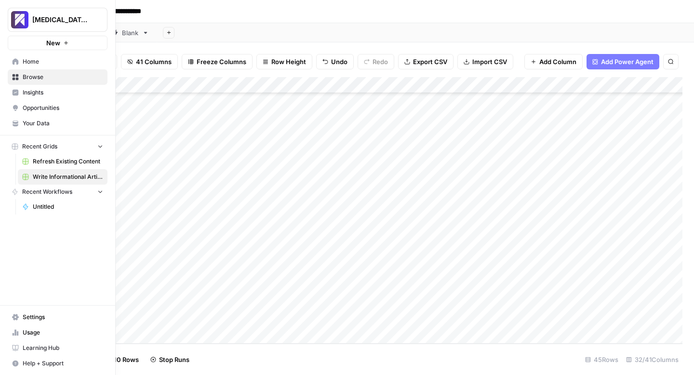
click at [30, 334] on span "Usage" at bounding box center [63, 332] width 80 height 9
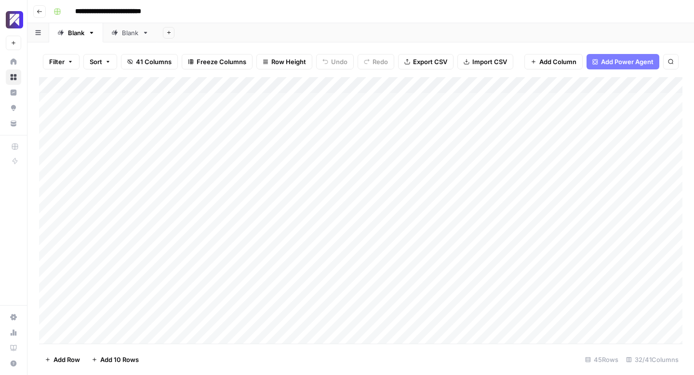
scroll to position [503, 0]
click at [93, 336] on div "Add Column" at bounding box center [360, 210] width 643 height 267
click at [97, 322] on textarea at bounding box center [180, 319] width 217 height 13
paste textarea "**********"
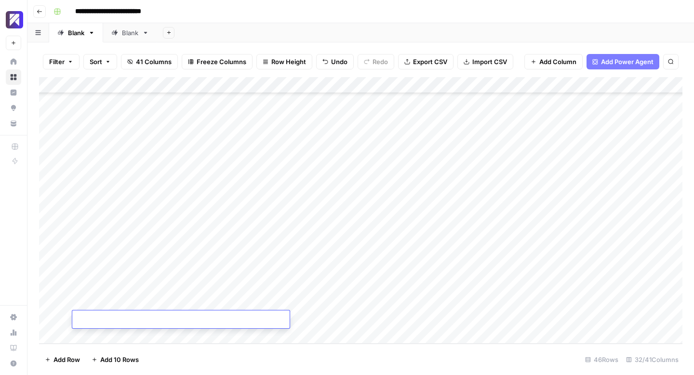
type textarea "**********"
click at [334, 321] on div "Add Column" at bounding box center [360, 210] width 643 height 267
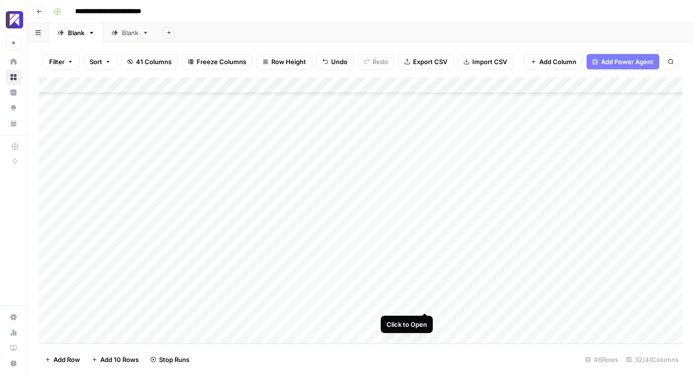
click at [427, 303] on div "Add Column" at bounding box center [360, 210] width 643 height 267
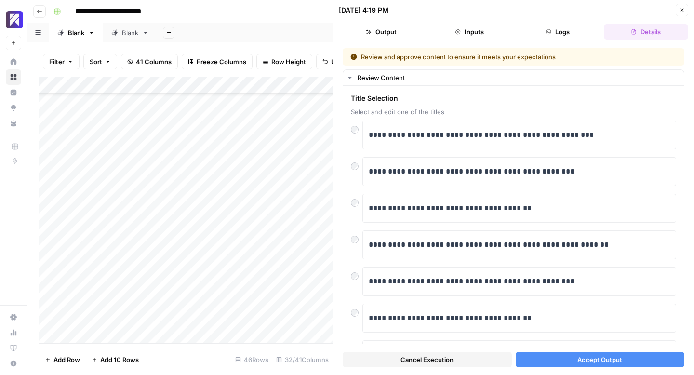
click at [584, 356] on span "Accept Output" at bounding box center [599, 360] width 45 height 10
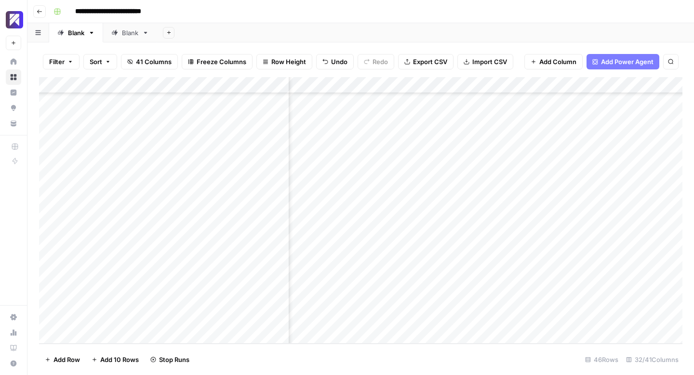
scroll to position [519, 76]
click at [424, 285] on div "Add Column" at bounding box center [360, 210] width 643 height 267
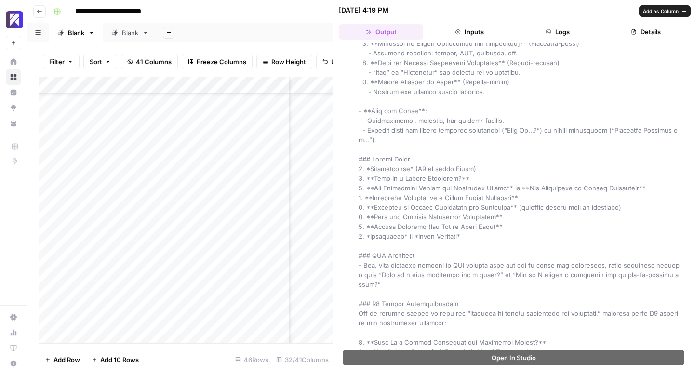
scroll to position [913, 0]
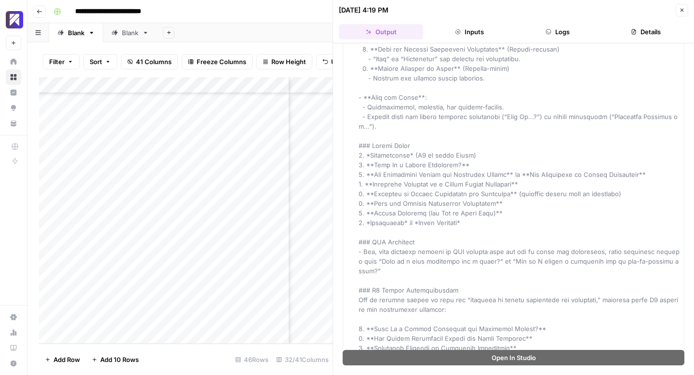
click at [683, 8] on icon "button" at bounding box center [682, 10] width 6 height 6
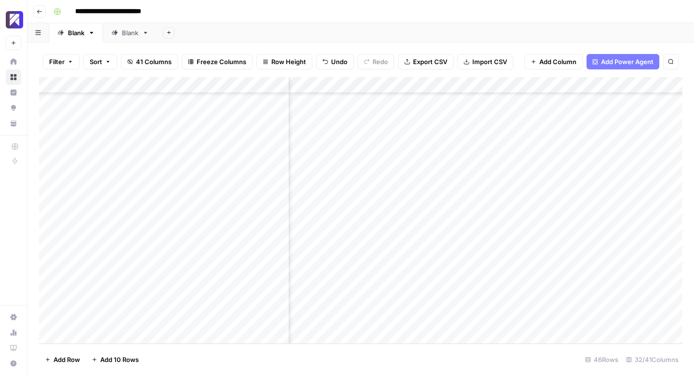
scroll to position [519, 913]
click at [545, 286] on div "Add Column" at bounding box center [360, 210] width 643 height 267
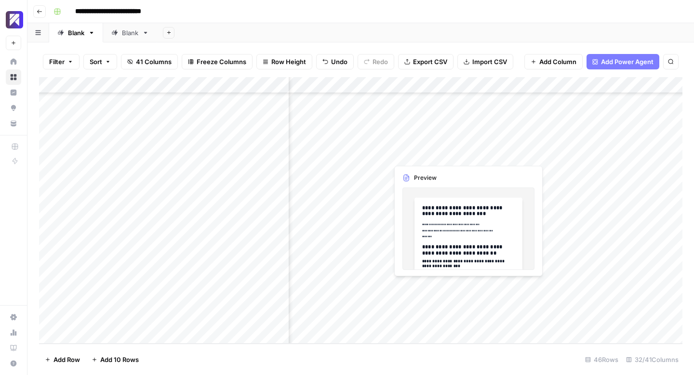
scroll to position [519, 0]
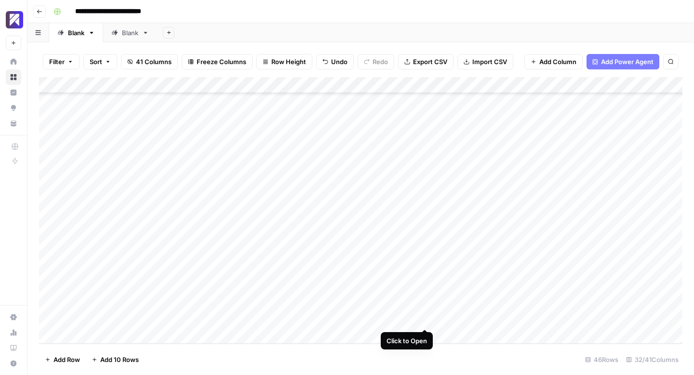
click at [426, 319] on div "Add Column" at bounding box center [360, 210] width 643 height 267
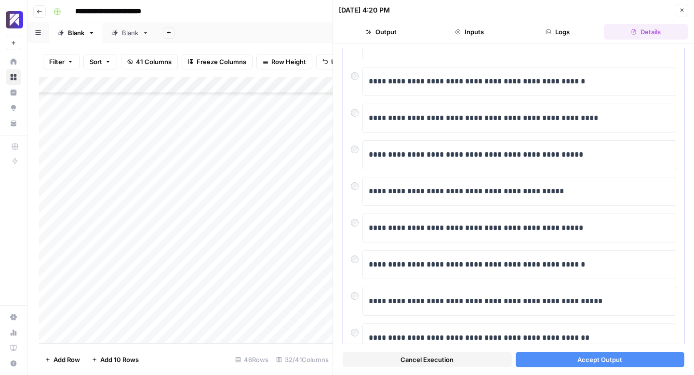
scroll to position [95, 0]
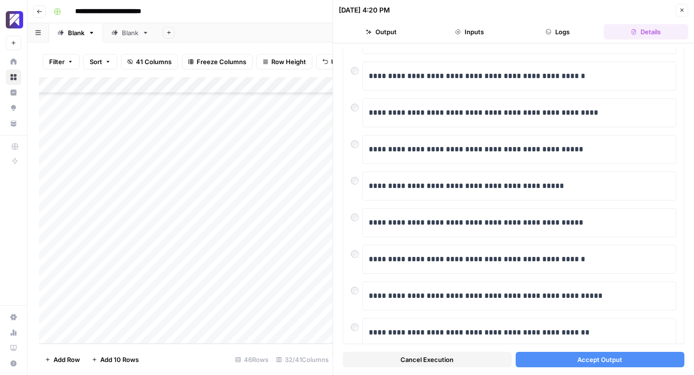
click at [610, 359] on span "Accept Output" at bounding box center [599, 360] width 45 height 10
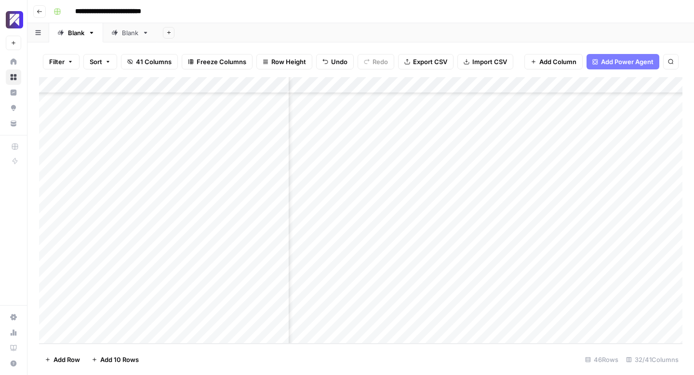
scroll to position [519, 1054]
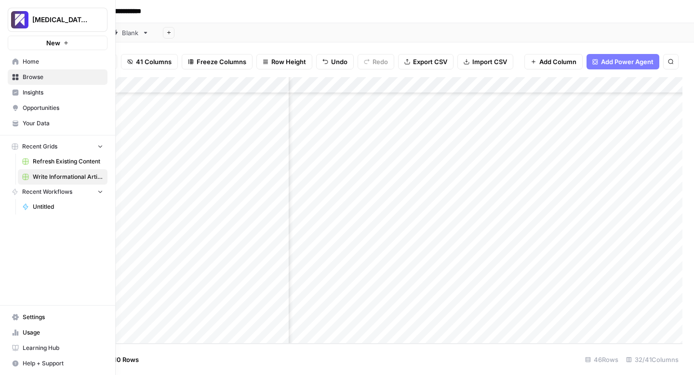
click at [16, 327] on link "Usage" at bounding box center [58, 332] width 100 height 15
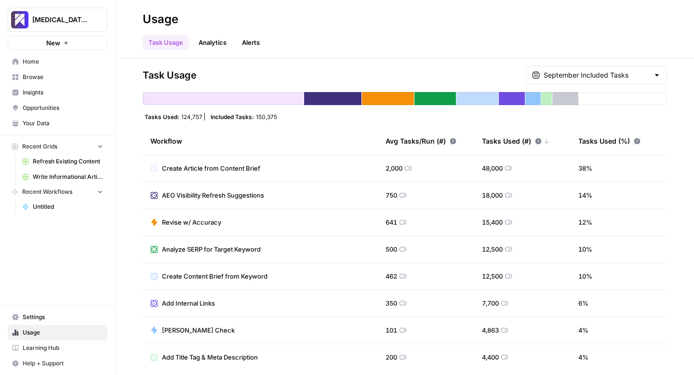
click at [50, 179] on span "Write Informational Article" at bounding box center [68, 177] width 70 height 9
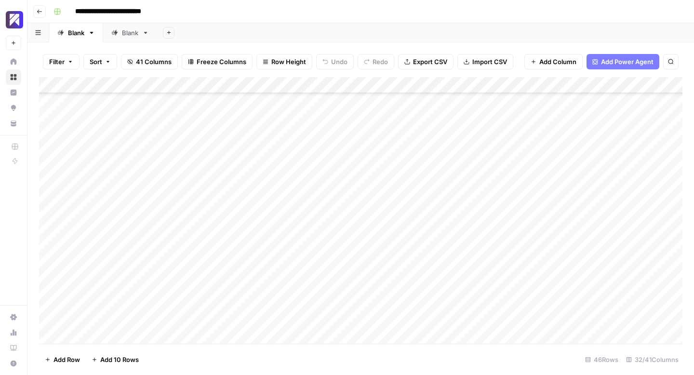
scroll to position [519, 0]
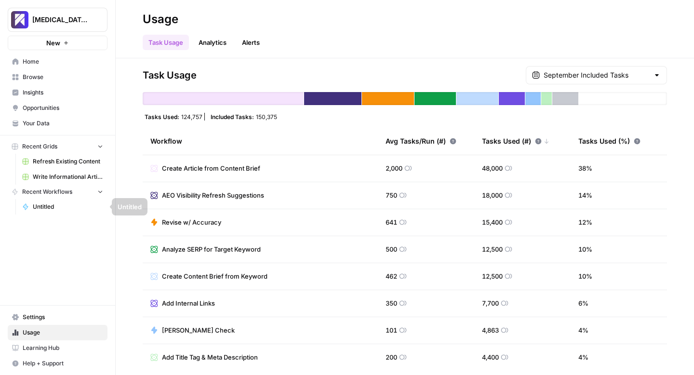
click at [51, 178] on span "Write Informational Article" at bounding box center [68, 177] width 70 height 9
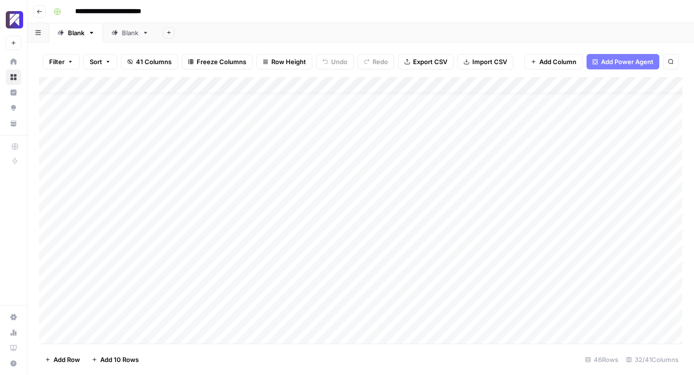
scroll to position [519, 0]
click at [102, 335] on div "Add Column" at bounding box center [360, 210] width 643 height 267
type textarea "**********"
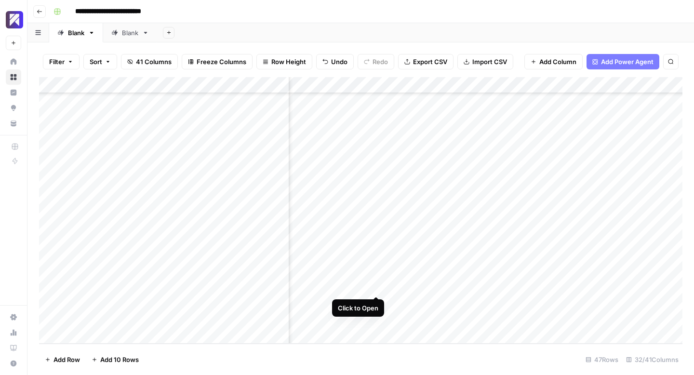
click at [375, 284] on div "Add Column" at bounding box center [360, 210] width 643 height 267
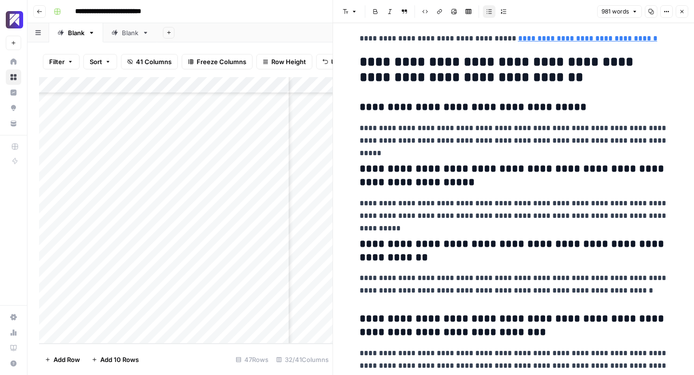
scroll to position [2244, 0]
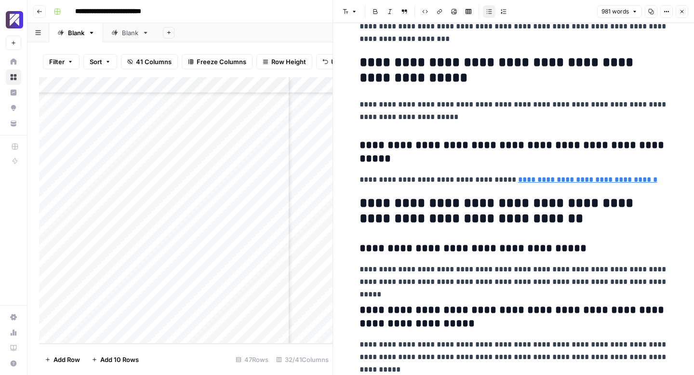
click at [683, 7] on button "Close" at bounding box center [682, 11] width 13 height 13
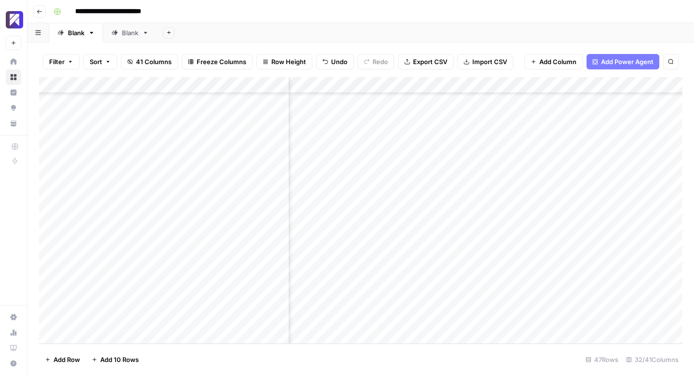
click at [451, 284] on div "Add Column" at bounding box center [360, 210] width 643 height 267
click at [412, 287] on div "Add Column" at bounding box center [360, 210] width 643 height 267
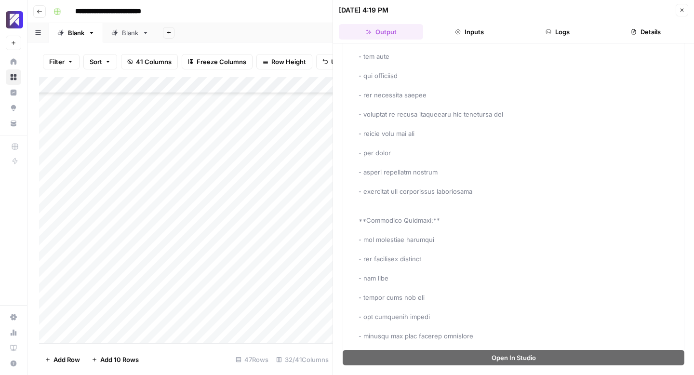
scroll to position [1656, 0]
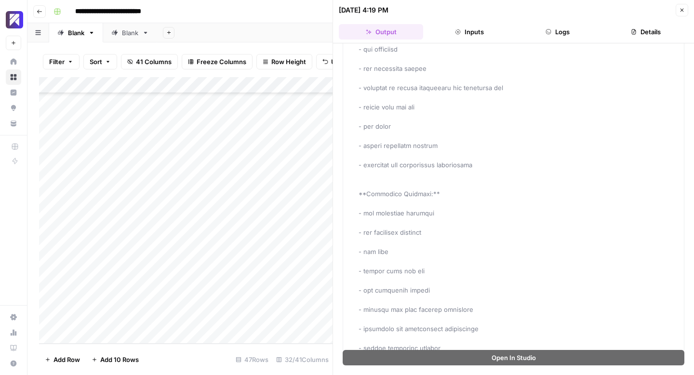
click at [683, 12] on icon "button" at bounding box center [682, 10] width 6 height 6
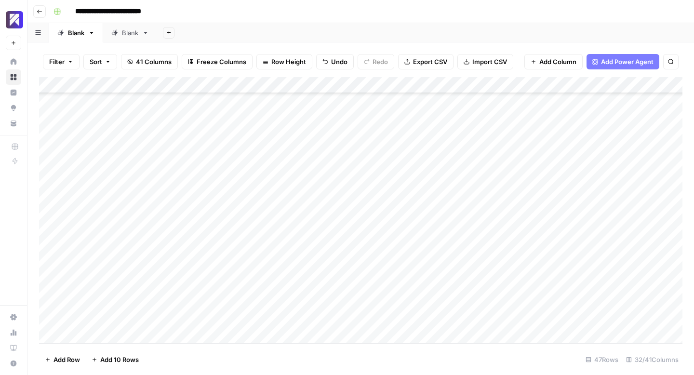
click at [474, 285] on div "Add Column" at bounding box center [360, 210] width 643 height 267
click at [414, 302] on div "Add Column" at bounding box center [360, 210] width 643 height 267
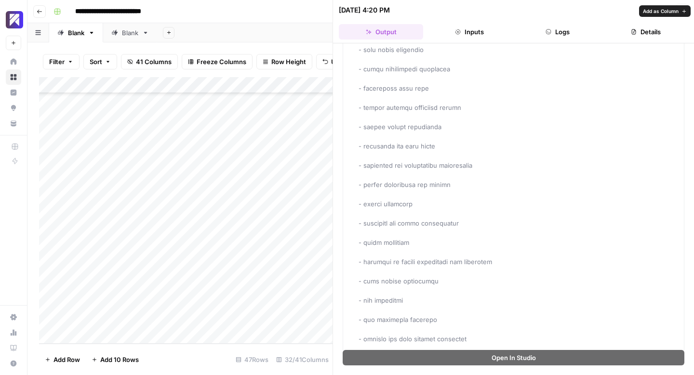
scroll to position [2924, 0]
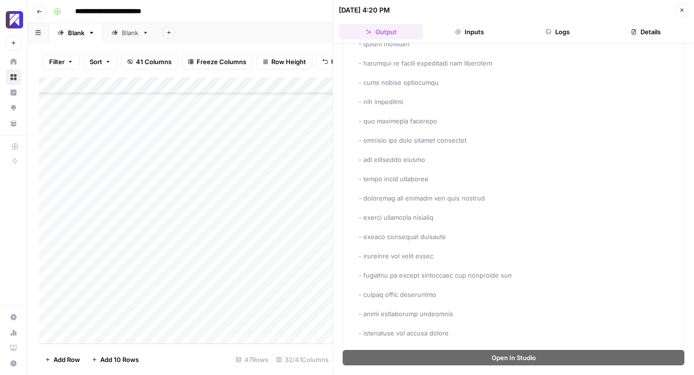
click at [683, 7] on icon "button" at bounding box center [682, 10] width 6 height 6
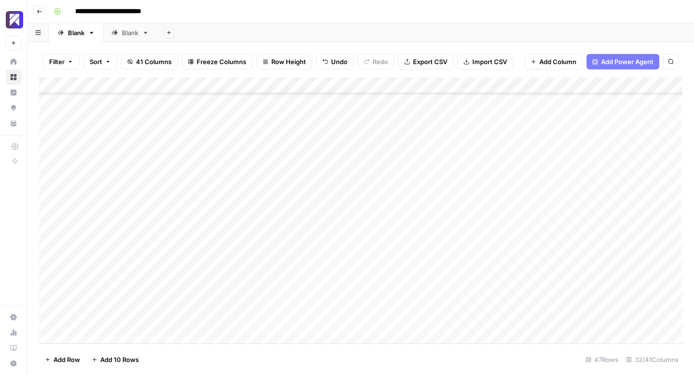
click at [475, 302] on div "Add Column" at bounding box center [360, 210] width 643 height 267
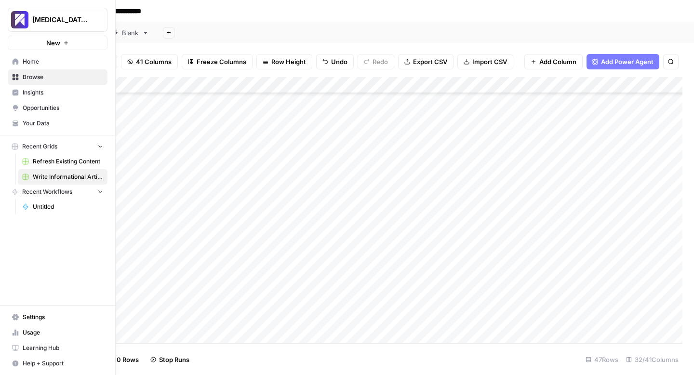
click at [16, 332] on icon at bounding box center [15, 332] width 7 height 7
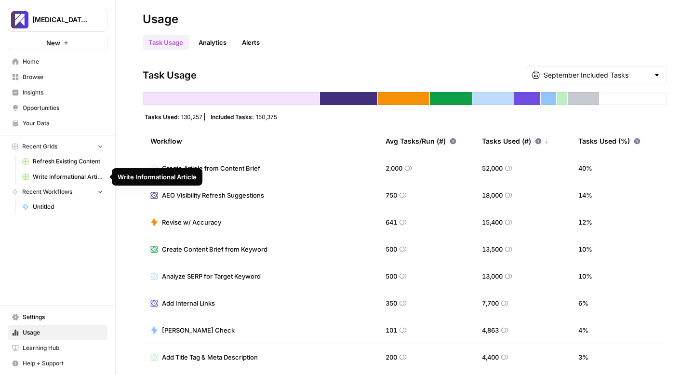
click at [54, 178] on span "Write Informational Article" at bounding box center [68, 177] width 70 height 9
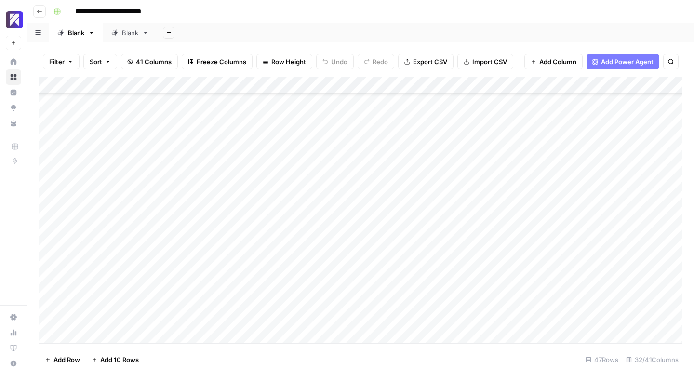
scroll to position [535, 0]
click at [361, 319] on div "Add Column" at bounding box center [360, 210] width 643 height 267
click at [411, 302] on div "Add Column" at bounding box center [360, 210] width 643 height 267
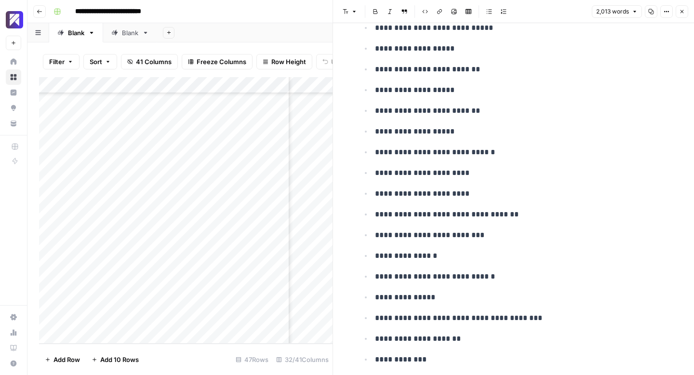
scroll to position [4946, 0]
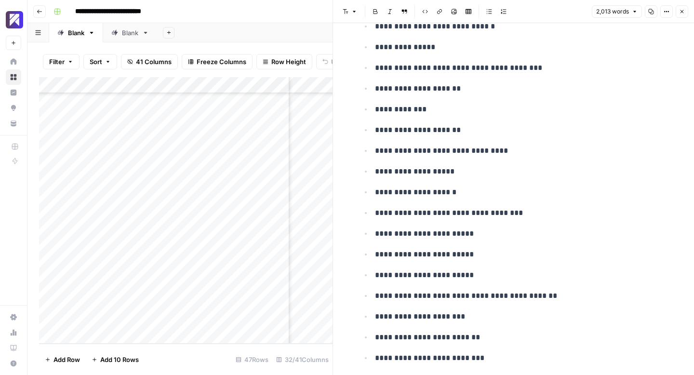
click at [682, 11] on icon "button" at bounding box center [682, 12] width 6 height 6
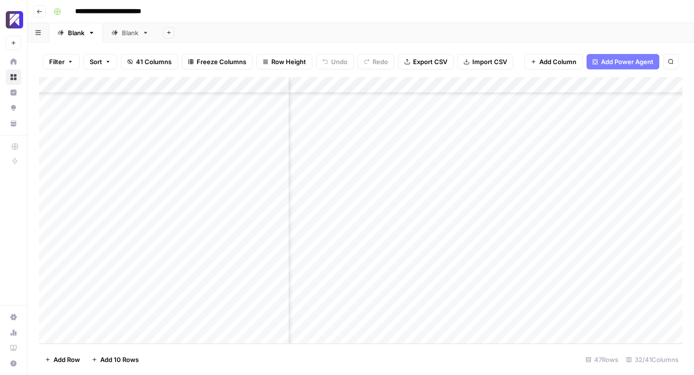
click at [485, 299] on div "Add Column" at bounding box center [360, 210] width 643 height 267
click at [500, 302] on div "Add Column" at bounding box center [360, 210] width 643 height 267
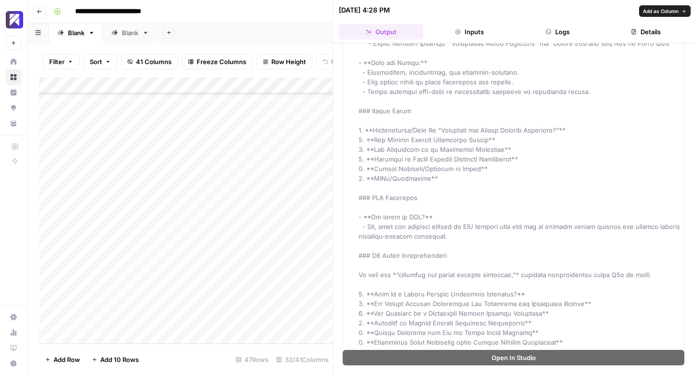
scroll to position [1038, 0]
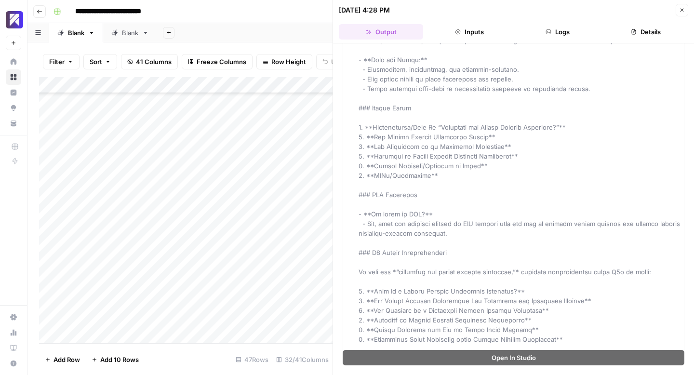
click at [683, 9] on icon "button" at bounding box center [682, 10] width 3 height 3
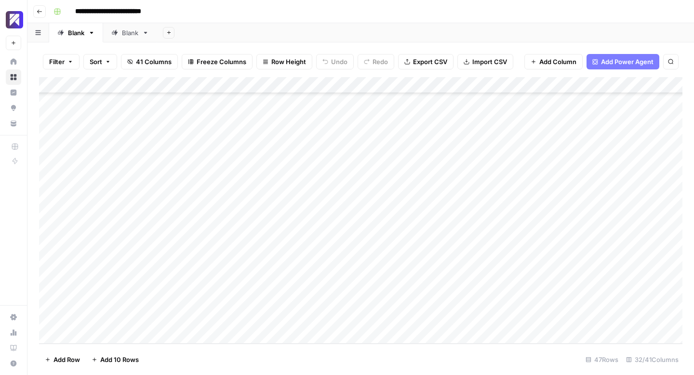
click at [420, 318] on div "Add Column" at bounding box center [360, 210] width 643 height 267
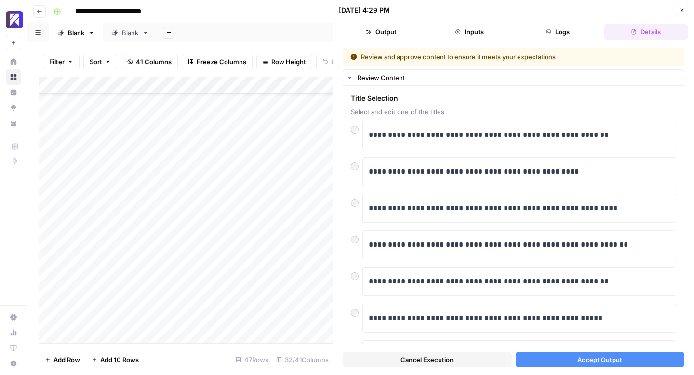
click at [588, 357] on span "Accept Output" at bounding box center [599, 360] width 45 height 10
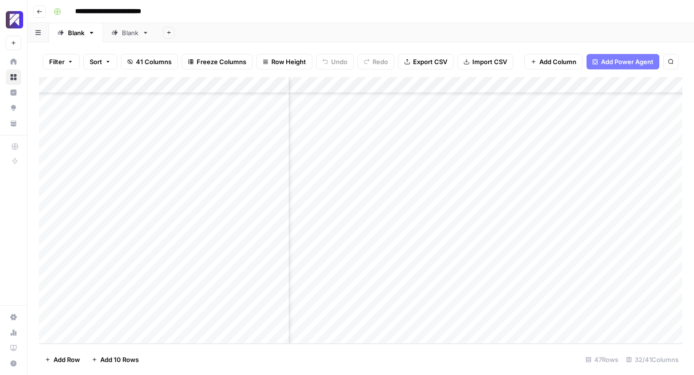
scroll to position [535, 1137]
click at [466, 269] on div "Add Column" at bounding box center [360, 210] width 643 height 267
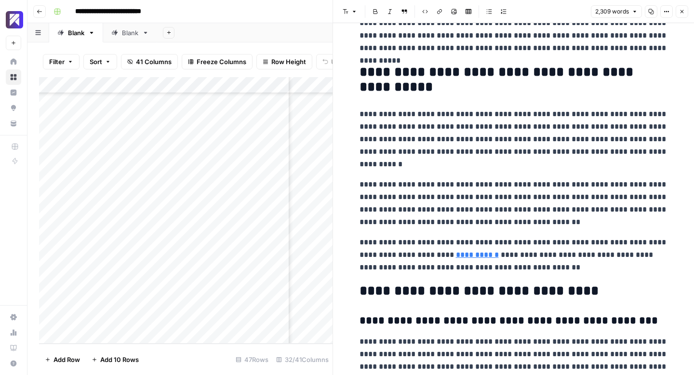
scroll to position [4139, 0]
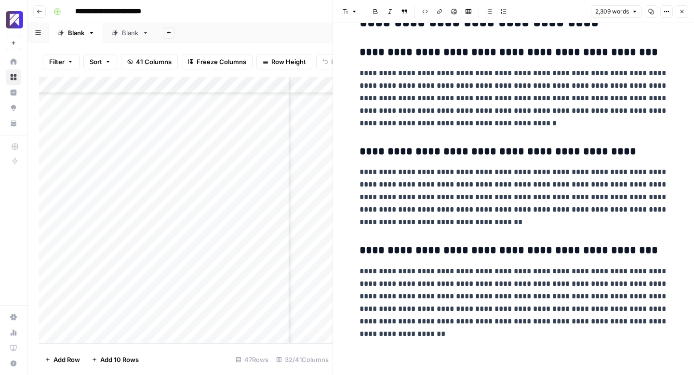
click at [684, 12] on icon "button" at bounding box center [682, 12] width 6 height 6
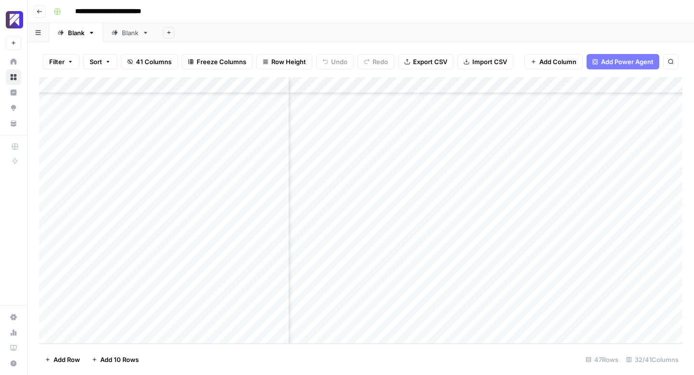
click at [552, 269] on div "Add Column" at bounding box center [360, 210] width 643 height 267
click at [465, 288] on div "Add Column" at bounding box center [360, 210] width 643 height 267
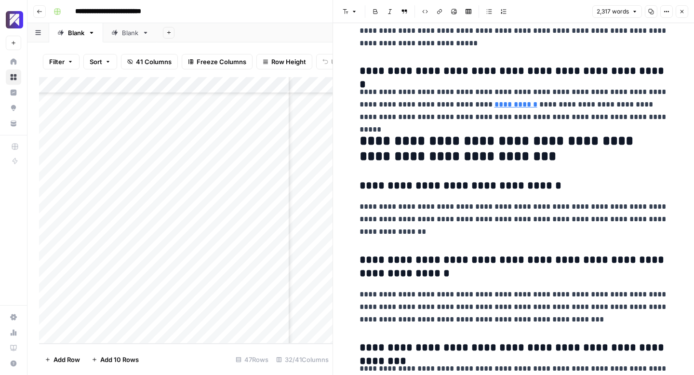
scroll to position [4191, 0]
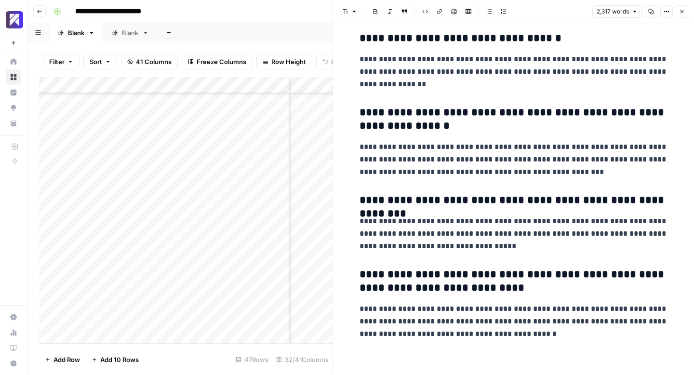
click at [683, 13] on icon "button" at bounding box center [682, 12] width 6 height 6
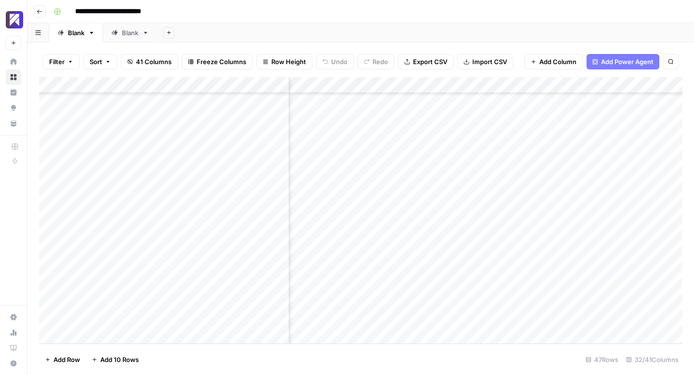
click at [549, 285] on div "Add Column" at bounding box center [360, 210] width 643 height 267
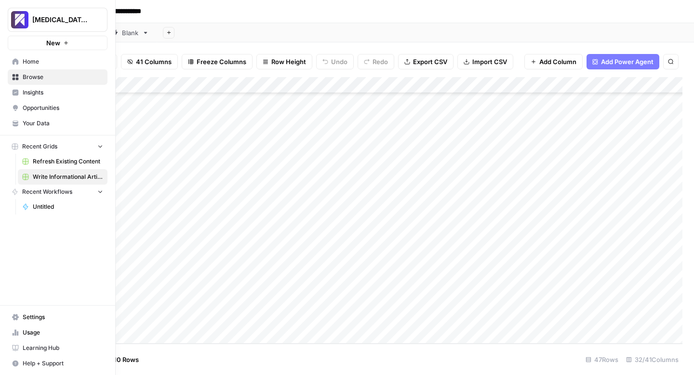
click at [11, 331] on link "Usage" at bounding box center [58, 332] width 100 height 15
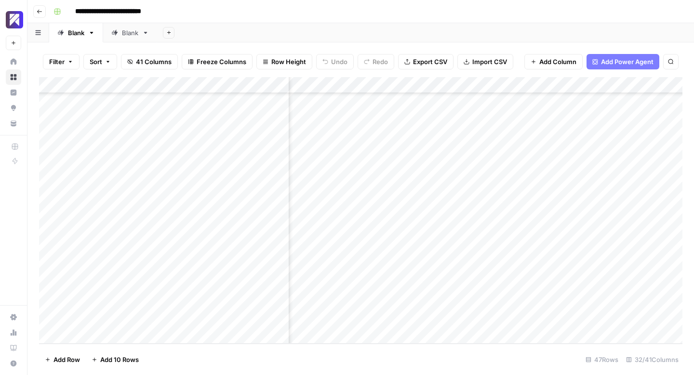
scroll to position [535, 1352]
click at [494, 268] on div "Add Column" at bounding box center [360, 210] width 643 height 267
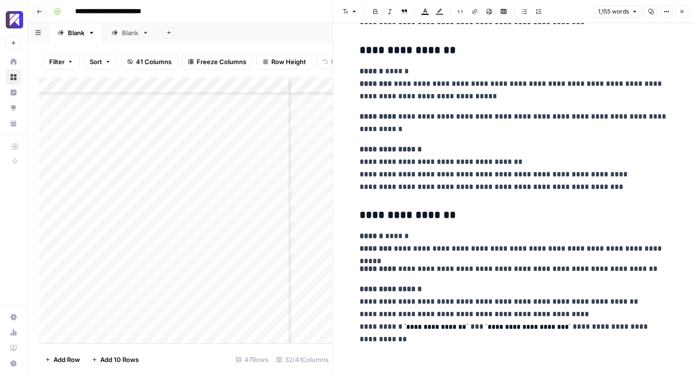
scroll to position [2593, 0]
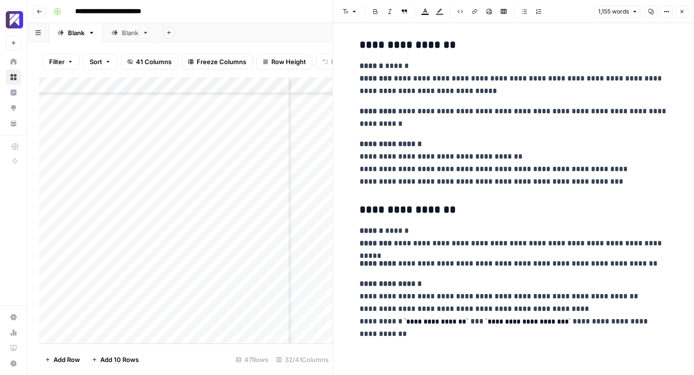
click at [683, 10] on icon "button" at bounding box center [682, 12] width 6 height 6
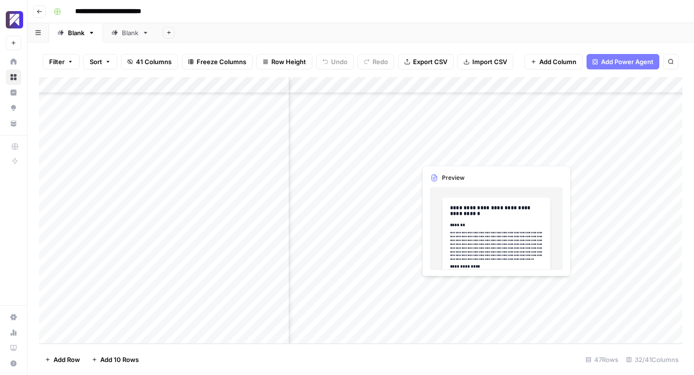
click at [493, 286] on div "Add Column" at bounding box center [360, 210] width 643 height 267
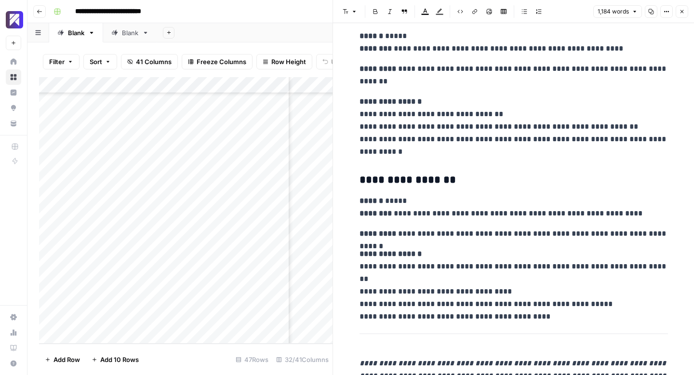
scroll to position [2676, 0]
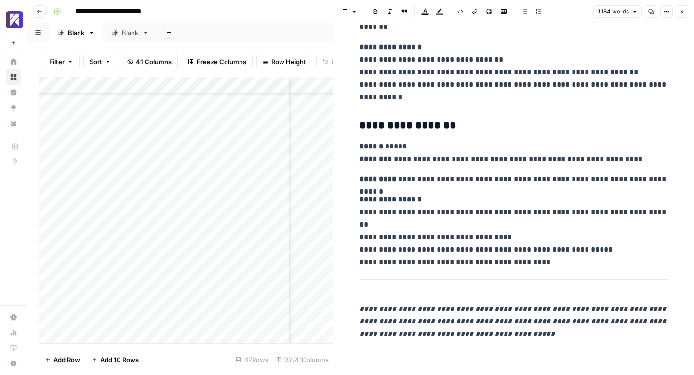
click at [677, 12] on button "Close" at bounding box center [682, 11] width 13 height 13
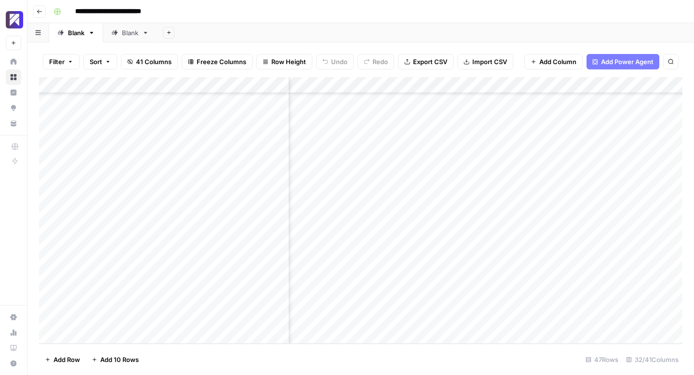
click at [553, 268] on div "Add Column" at bounding box center [360, 210] width 643 height 267
click at [548, 285] on div "Add Column" at bounding box center [360, 210] width 643 height 267
click at [483, 301] on div "Add Column" at bounding box center [360, 210] width 643 height 267
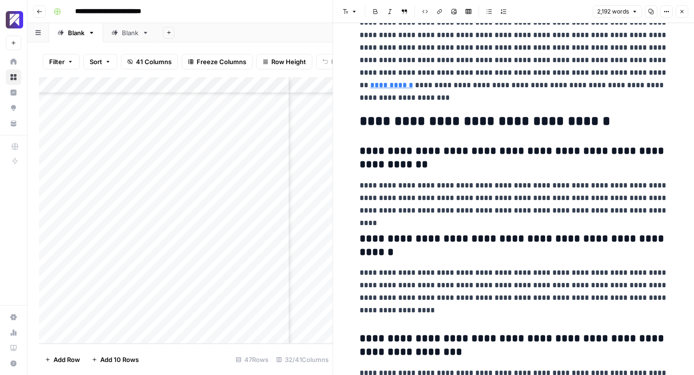
scroll to position [3739, 0]
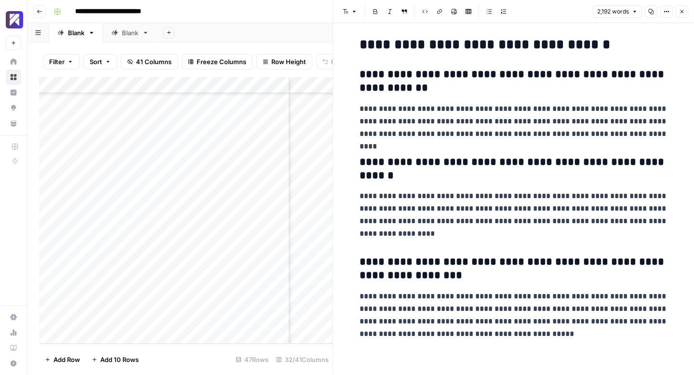
click at [685, 12] on button "Close" at bounding box center [682, 11] width 13 height 13
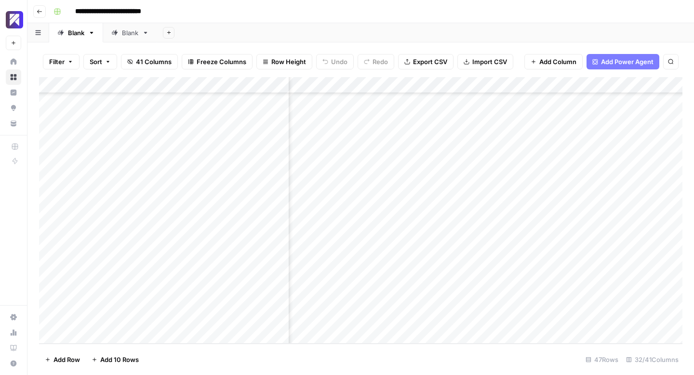
click at [567, 304] on div "Add Column" at bounding box center [360, 210] width 643 height 267
click at [414, 320] on div "Add Column" at bounding box center [360, 210] width 643 height 267
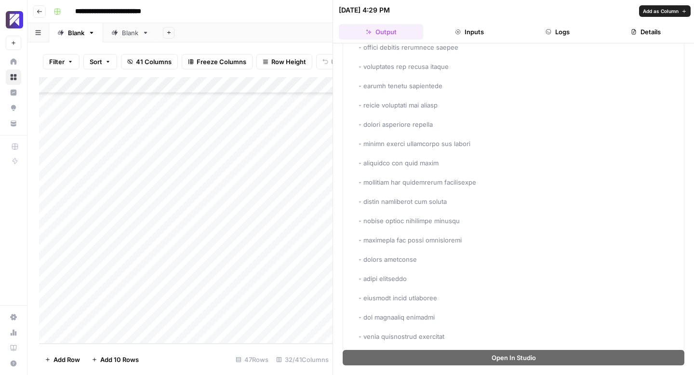
scroll to position [1975, 0]
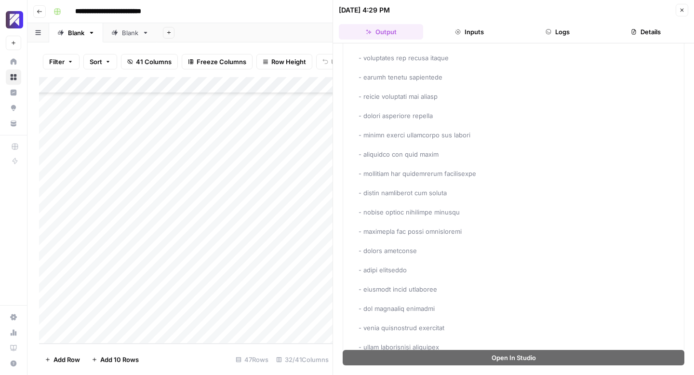
click at [685, 14] on button "Close" at bounding box center [682, 10] width 13 height 13
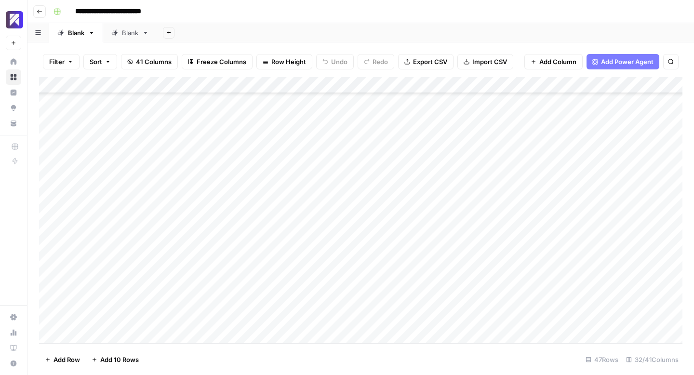
click at [478, 321] on div "Add Column" at bounding box center [360, 210] width 643 height 267
click at [471, 268] on div "Add Column" at bounding box center [360, 210] width 643 height 267
click at [391, 269] on div "Add Column" at bounding box center [360, 210] width 643 height 267
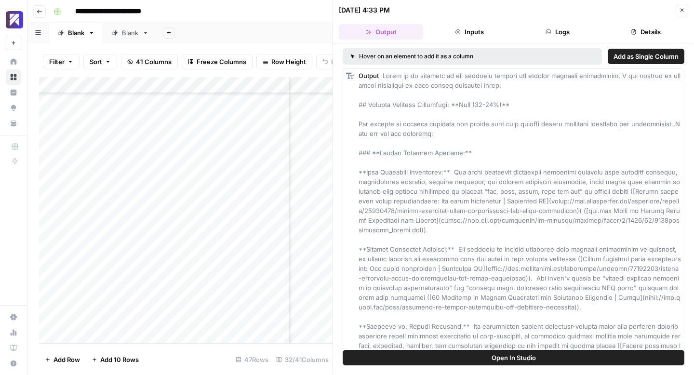
click at [682, 15] on button "Close" at bounding box center [682, 10] width 13 height 13
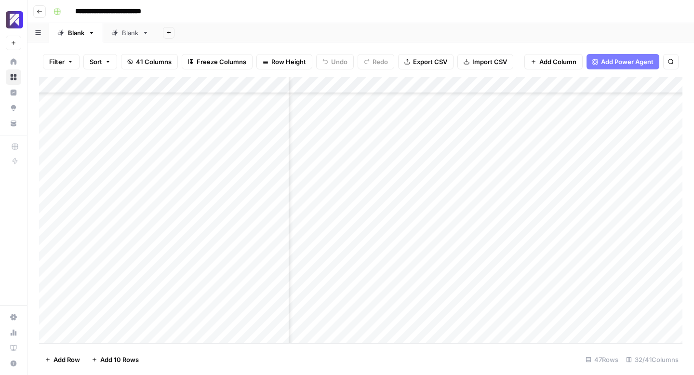
click at [571, 270] on div "Add Column" at bounding box center [360, 210] width 643 height 267
click at [572, 287] on div "Add Column" at bounding box center [360, 210] width 643 height 267
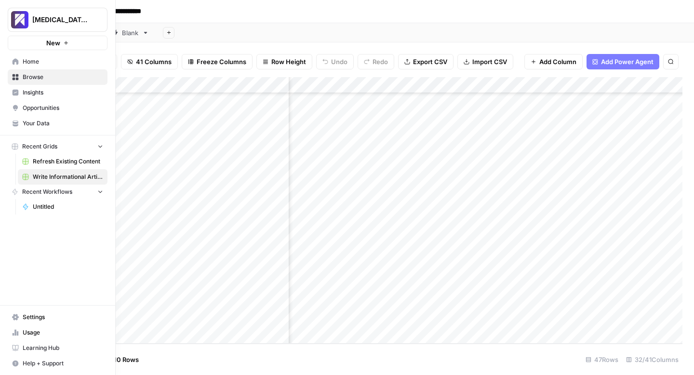
click at [13, 328] on link "Usage" at bounding box center [58, 332] width 100 height 15
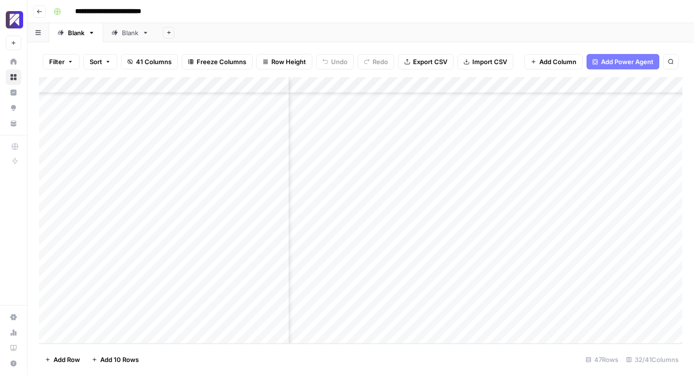
scroll to position [535, 1769]
click at [443, 269] on div "Add Column" at bounding box center [360, 210] width 643 height 267
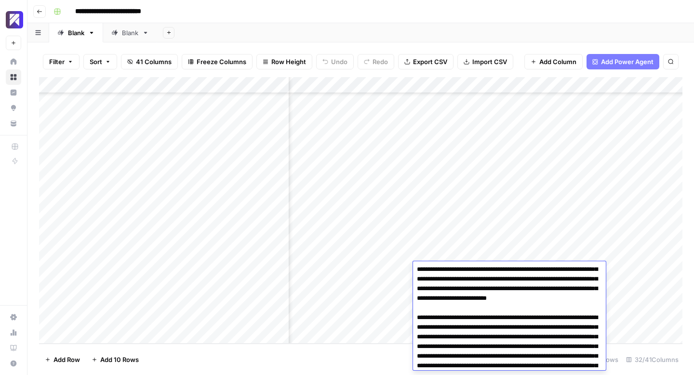
scroll to position [143, 0]
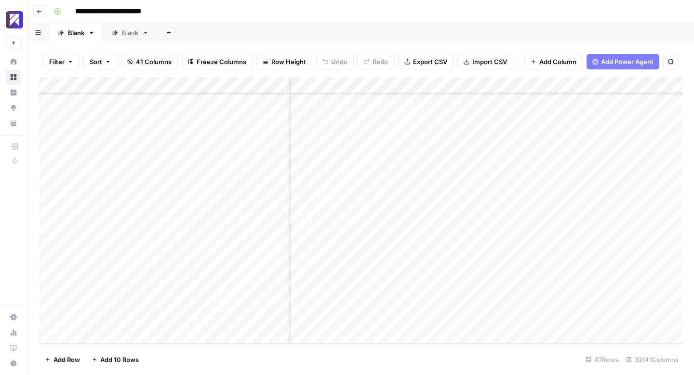
click at [453, 221] on div "Add Column" at bounding box center [360, 210] width 643 height 267
click at [584, 268] on div "Add Column" at bounding box center [360, 210] width 643 height 267
click at [585, 285] on div "Add Column" at bounding box center [360, 210] width 643 height 267
click at [460, 201] on div "Add Column" at bounding box center [360, 210] width 643 height 267
click at [458, 207] on div "Add Column" at bounding box center [360, 210] width 643 height 267
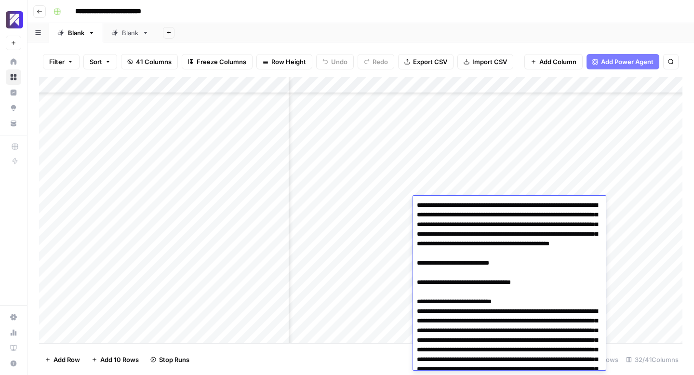
scroll to position [1442, 0]
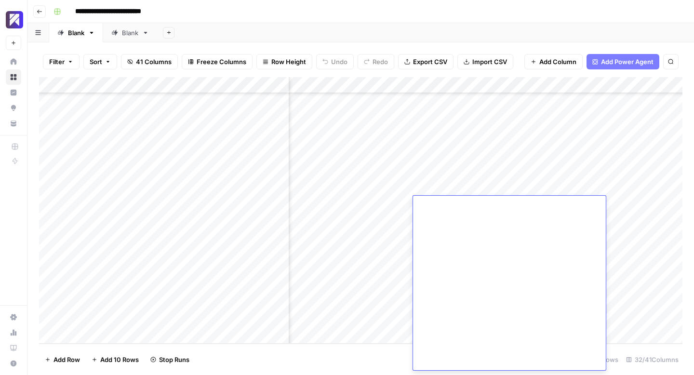
click at [375, 239] on div "Add Column" at bounding box center [360, 210] width 643 height 267
click at [460, 202] on div "Add Column" at bounding box center [360, 210] width 643 height 267
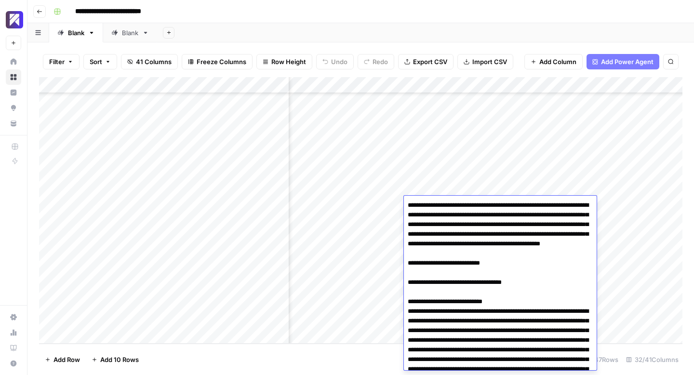
scroll to position [1442, 0]
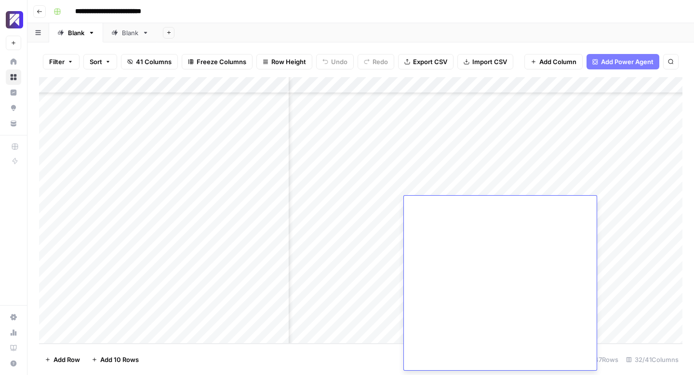
click at [362, 215] on div "Add Column" at bounding box center [360, 210] width 643 height 267
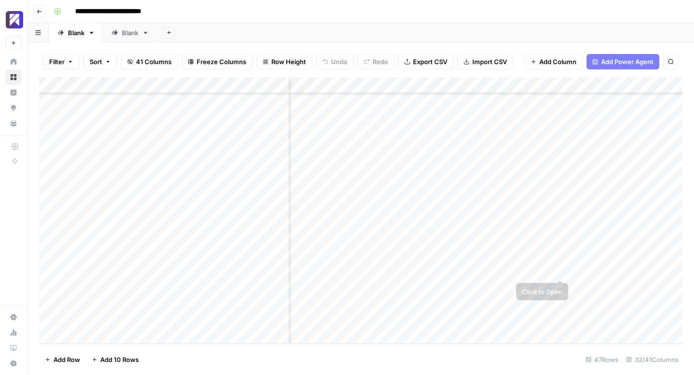
click at [559, 270] on div "Add Column" at bounding box center [360, 210] width 643 height 267
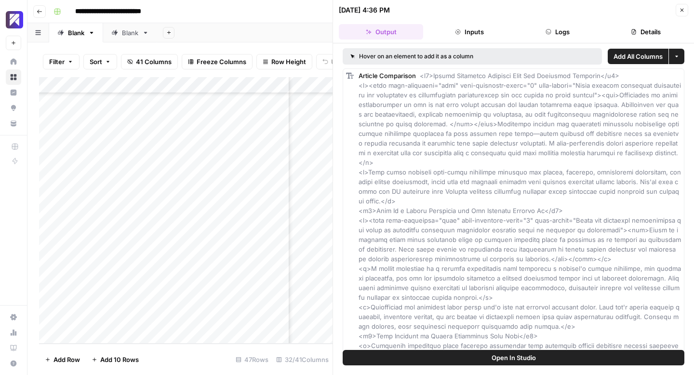
click at [681, 6] on button "Close" at bounding box center [682, 10] width 13 height 13
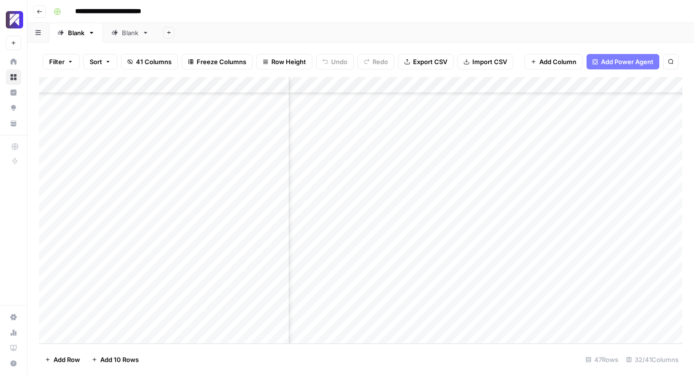
scroll to position [535, 1972]
click at [510, 269] on div "Add Column" at bounding box center [360, 210] width 643 height 267
click at [449, 286] on div "Add Column" at bounding box center [360, 210] width 643 height 267
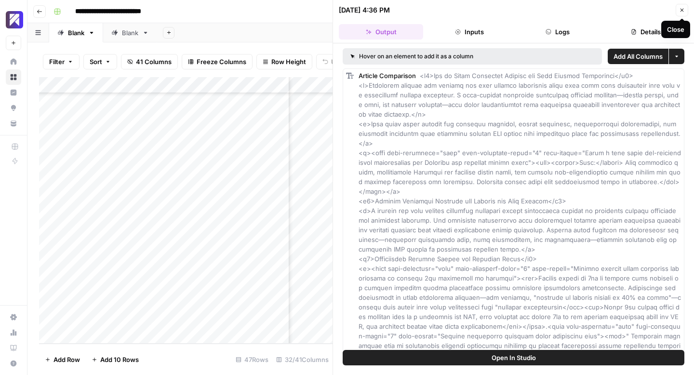
click at [679, 10] on icon "button" at bounding box center [682, 10] width 6 height 6
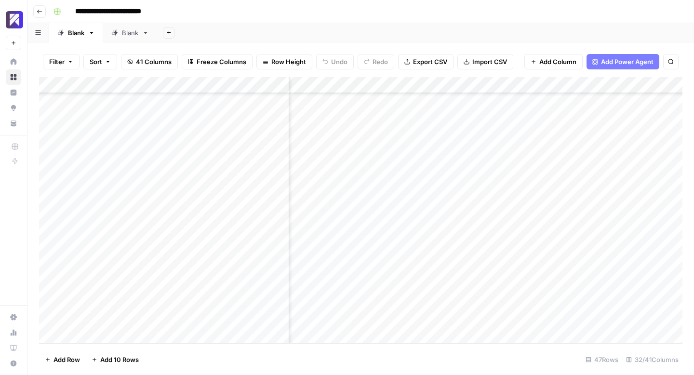
click at [511, 286] on div "Add Column" at bounding box center [360, 210] width 643 height 267
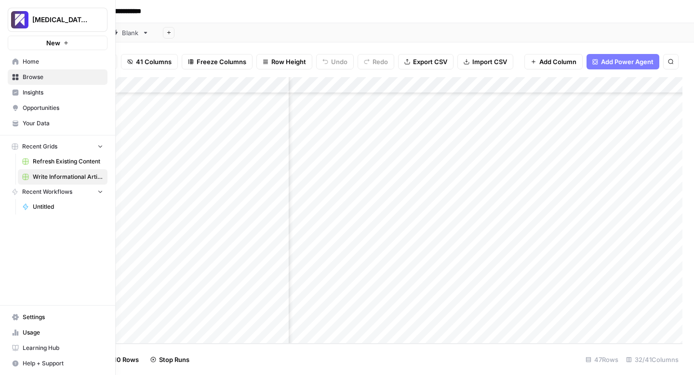
click at [13, 331] on icon at bounding box center [15, 332] width 7 height 7
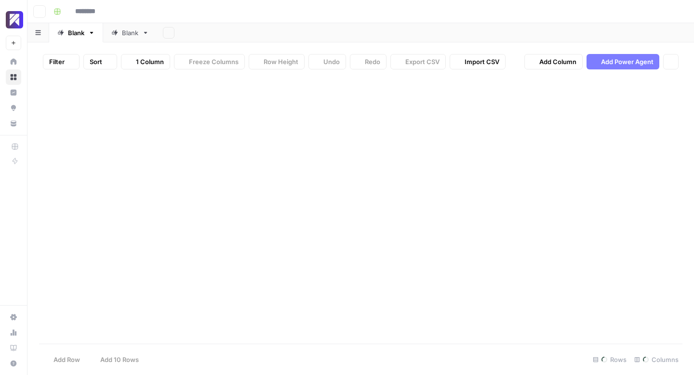
type input "**********"
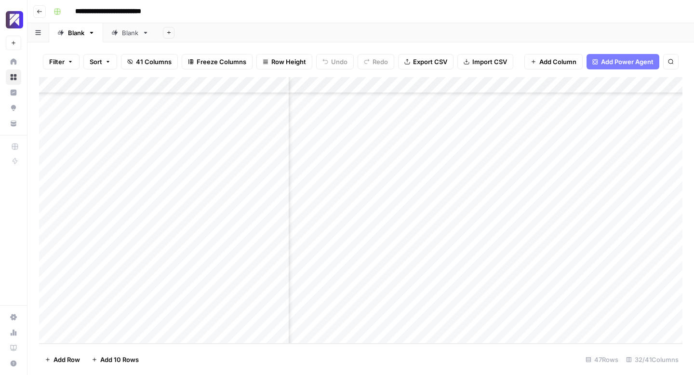
scroll to position [535, 2082]
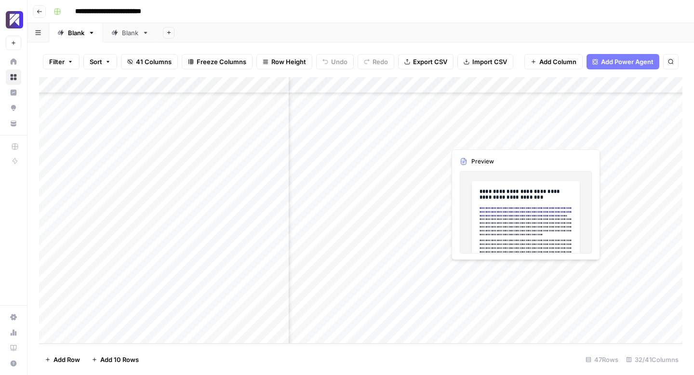
click at [509, 271] on div "Add Column" at bounding box center [360, 210] width 643 height 267
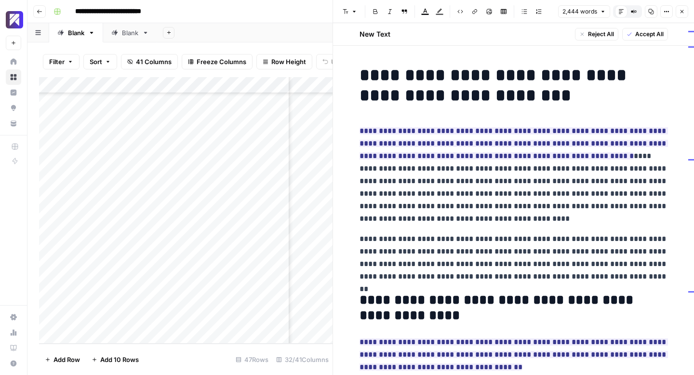
click at [681, 13] on icon "button" at bounding box center [682, 12] width 6 height 6
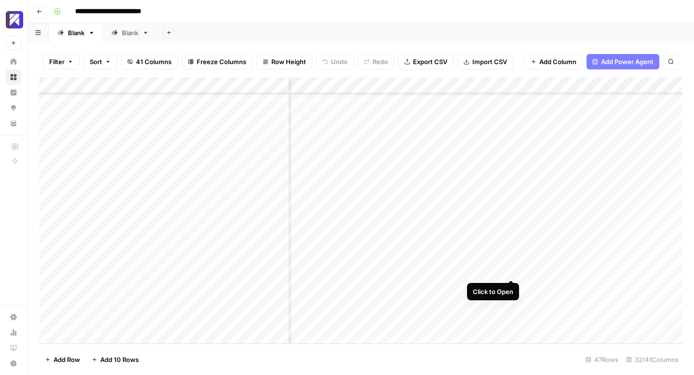
click at [510, 268] on div "Add Column" at bounding box center [360, 210] width 643 height 267
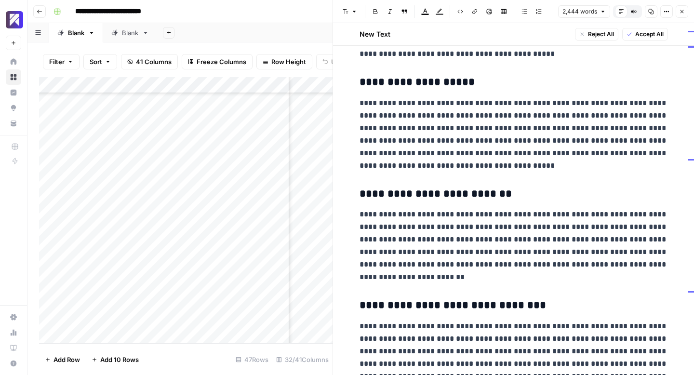
scroll to position [2957, 0]
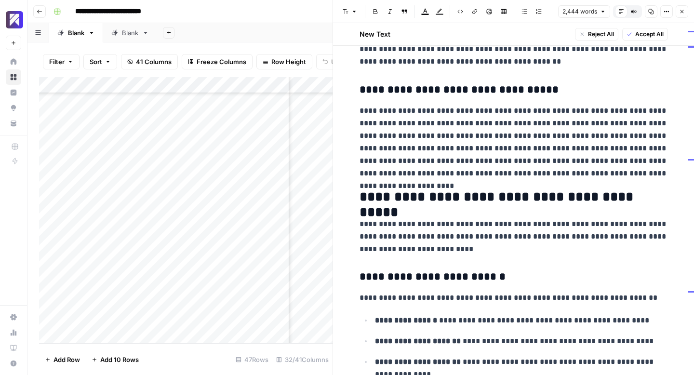
click at [645, 32] on span "Accept All" at bounding box center [649, 34] width 28 height 9
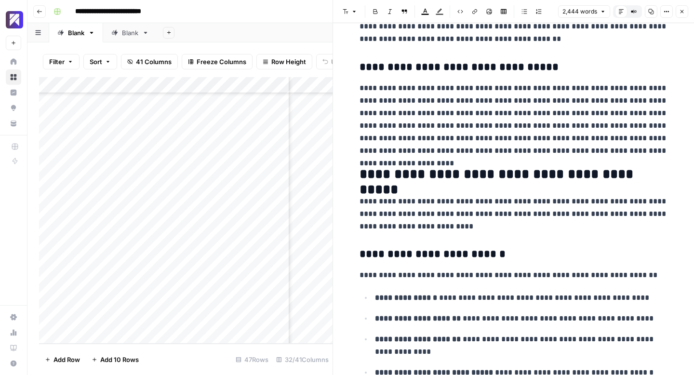
scroll to position [4289, 0]
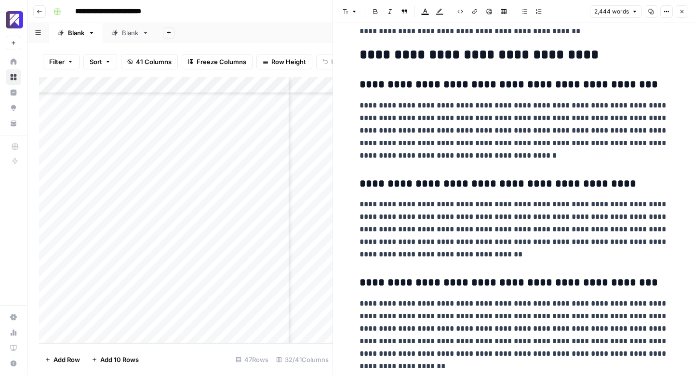
click at [683, 12] on icon "button" at bounding box center [682, 12] width 6 height 6
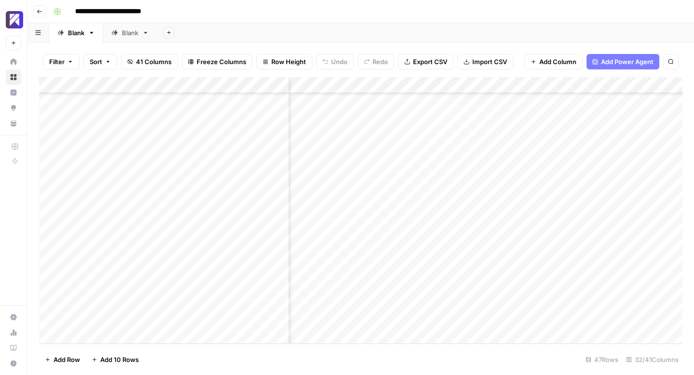
click at [617, 268] on div "Add Column" at bounding box center [360, 210] width 643 height 267
click at [524, 286] on div "Add Column" at bounding box center [360, 210] width 643 height 267
click at [513, 287] on div "Add Column" at bounding box center [360, 210] width 643 height 267
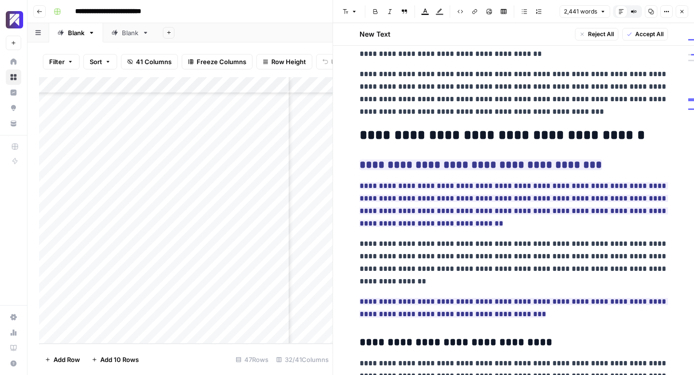
scroll to position [883, 0]
click at [643, 34] on span "Accept All" at bounding box center [649, 34] width 28 height 9
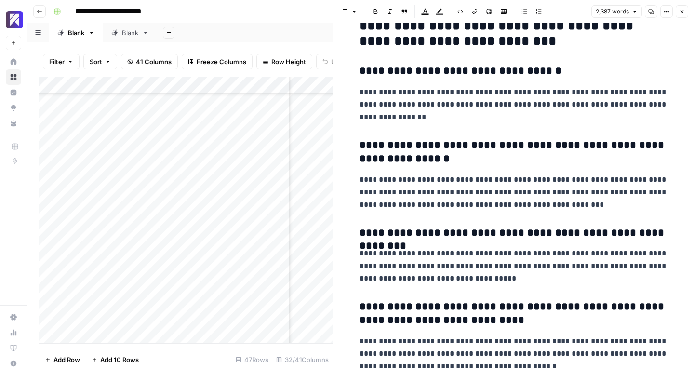
click at [684, 12] on span "Close" at bounding box center [684, 12] width 0 height 0
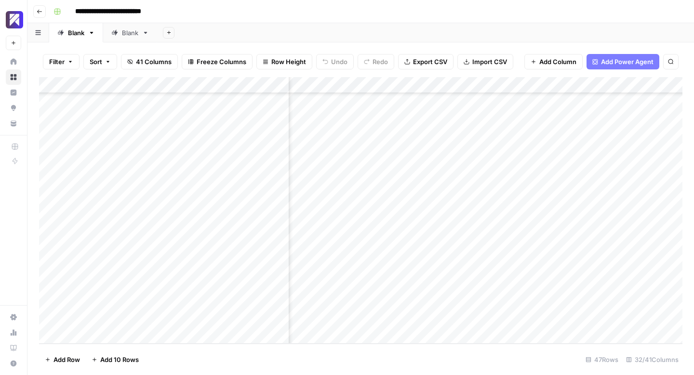
click at [620, 286] on div "Add Column" at bounding box center [360, 210] width 643 height 267
click at [454, 270] on div "Add Column" at bounding box center [360, 210] width 643 height 267
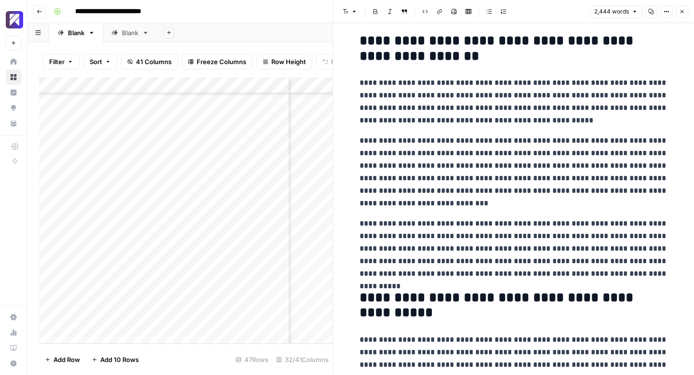
scroll to position [4398, 0]
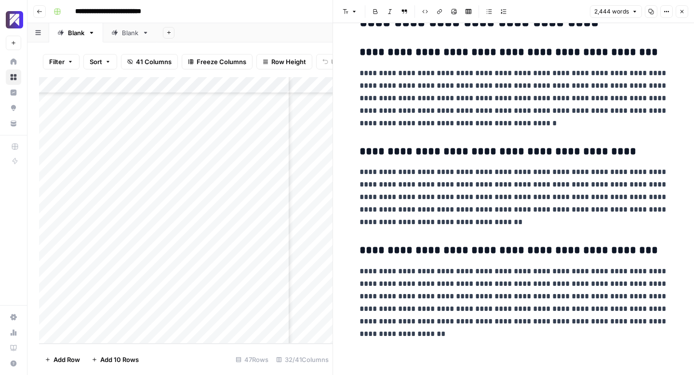
click at [686, 12] on button "Close" at bounding box center [682, 11] width 13 height 13
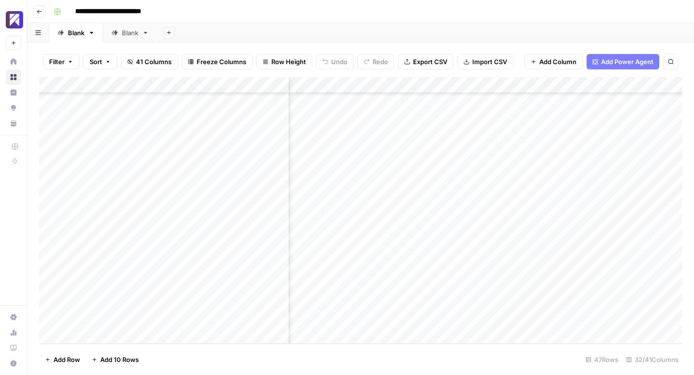
click at [520, 270] on div "Add Column" at bounding box center [360, 210] width 643 height 267
click at [453, 288] on div "Add Column" at bounding box center [360, 210] width 643 height 267
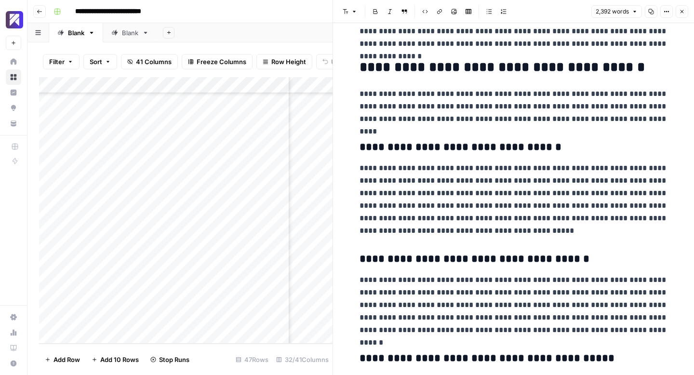
scroll to position [3825, 0]
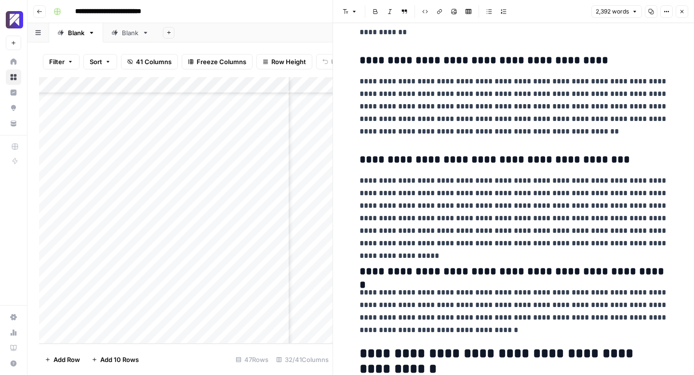
click at [681, 11] on icon "button" at bounding box center [682, 12] width 6 height 6
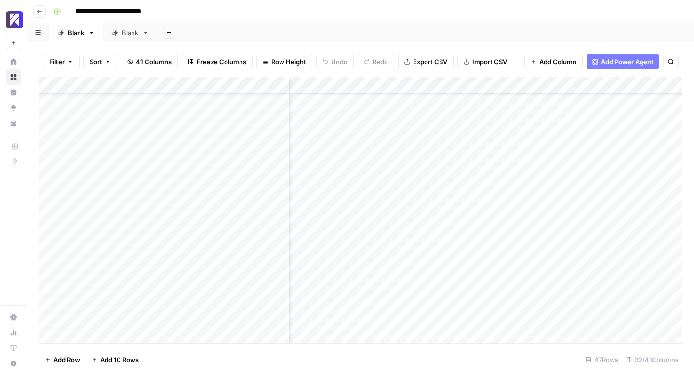
click at [521, 285] on div "Add Column" at bounding box center [360, 210] width 643 height 267
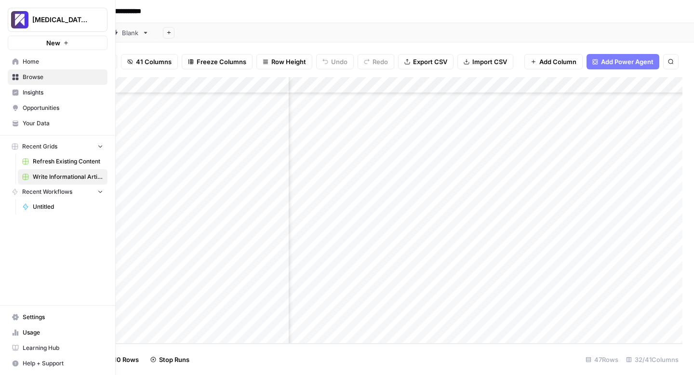
click at [15, 331] on icon at bounding box center [15, 333] width 2 height 6
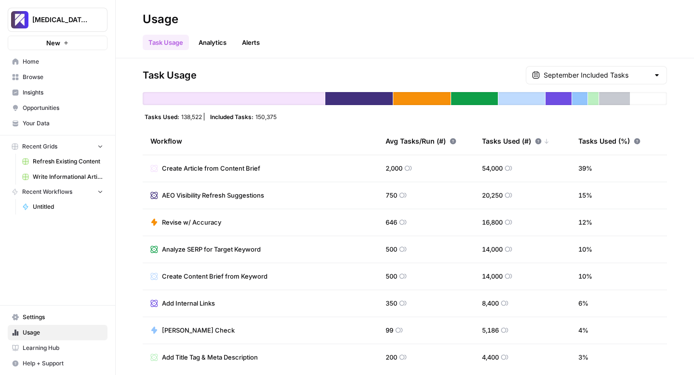
click at [43, 178] on span "Write Informational Article" at bounding box center [68, 177] width 70 height 9
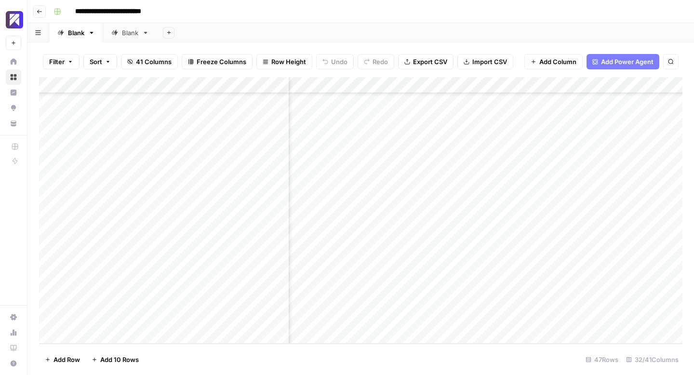
scroll to position [535, 1028]
click at [429, 320] on div "Add Column" at bounding box center [360, 210] width 643 height 267
click at [486, 303] on div "Add Column" at bounding box center [360, 210] width 643 height 267
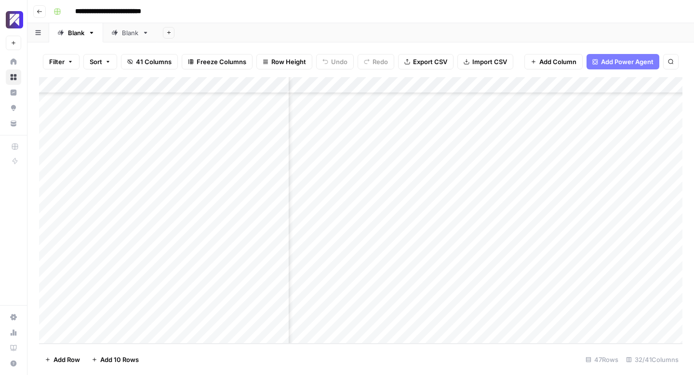
click at [524, 303] on div "Add Column" at bounding box center [360, 210] width 643 height 267
click at [464, 270] on div "Add Column" at bounding box center [360, 210] width 643 height 267
click at [485, 284] on div "Add Column" at bounding box center [360, 210] width 643 height 267
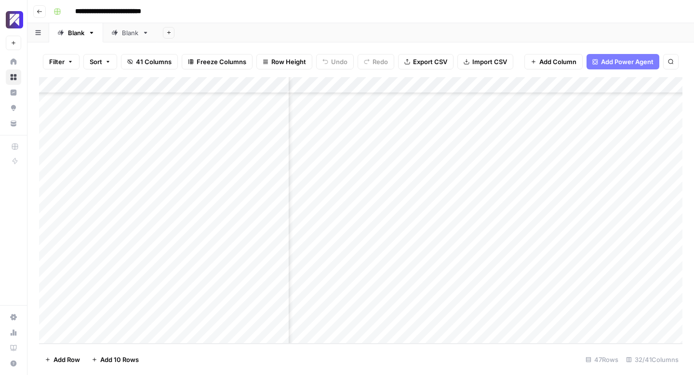
scroll to position [535, 1848]
click at [501, 300] on div "Add Column" at bounding box center [360, 210] width 643 height 267
click at [447, 318] on div "Add Column" at bounding box center [360, 210] width 643 height 267
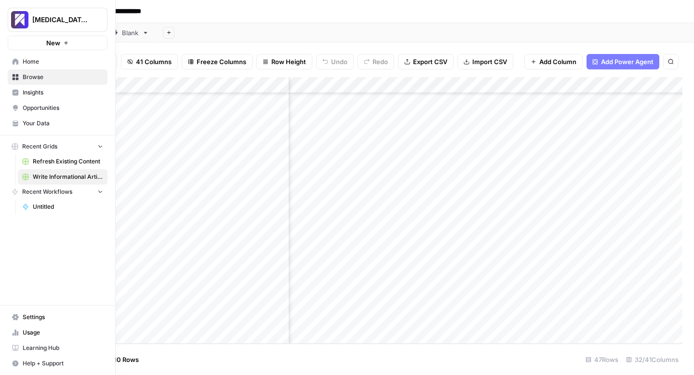
click at [15, 334] on icon at bounding box center [15, 333] width 2 height 6
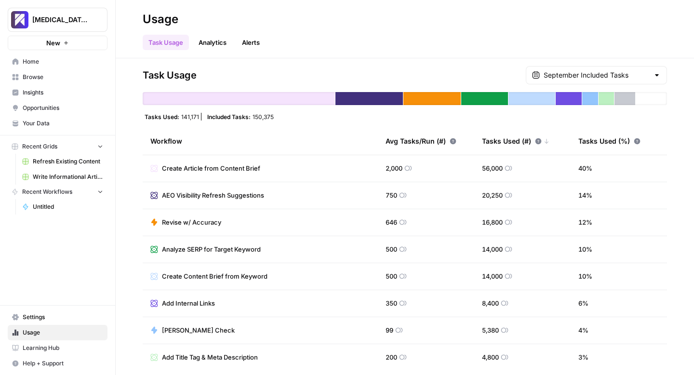
click at [48, 175] on span "Write Informational Article" at bounding box center [68, 177] width 70 height 9
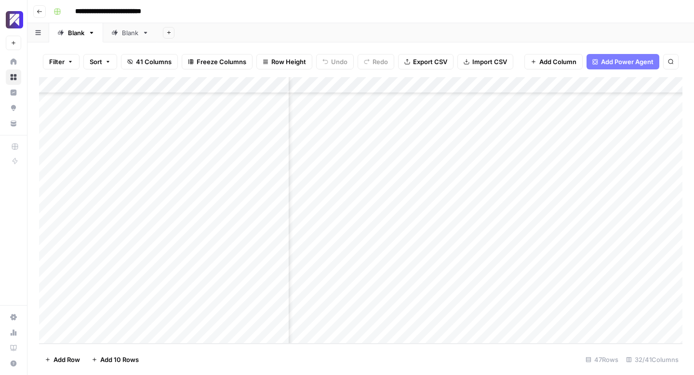
scroll to position [535, 1988]
click at [495, 302] on div "Add Column" at bounding box center [360, 210] width 643 height 267
click at [11, 333] on link "Usage" at bounding box center [13, 332] width 15 height 15
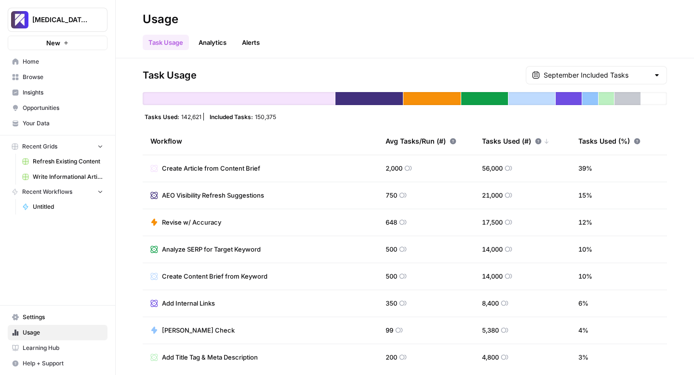
click at [54, 181] on link "Write Informational Article" at bounding box center [63, 176] width 90 height 15
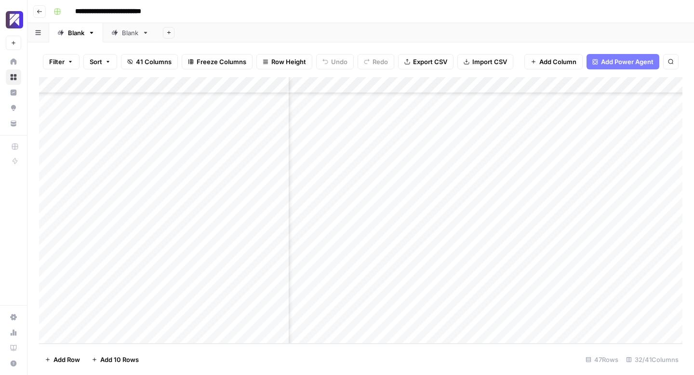
scroll to position [535, 1465]
click at [441, 320] on div "Add Column" at bounding box center [360, 210] width 643 height 267
click at [110, 334] on div "Add Column" at bounding box center [360, 210] width 643 height 267
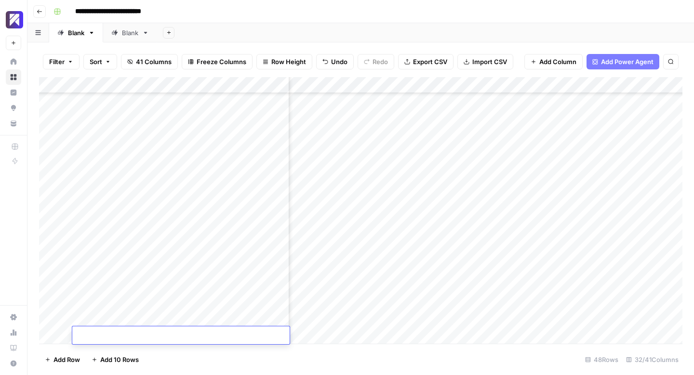
click at [112, 334] on textarea at bounding box center [180, 335] width 217 height 13
paste textarea "**********"
type textarea "**********"
click at [383, 286] on div "Add Column" at bounding box center [360, 210] width 643 height 267
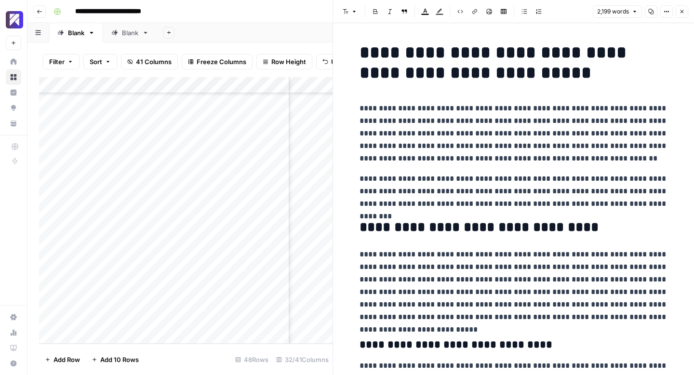
click at [688, 12] on button "Close" at bounding box center [682, 11] width 13 height 13
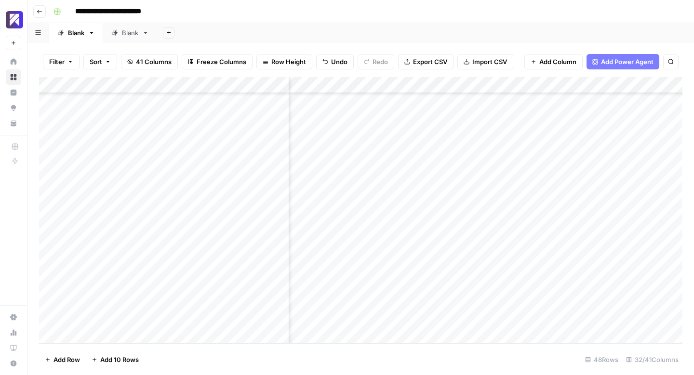
click at [481, 284] on div "Add Column" at bounding box center [360, 210] width 643 height 267
click at [428, 303] on div "Add Column" at bounding box center [360, 210] width 643 height 267
click at [501, 301] on div "Add Column" at bounding box center [360, 210] width 643 height 267
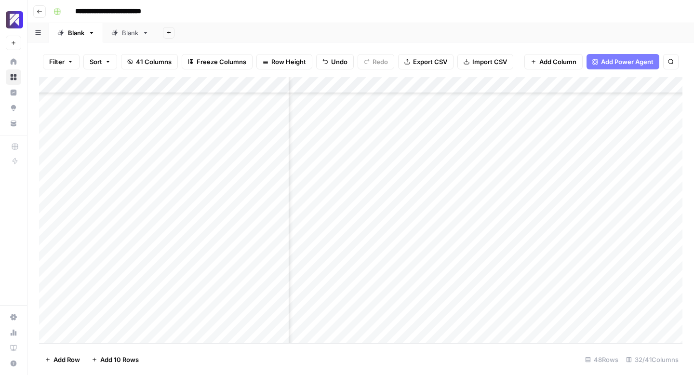
scroll to position [552, 0]
click at [360, 320] on div "Add Column" at bounding box center [360, 210] width 643 height 267
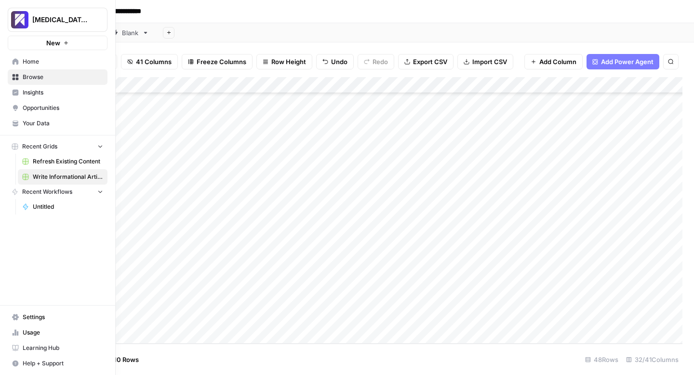
click at [13, 335] on icon at bounding box center [14, 334] width 2 height 3
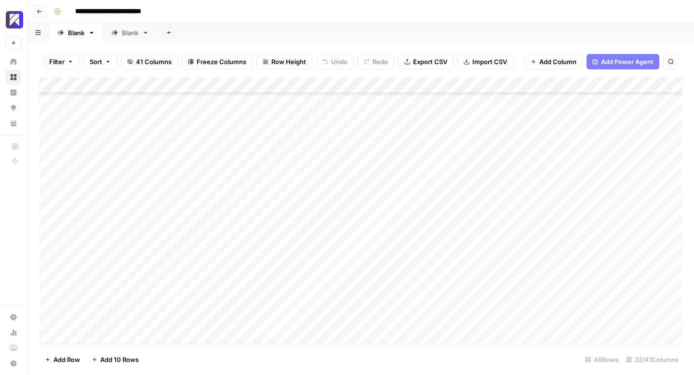
scroll to position [552, 0]
click at [413, 300] on div "Add Column" at bounding box center [360, 210] width 643 height 267
click at [407, 303] on div "Add Column" at bounding box center [360, 210] width 643 height 267
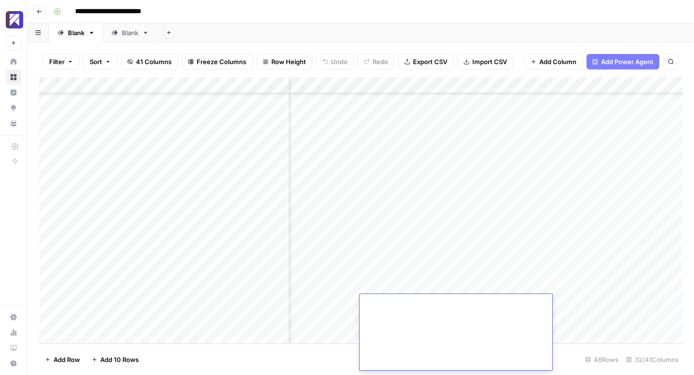
scroll to position [1375, 0]
click at [450, 32] on div "Add Sheet" at bounding box center [425, 32] width 537 height 19
click at [508, 303] on div "Add Column" at bounding box center [360, 210] width 643 height 267
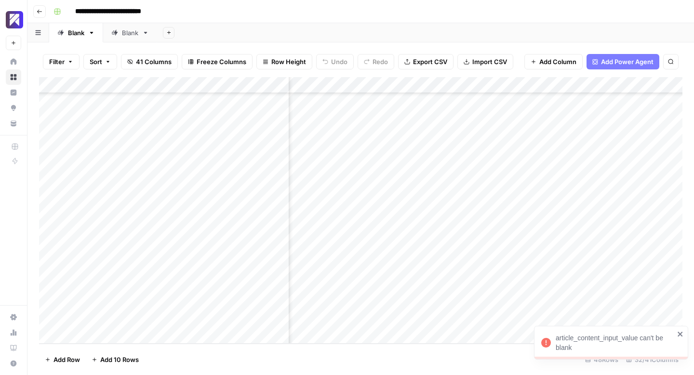
click at [682, 336] on icon "close" at bounding box center [680, 334] width 7 height 8
click at [570, 302] on div "Add Column" at bounding box center [360, 210] width 643 height 267
click at [682, 337] on icon "close" at bounding box center [680, 337] width 7 height 8
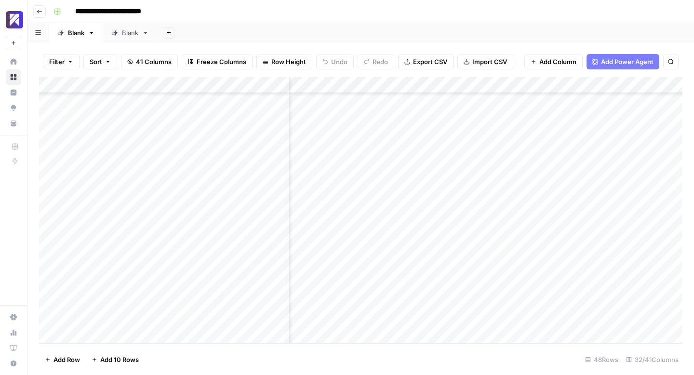
click at [457, 286] on div "Add Column" at bounding box center [360, 210] width 643 height 267
click at [425, 321] on div "Add Column" at bounding box center [360, 210] width 643 height 267
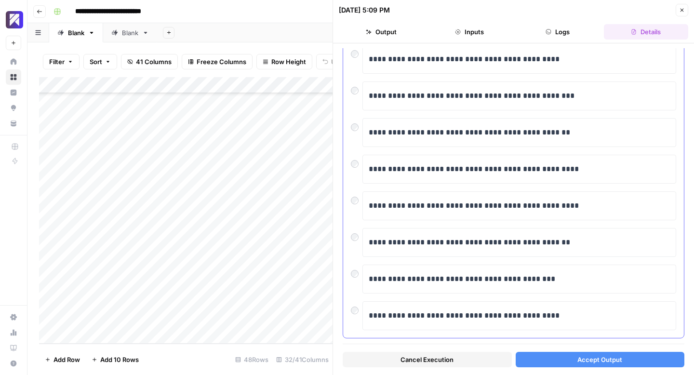
scroll to position [152, 0]
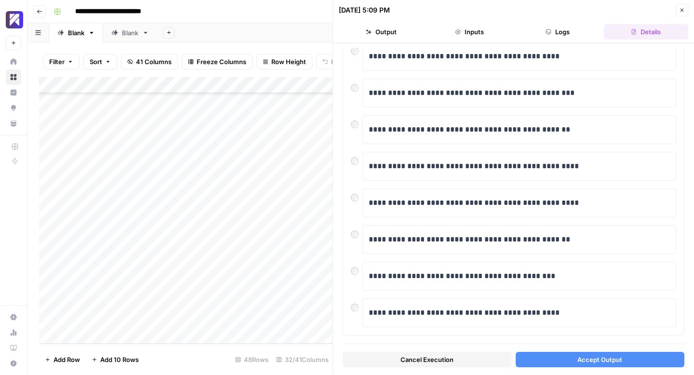
click at [592, 362] on span "Accept Output" at bounding box center [599, 360] width 45 height 10
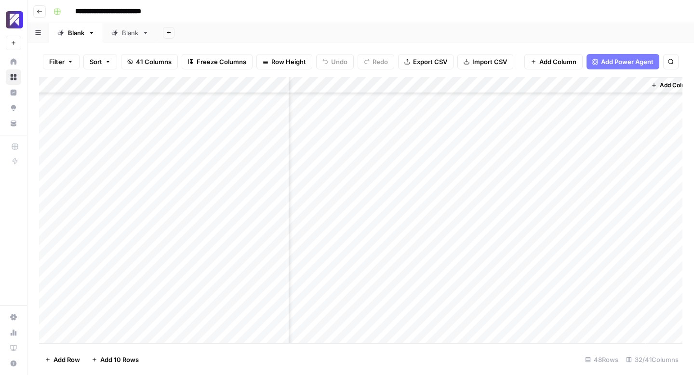
scroll to position [552, 2806]
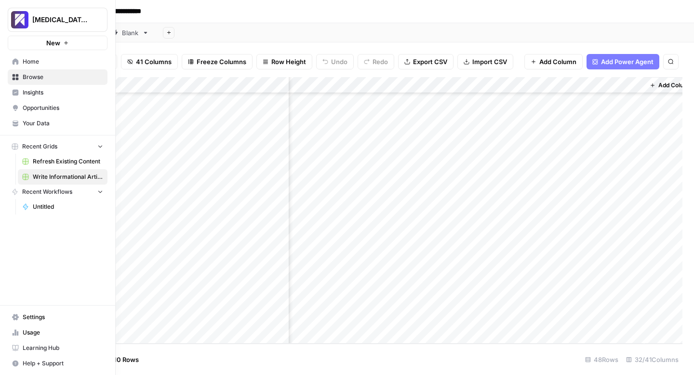
click at [17, 330] on icon at bounding box center [15, 332] width 7 height 7
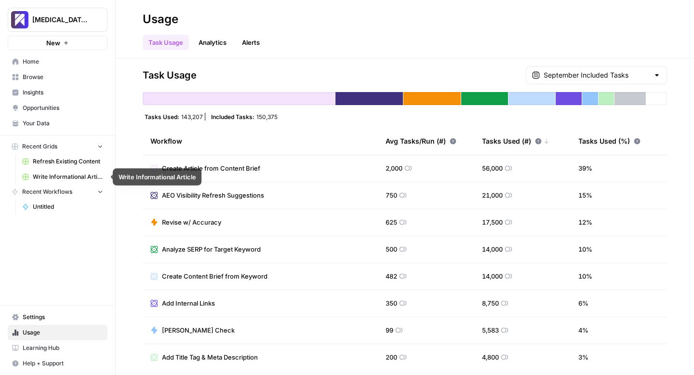
click at [56, 172] on link "Write Informational Article" at bounding box center [63, 176] width 90 height 15
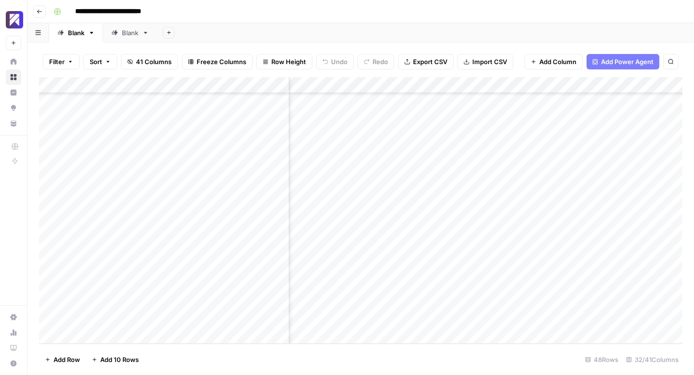
scroll to position [552, 2822]
click at [395, 284] on div "Add Column" at bounding box center [360, 210] width 643 height 267
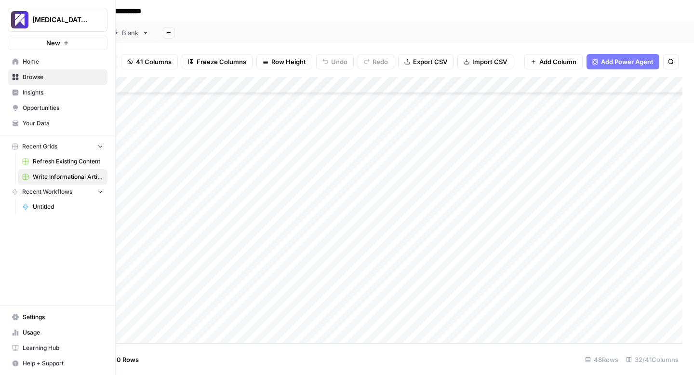
click at [19, 330] on link "Usage" at bounding box center [58, 332] width 100 height 15
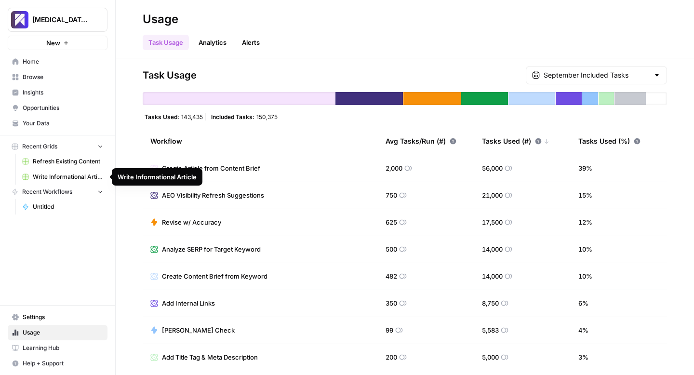
click at [57, 175] on span "Write Informational Article" at bounding box center [68, 177] width 70 height 9
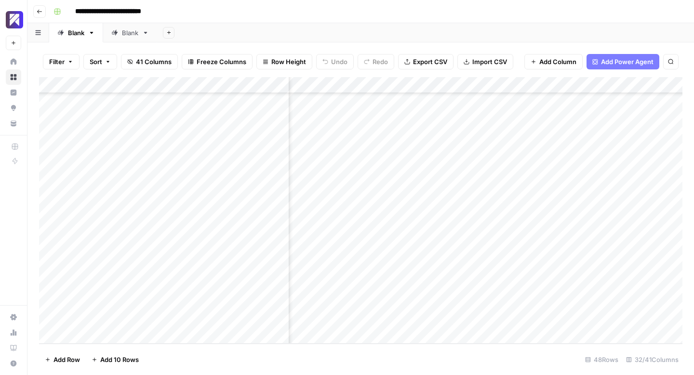
scroll to position [552, 0]
click at [109, 336] on div "Add Column" at bounding box center [360, 210] width 643 height 267
type textarea "**********"
click at [361, 320] on div "Add Column" at bounding box center [360, 210] width 643 height 267
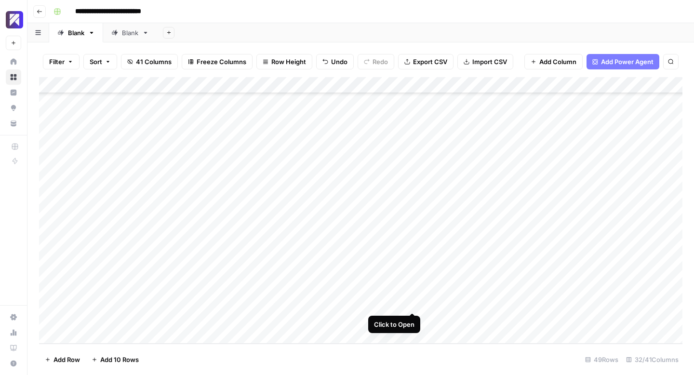
click at [414, 305] on div "Add Column" at bounding box center [360, 210] width 643 height 267
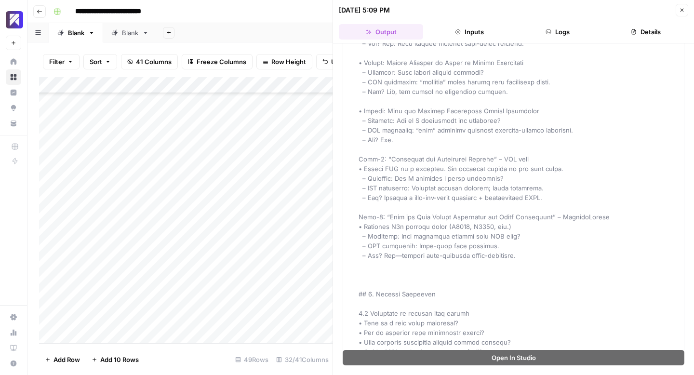
scroll to position [3105, 0]
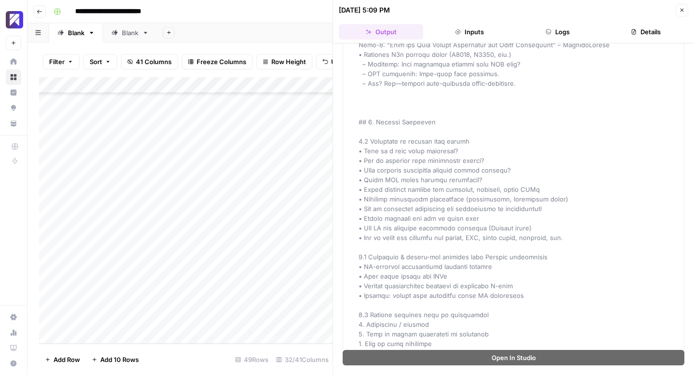
click at [680, 8] on icon "button" at bounding box center [682, 10] width 6 height 6
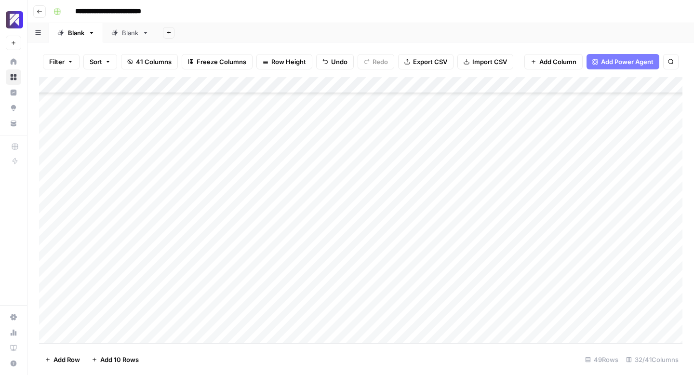
click at [474, 302] on div "Add Column" at bounding box center [360, 210] width 643 height 267
click at [426, 319] on div "Add Column" at bounding box center [360, 210] width 643 height 267
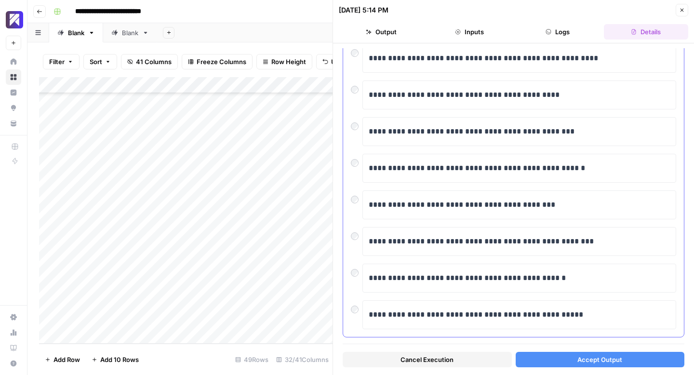
scroll to position [164, 0]
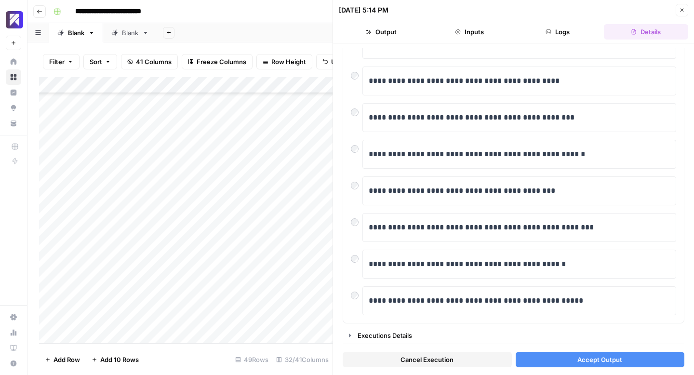
click at [567, 359] on button "Accept Output" at bounding box center [600, 359] width 169 height 15
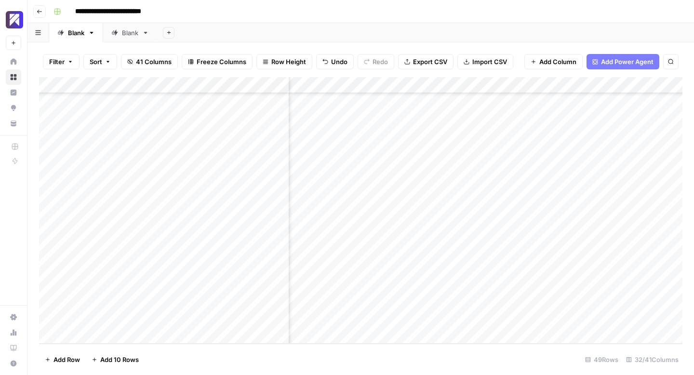
scroll to position [568, 870]
click at [588, 300] on div "Add Column" at bounding box center [360, 210] width 643 height 267
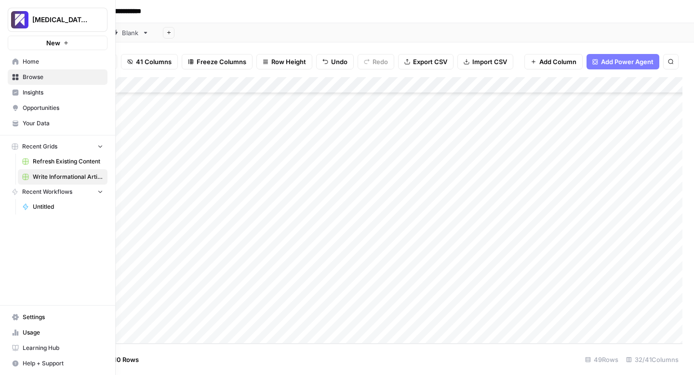
click at [31, 335] on span "Usage" at bounding box center [63, 332] width 80 height 9
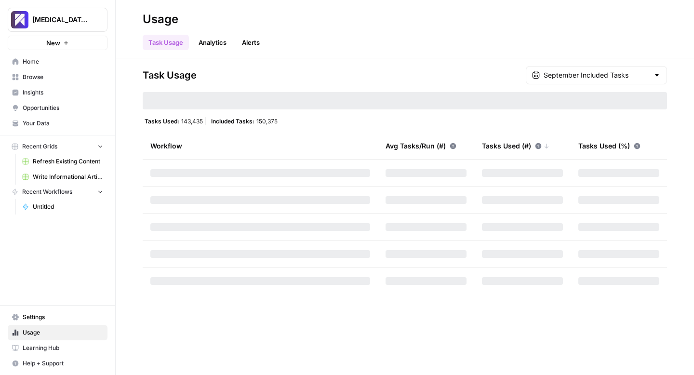
click at [31, 329] on span "Usage" at bounding box center [63, 332] width 80 height 9
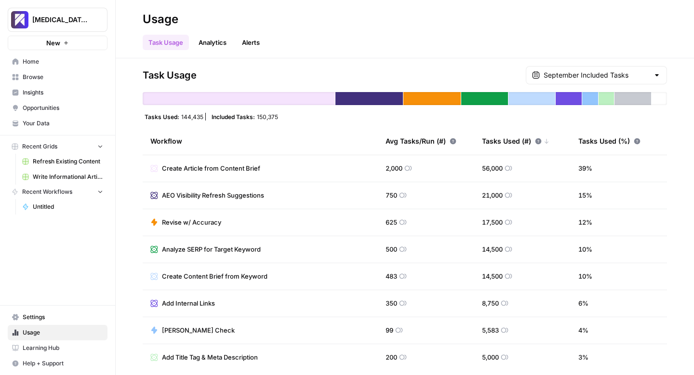
click at [47, 174] on span "Write Informational Article" at bounding box center [68, 177] width 70 height 9
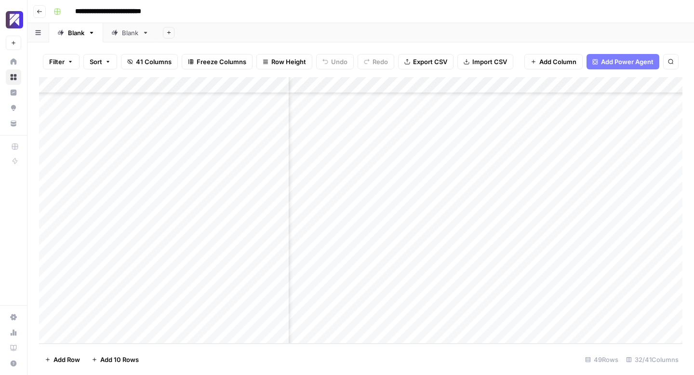
scroll to position [568, 0]
click at [111, 336] on div "Add Column" at bounding box center [360, 210] width 643 height 267
type textarea "**********"
click at [361, 319] on div "Add Column" at bounding box center [360, 210] width 643 height 267
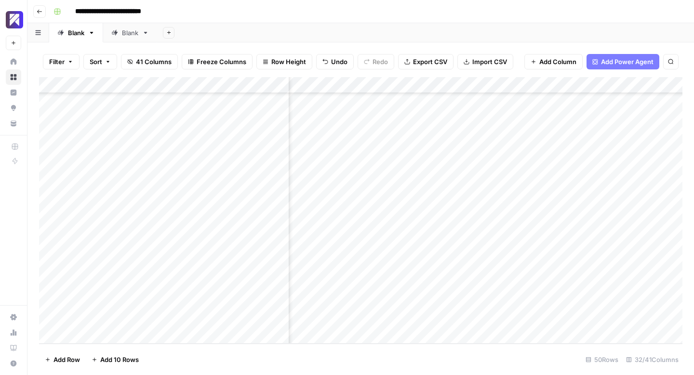
scroll to position [585, 1057]
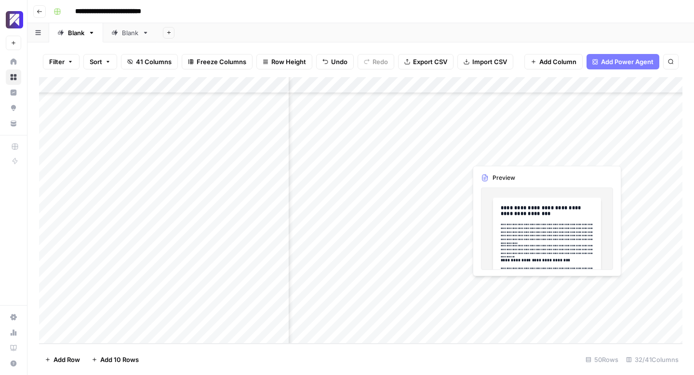
click at [545, 285] on div "Add Column" at bounding box center [360, 210] width 643 height 267
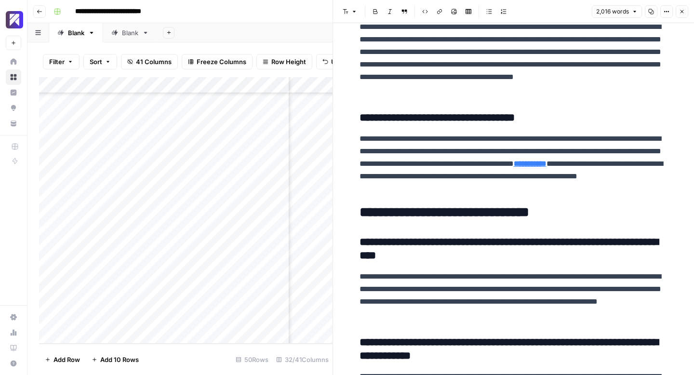
scroll to position [3664, 0]
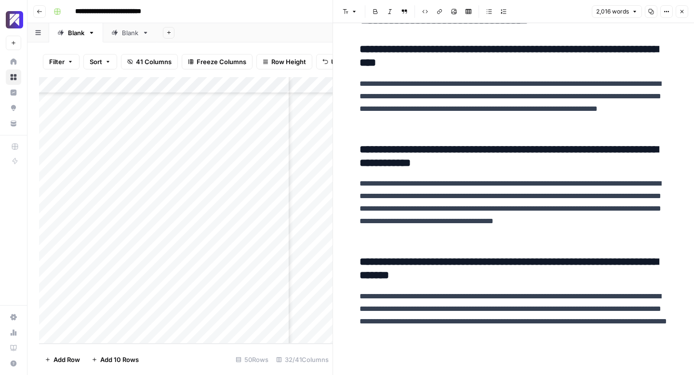
click at [680, 16] on button "Close" at bounding box center [682, 11] width 13 height 13
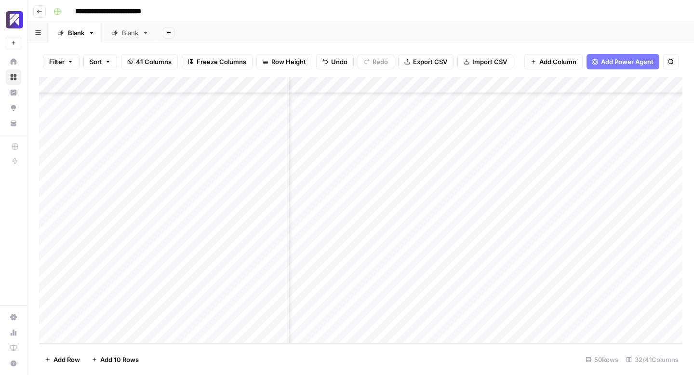
click at [632, 286] on div "Add Column" at bounding box center [360, 210] width 643 height 267
click at [428, 317] on div "Add Column" at bounding box center [360, 210] width 643 height 267
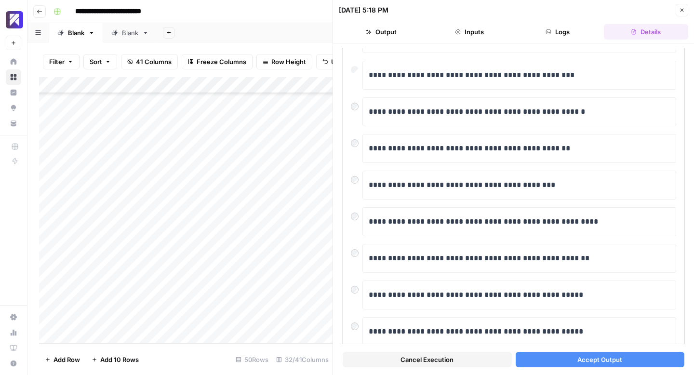
scroll to position [142, 0]
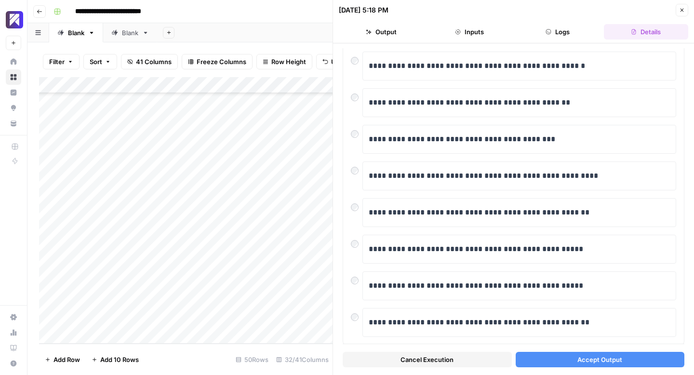
click at [574, 355] on button "Accept Output" at bounding box center [600, 359] width 169 height 15
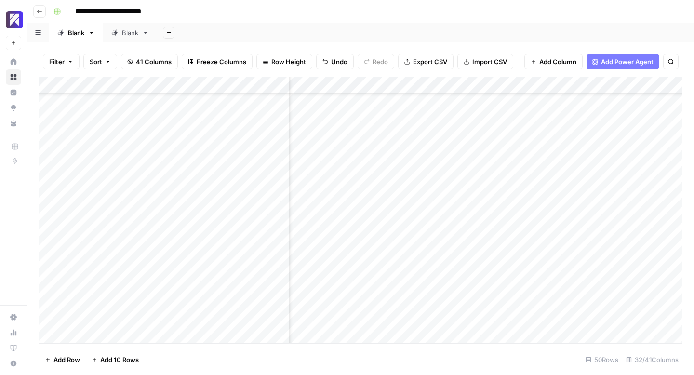
scroll to position [585, 1434]
click at [469, 284] on div "Add Column" at bounding box center [360, 210] width 643 height 267
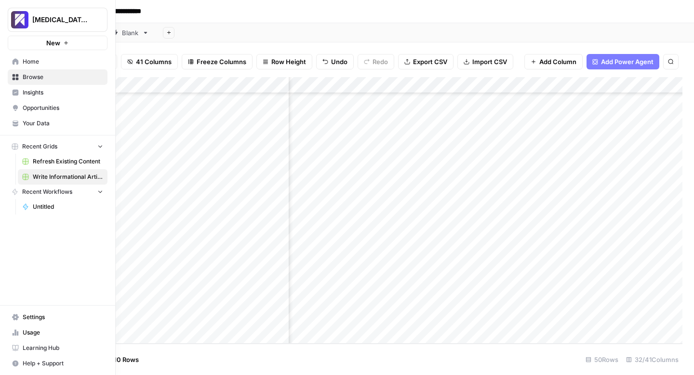
click at [10, 331] on link "Usage" at bounding box center [58, 332] width 100 height 15
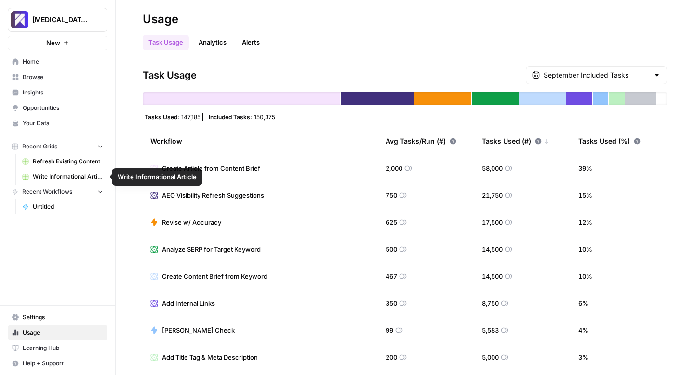
click at [61, 174] on span "Write Informational Article" at bounding box center [68, 177] width 70 height 9
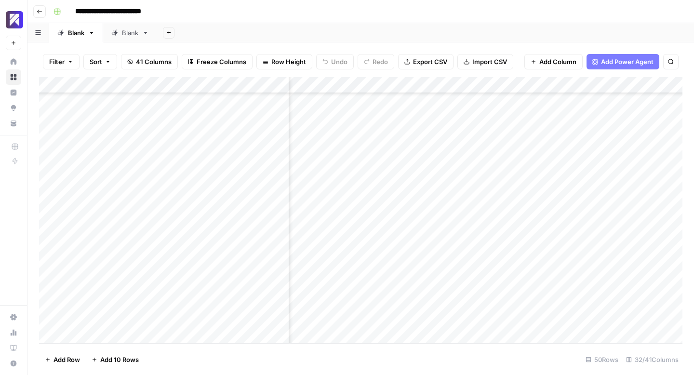
scroll to position [585, 1656]
click at [456, 289] on div "Add Column" at bounding box center [360, 210] width 643 height 267
click at [412, 302] on div "Add Column" at bounding box center [360, 210] width 643 height 267
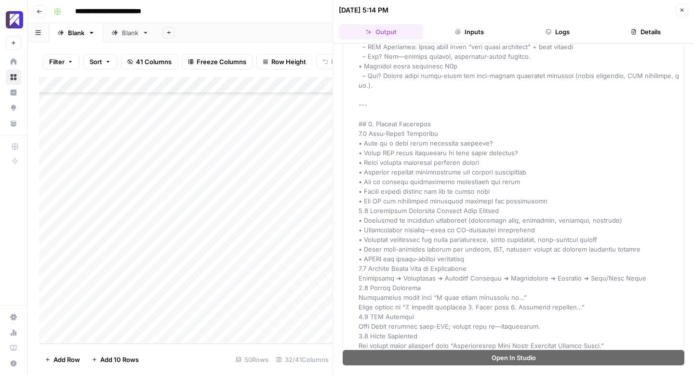
scroll to position [3584, 0]
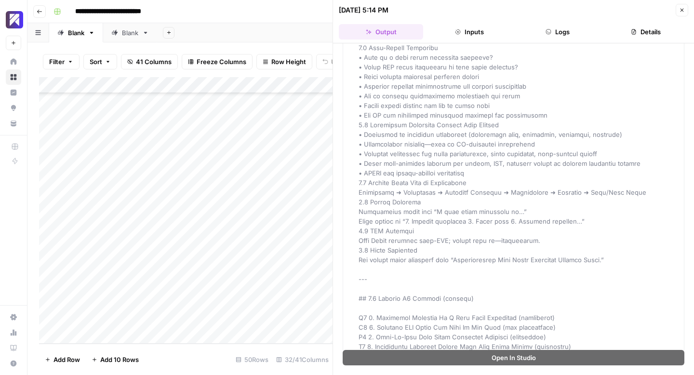
click at [683, 9] on icon "button" at bounding box center [682, 10] width 6 height 6
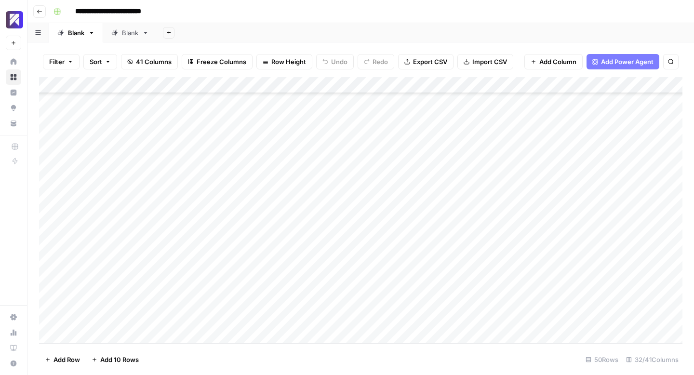
click at [471, 301] on div "Add Column" at bounding box center [360, 210] width 643 height 267
click at [413, 317] on div "Add Column" at bounding box center [360, 210] width 643 height 267
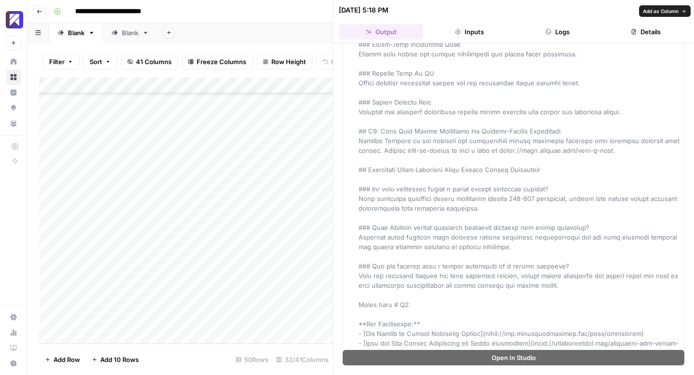
scroll to position [1614, 0]
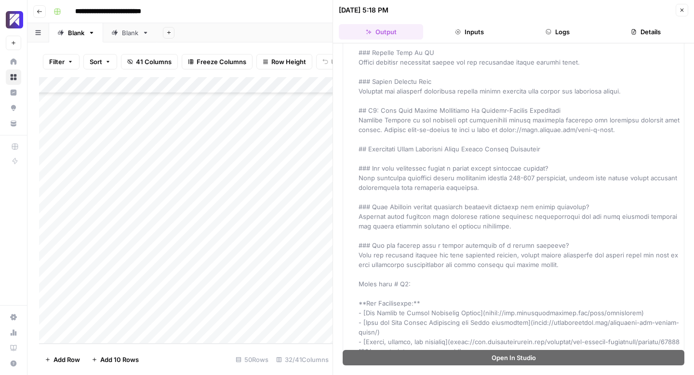
click at [681, 13] on button "Close" at bounding box center [682, 10] width 13 height 13
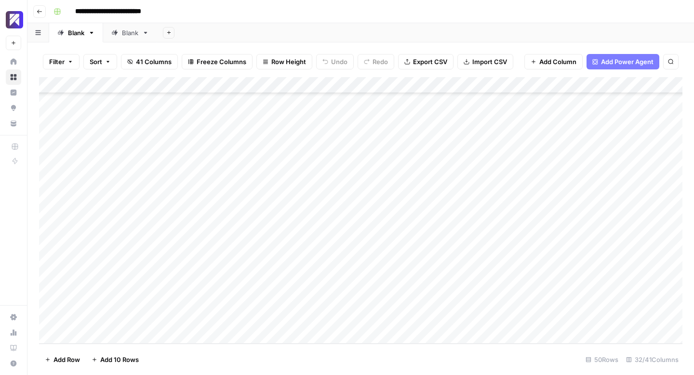
click at [478, 317] on div "Add Column" at bounding box center [360, 210] width 643 height 267
click at [462, 304] on div "Add Column" at bounding box center [360, 210] width 643 height 267
click at [16, 331] on icon at bounding box center [13, 332] width 7 height 7
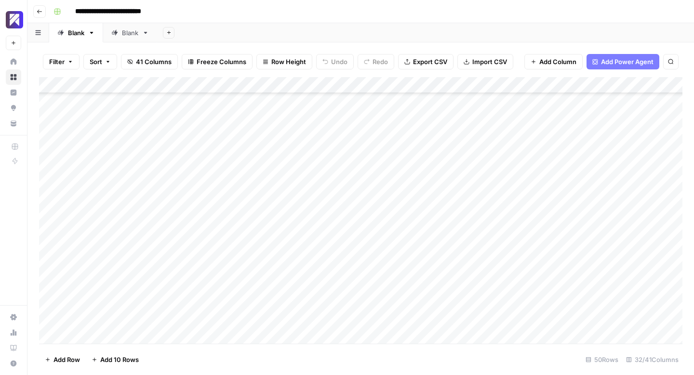
scroll to position [585, 0]
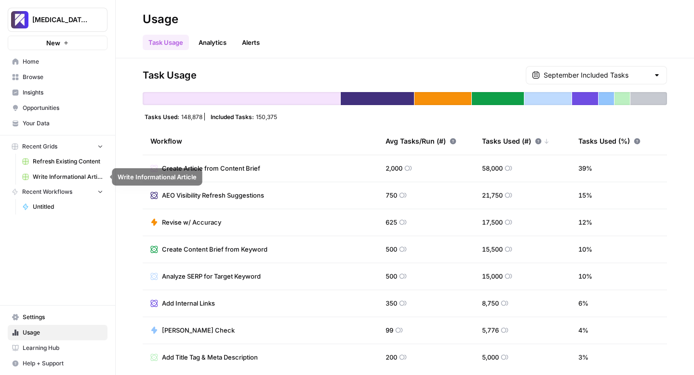
click at [80, 174] on span "Write Informational Article" at bounding box center [68, 177] width 70 height 9
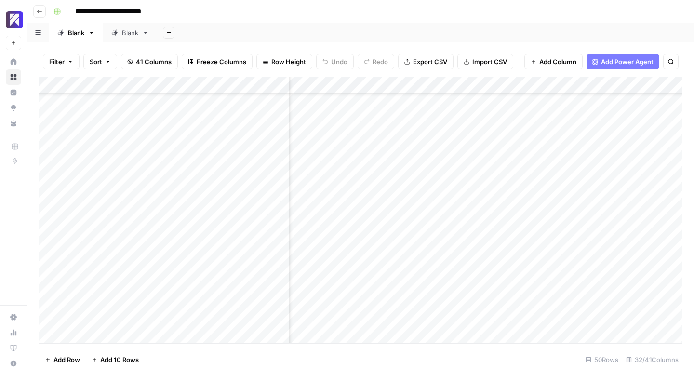
scroll to position [585, 1044]
click at [410, 319] on div "Add Column" at bounding box center [360, 210] width 643 height 267
click at [433, 285] on div "Add Column" at bounding box center [360, 210] width 643 height 267
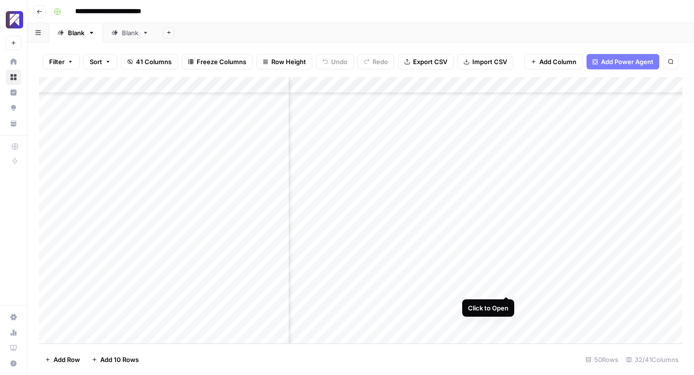
click at [508, 287] on div "Add Column" at bounding box center [360, 210] width 643 height 267
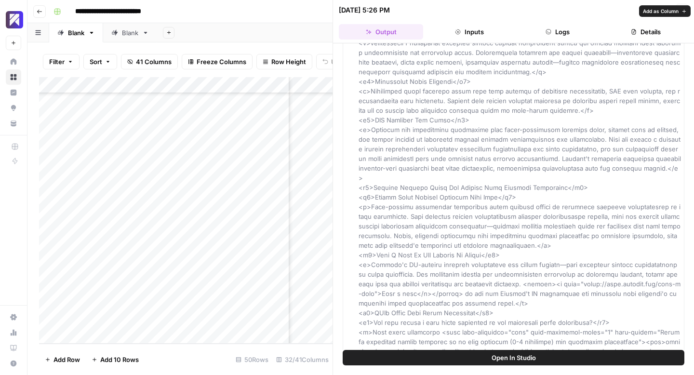
scroll to position [1859, 0]
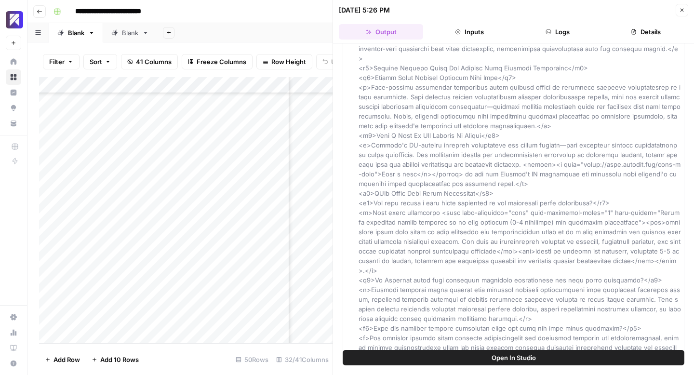
click at [686, 9] on button "Close" at bounding box center [682, 10] width 13 height 13
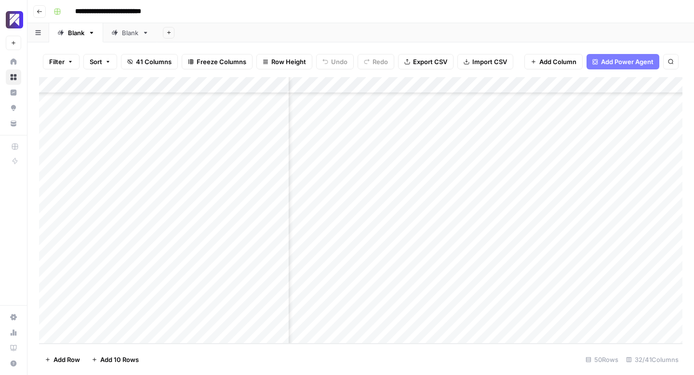
scroll to position [585, 2008]
click at [473, 284] on div "Add Column" at bounding box center [360, 210] width 643 height 267
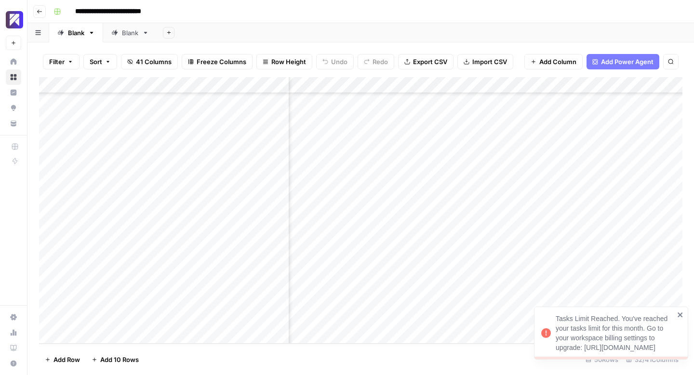
click at [678, 311] on icon "close" at bounding box center [680, 315] width 7 height 8
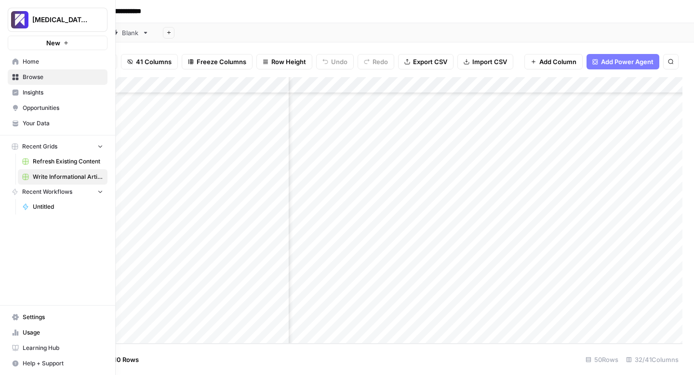
click at [23, 335] on span "Usage" at bounding box center [63, 332] width 80 height 9
